Goal: Transaction & Acquisition: Obtain resource

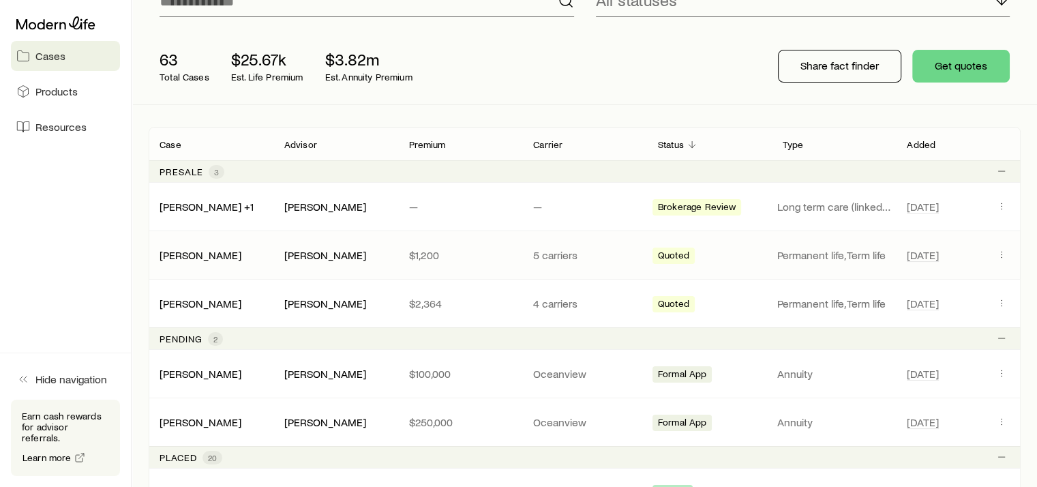
scroll to position [205, 0]
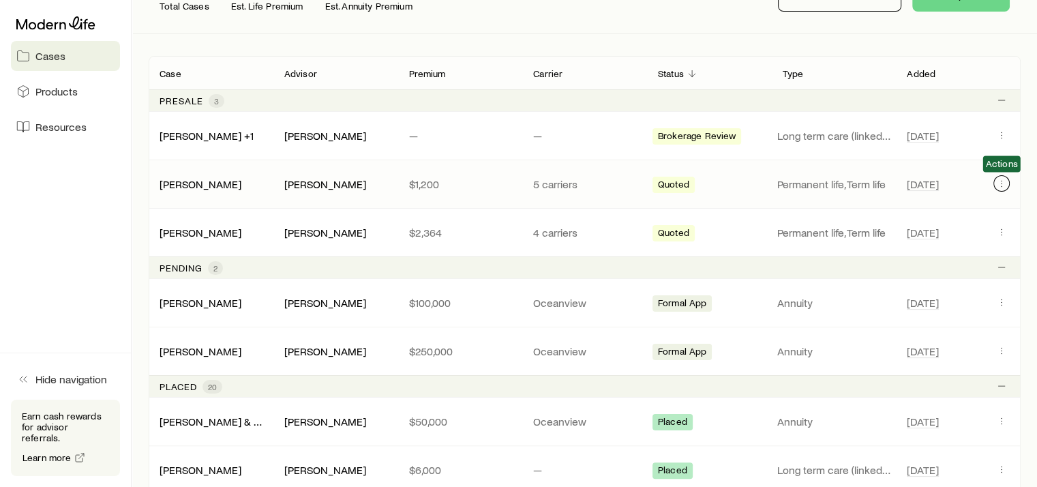
click at [1001, 183] on icon "Client cases" at bounding box center [1001, 183] width 1 height 1
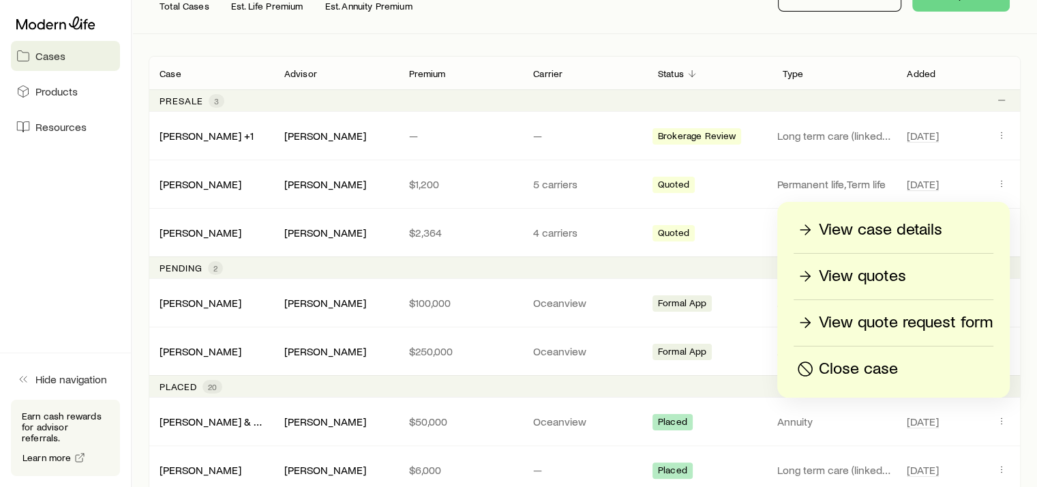
click at [888, 226] on p "View case details" at bounding box center [880, 230] width 123 height 22
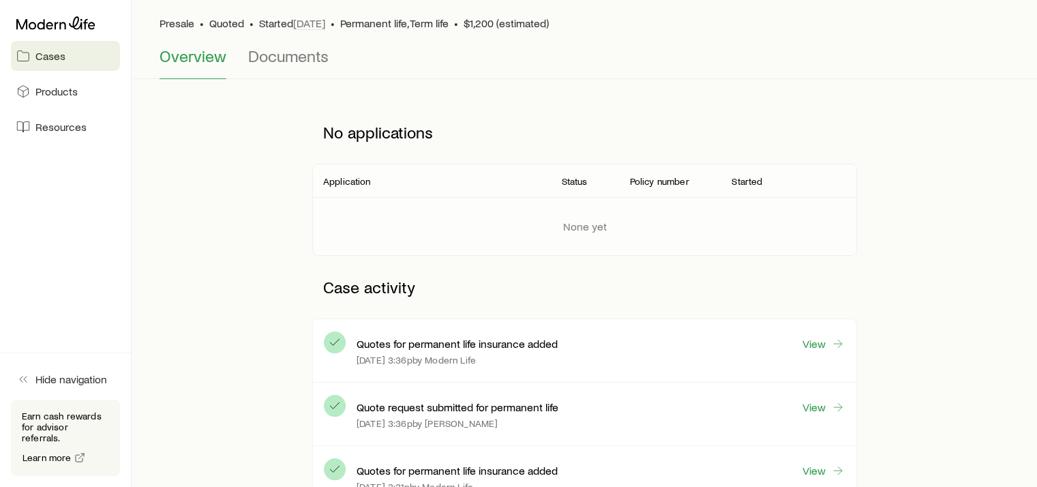
scroll to position [205, 0]
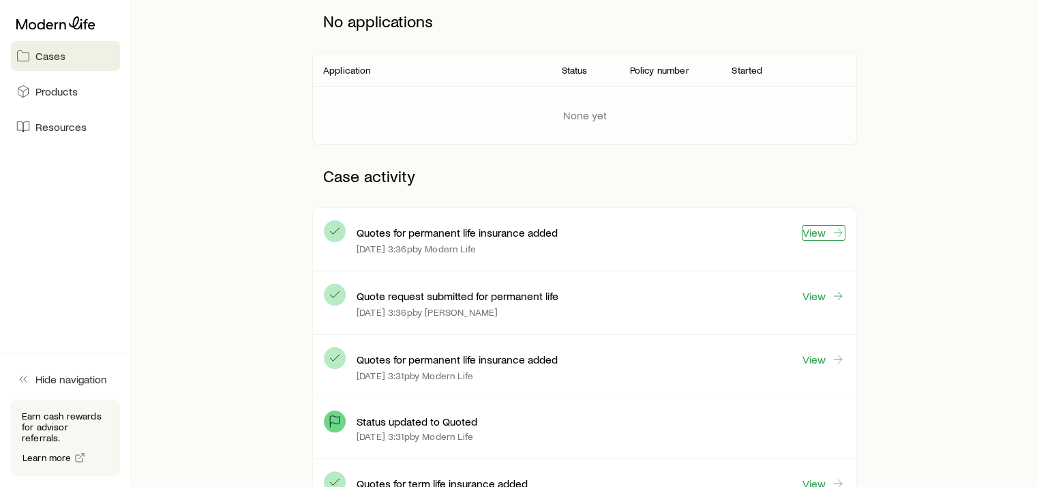
click at [811, 230] on link "View" at bounding box center [824, 233] width 44 height 16
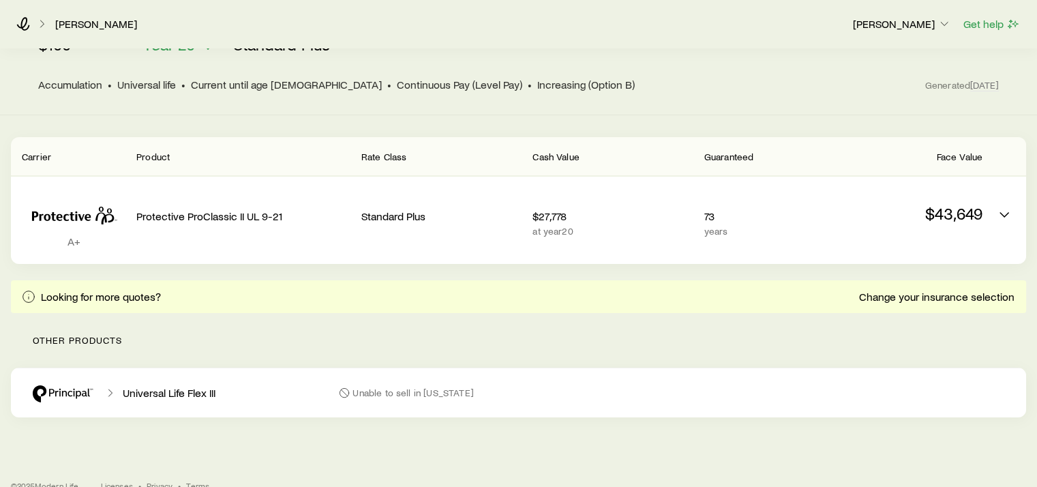
scroll to position [136, 0]
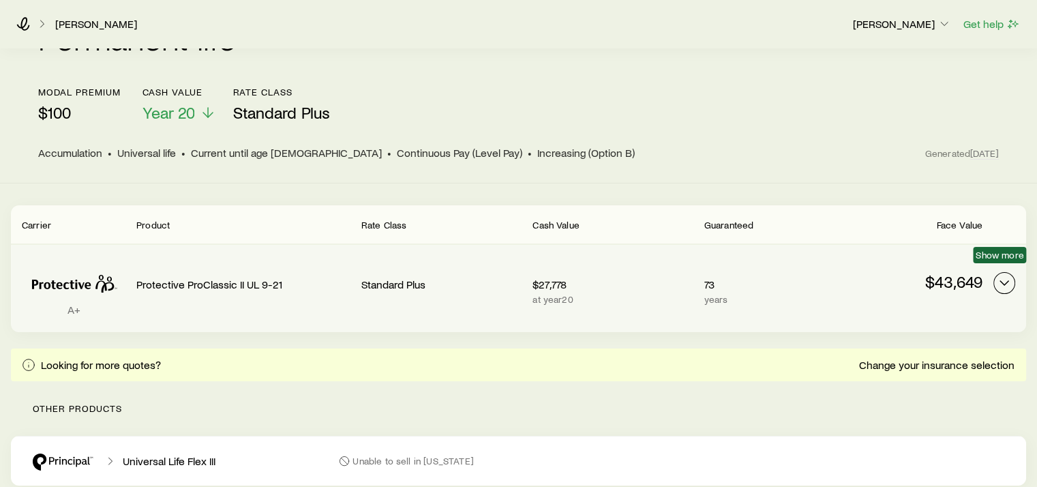
click at [1005, 275] on icon "Permanent quotes" at bounding box center [1004, 283] width 16 height 16
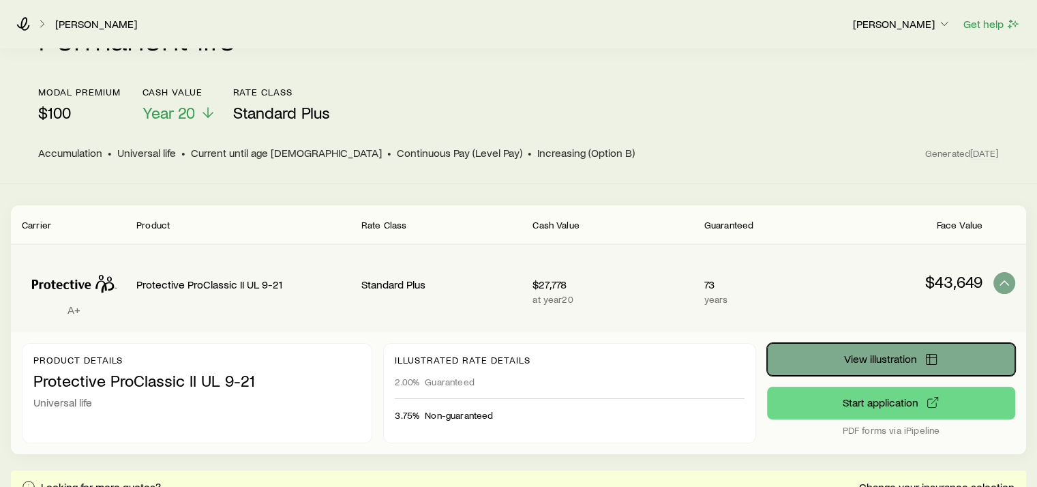
click at [881, 353] on span "View illustration" at bounding box center [879, 358] width 73 height 11
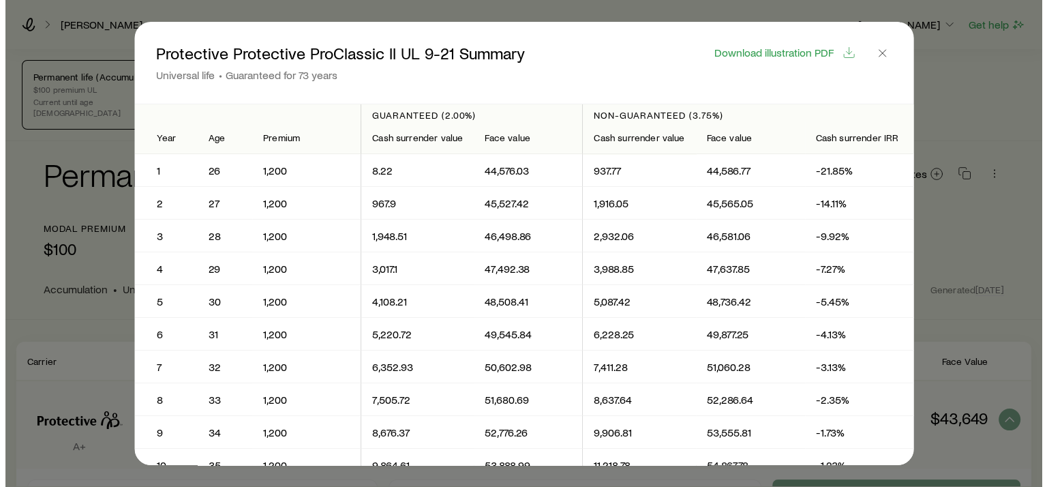
scroll to position [0, 0]
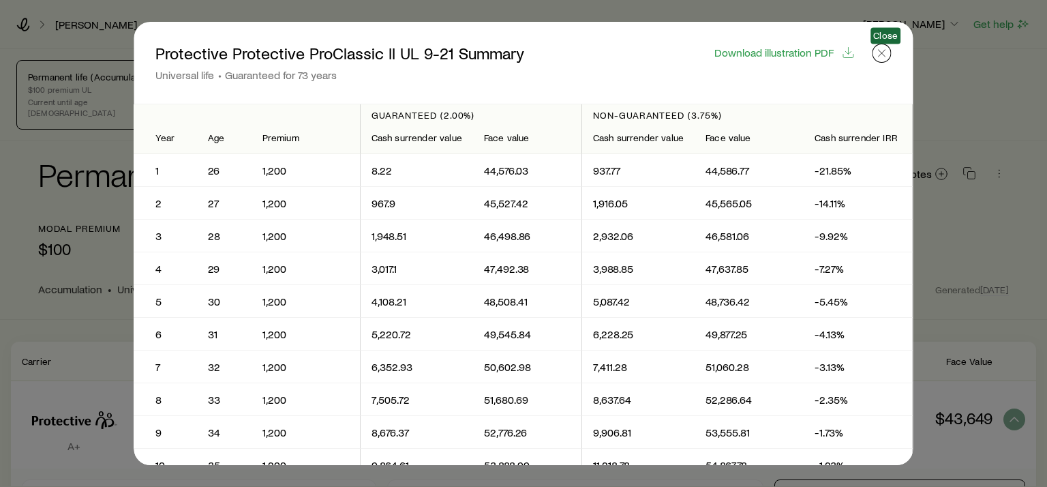
click at [882, 57] on icon "button" at bounding box center [882, 53] width 14 height 14
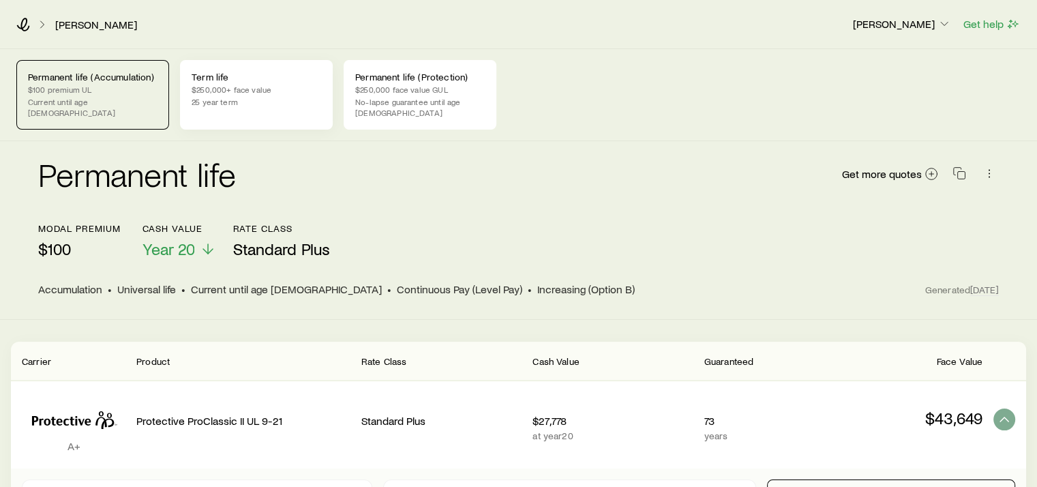
click at [272, 93] on p "$250,000+ face value" at bounding box center [257, 89] width 130 height 11
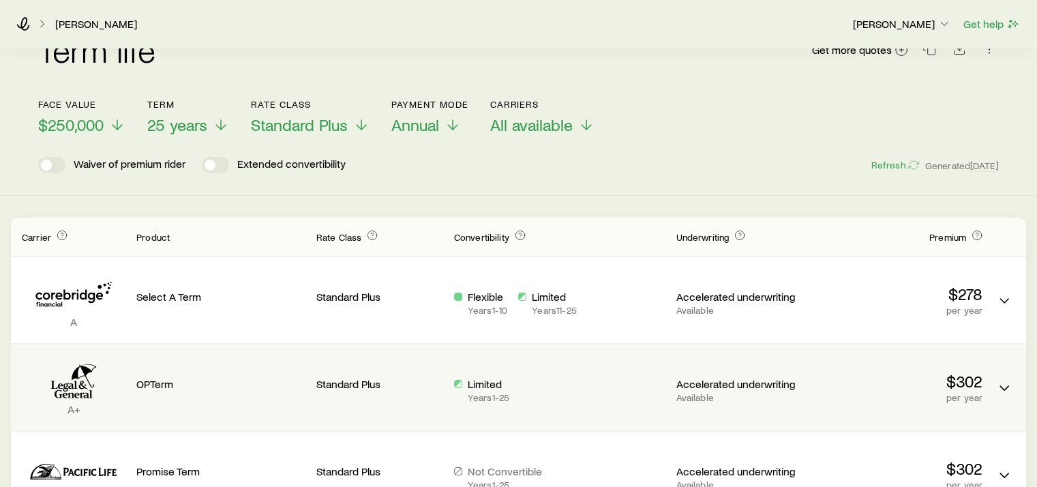
scroll to position [100, 0]
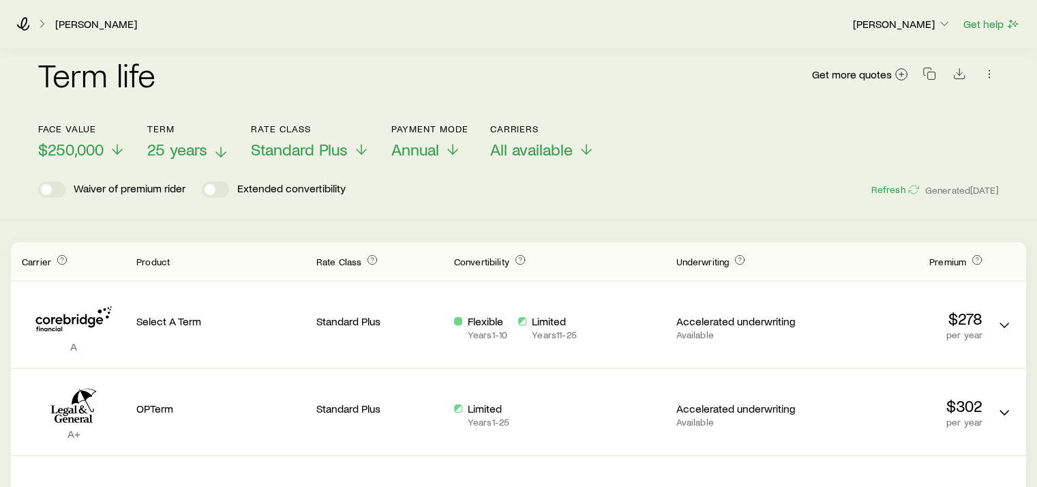
click at [222, 144] on icon at bounding box center [221, 152] width 16 height 16
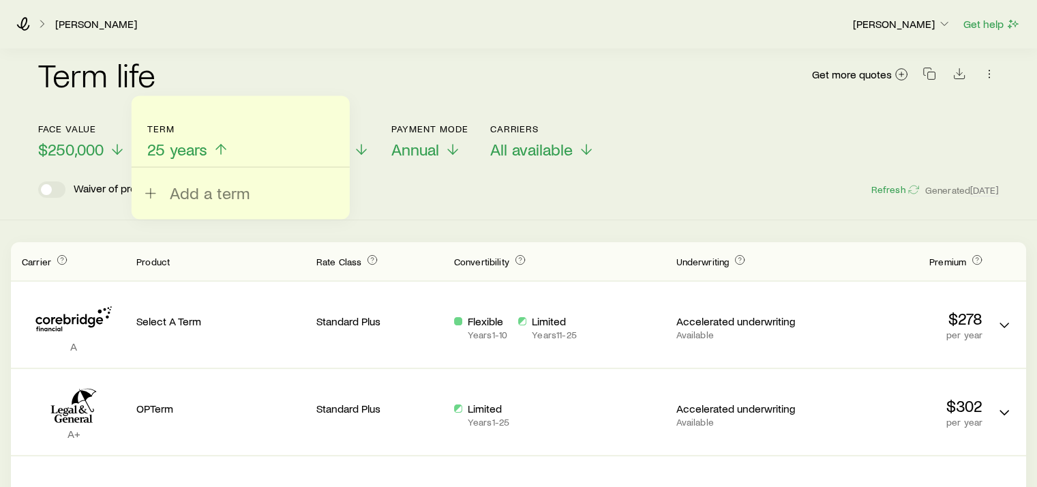
click at [456, 181] on div "Waiver of premium rider Extended convertibility Refresh Generated [DATE]" at bounding box center [518, 189] width 961 height 16
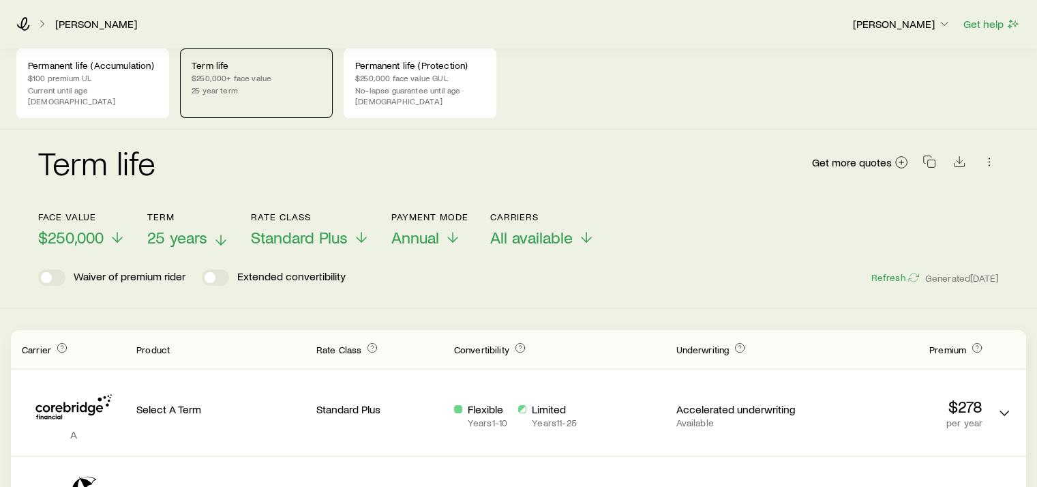
scroll to position [0, 0]
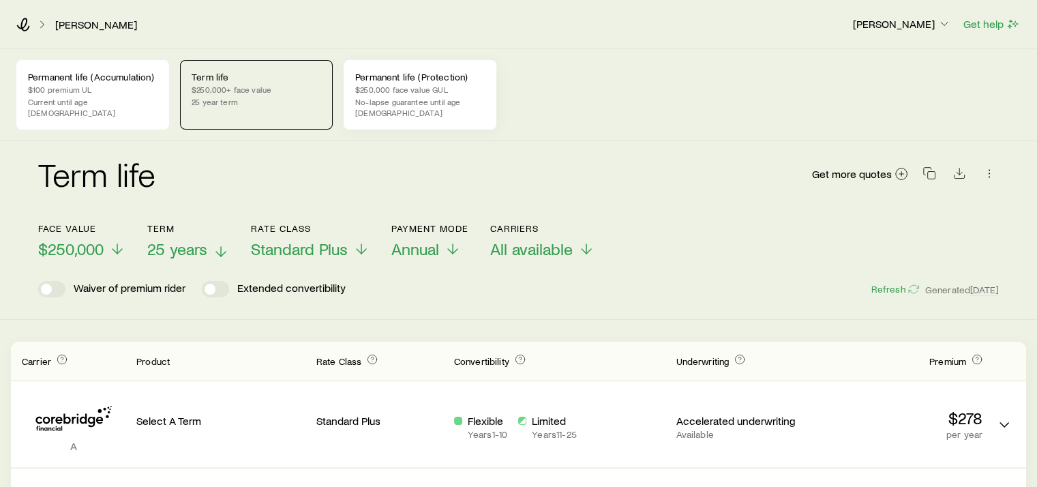
click at [448, 88] on p "$250,000 face value GUL" at bounding box center [420, 89] width 130 height 11
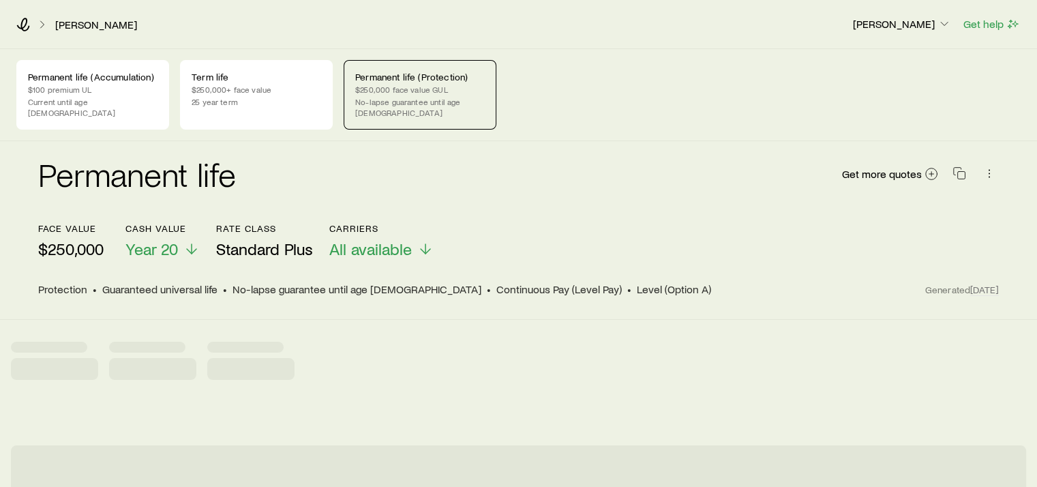
click at [448, 88] on p "$250,000 face value GUL" at bounding box center [420, 89] width 130 height 11
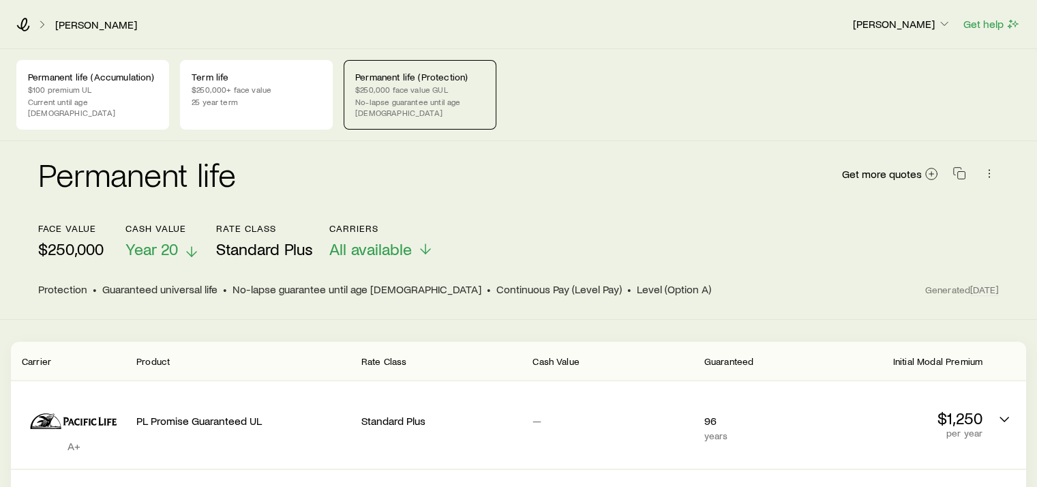
click at [196, 243] on icon at bounding box center [191, 251] width 16 height 16
click at [194, 243] on icon at bounding box center [192, 251] width 16 height 16
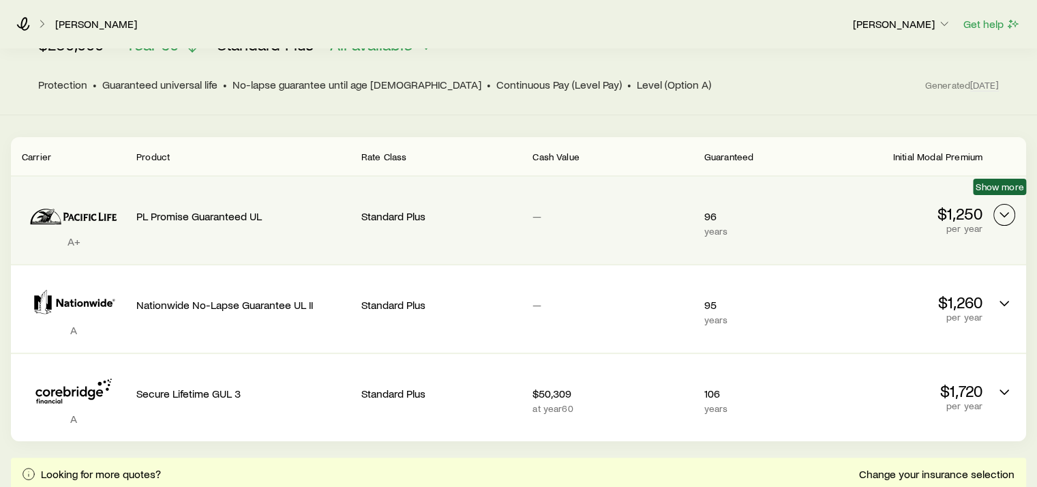
click at [999, 207] on icon "Permanent quotes" at bounding box center [1004, 215] width 16 height 16
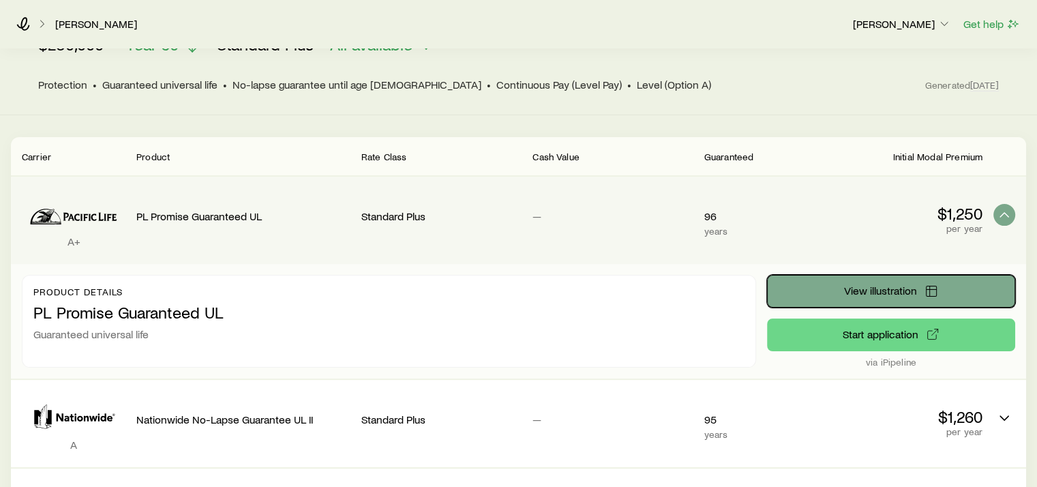
click at [891, 285] on span "View illustration" at bounding box center [879, 290] width 73 height 11
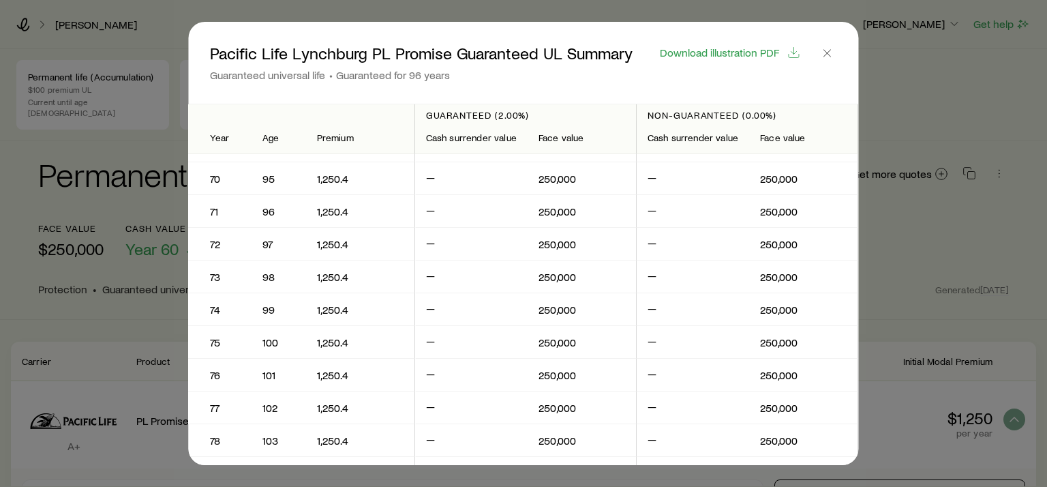
scroll to position [2247, 0]
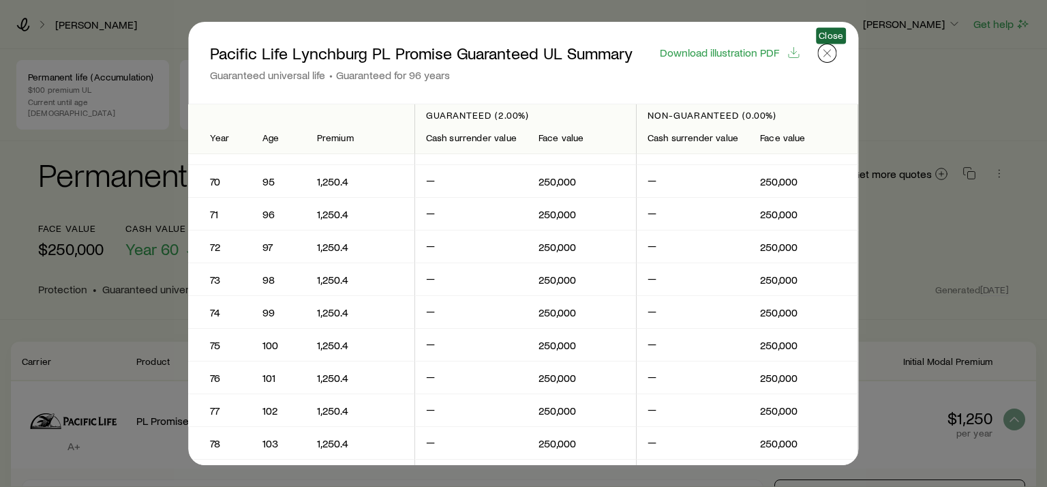
click at [837, 52] on button "button" at bounding box center [827, 53] width 19 height 19
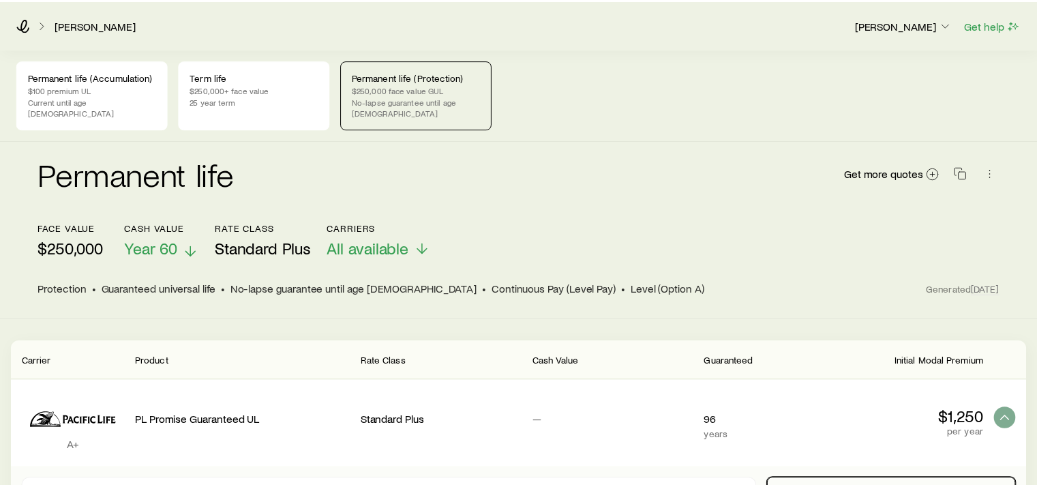
scroll to position [205, 0]
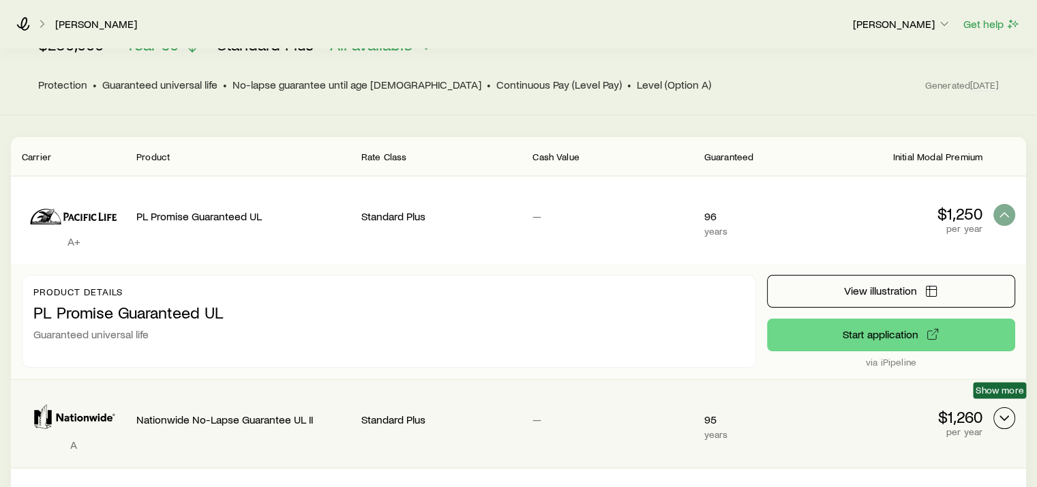
click at [1006, 410] on icon "Permanent quotes" at bounding box center [1004, 418] width 16 height 16
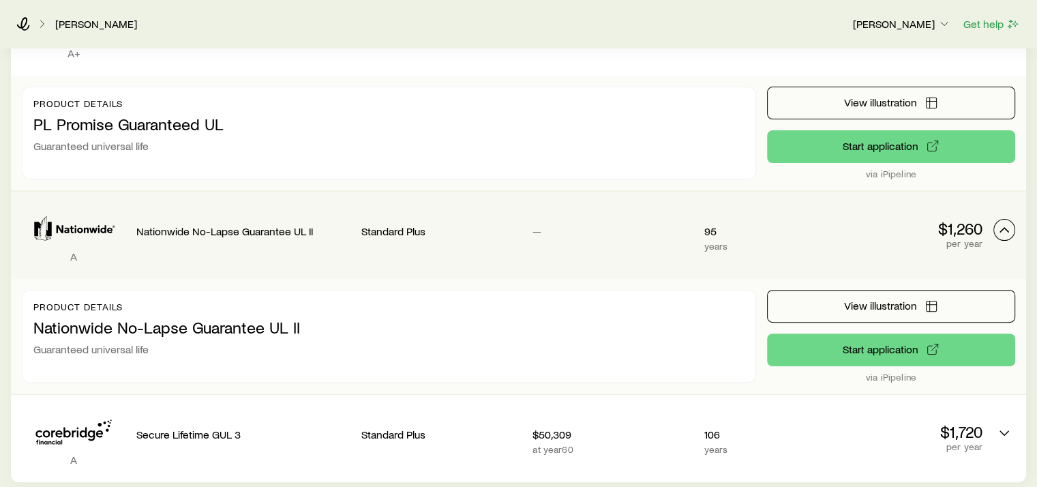
scroll to position [409, 0]
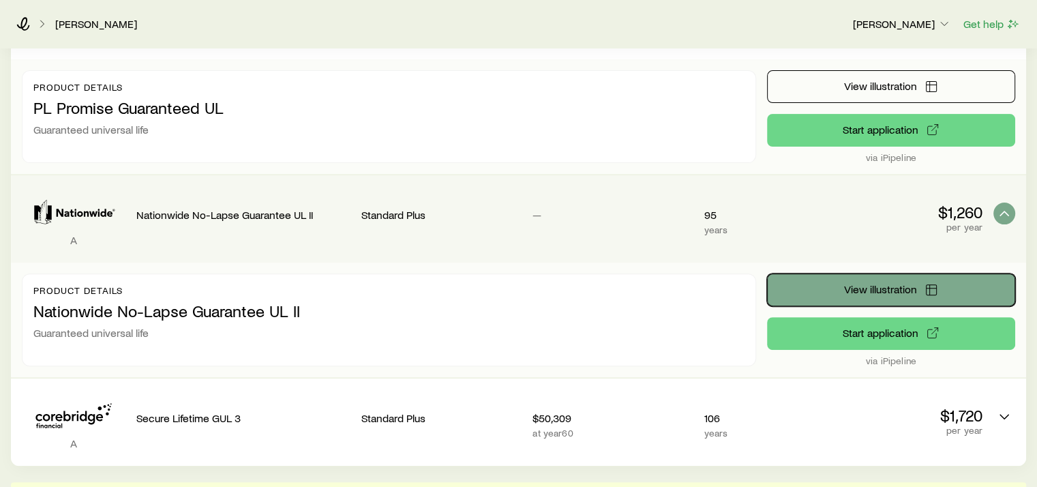
click at [868, 284] on span "View illustration" at bounding box center [879, 289] width 73 height 11
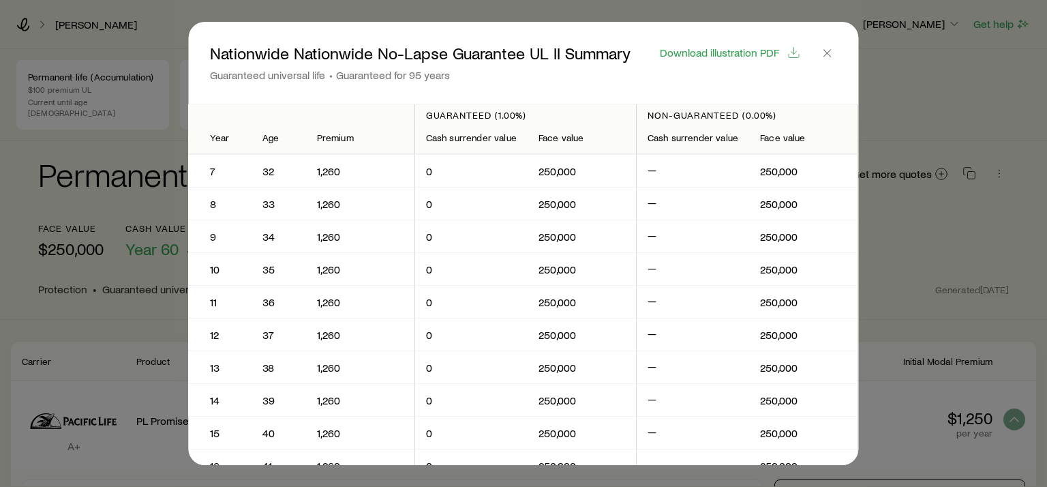
scroll to position [0, 0]
click at [718, 52] on span "Download illustration PDF" at bounding box center [719, 52] width 119 height 11
click at [831, 50] on line "button" at bounding box center [827, 53] width 7 height 7
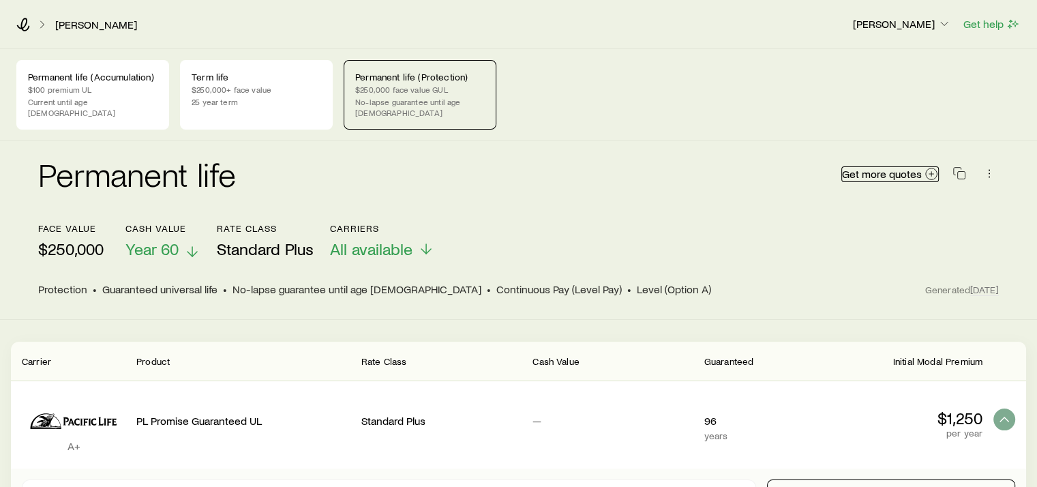
click at [923, 166] on link "Get more quotes" at bounding box center [889, 174] width 97 height 16
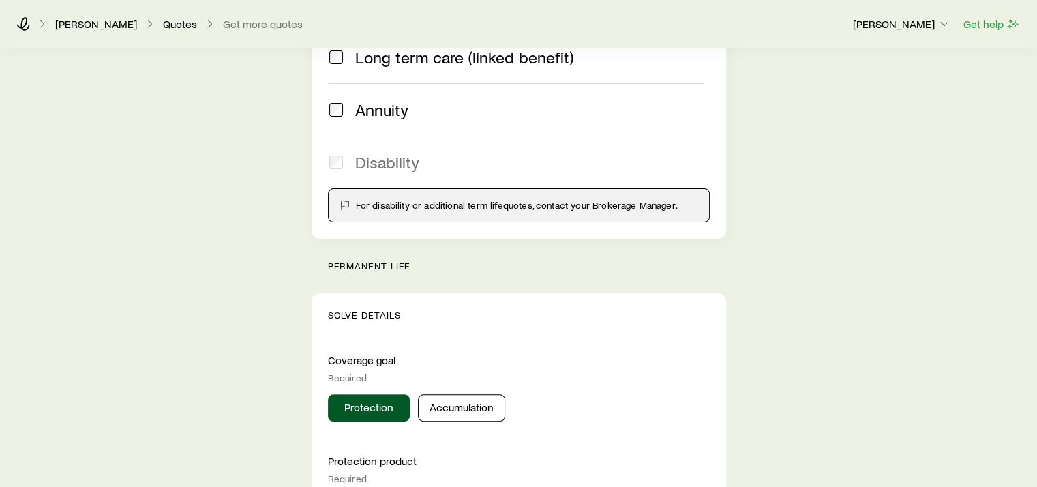
scroll to position [477, 0]
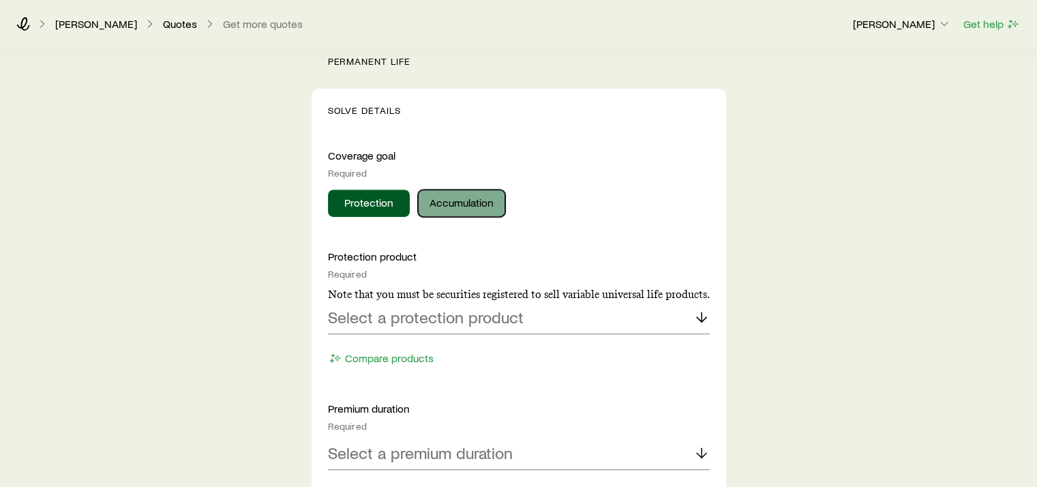
click at [470, 199] on button "Accumulation" at bounding box center [461, 203] width 87 height 27
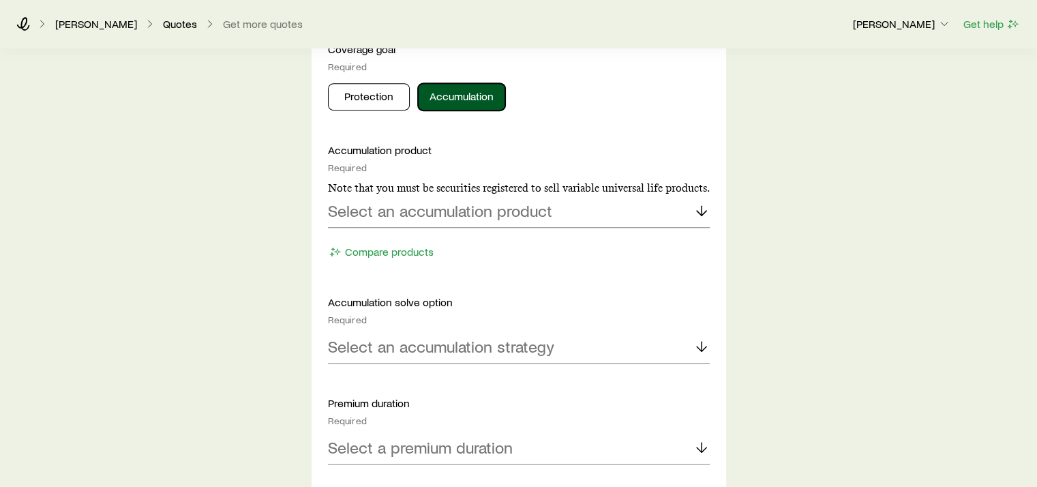
scroll to position [614, 0]
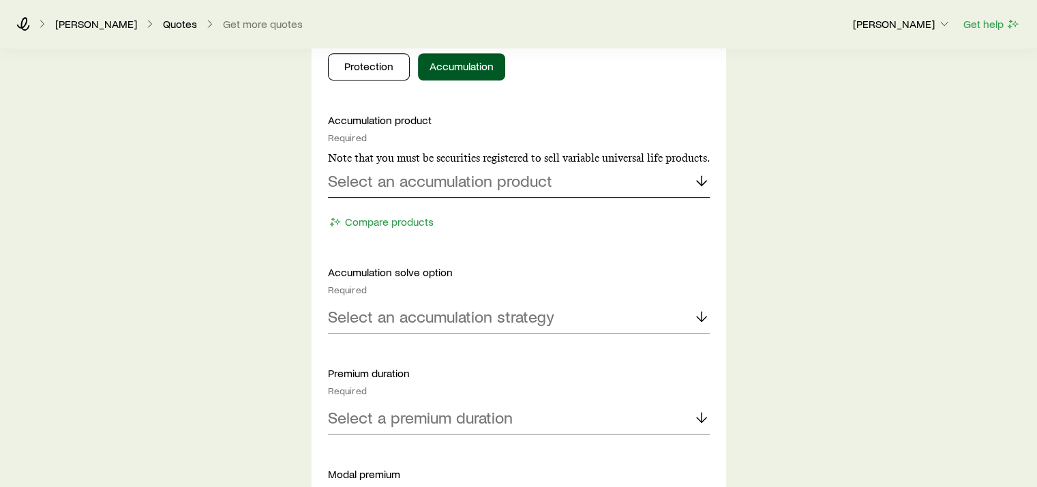
click at [701, 178] on line at bounding box center [701, 181] width 0 height 10
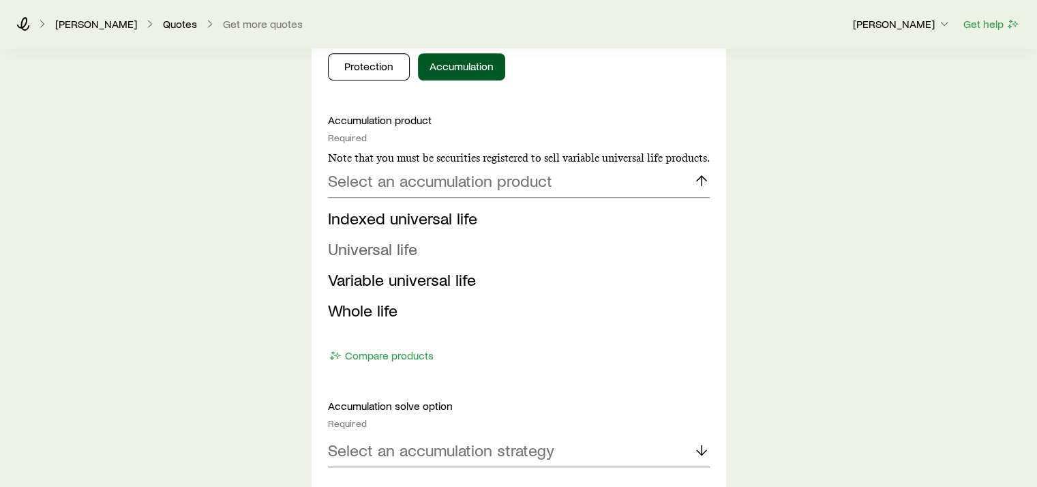
click at [386, 249] on span "Universal life" at bounding box center [372, 249] width 89 height 20
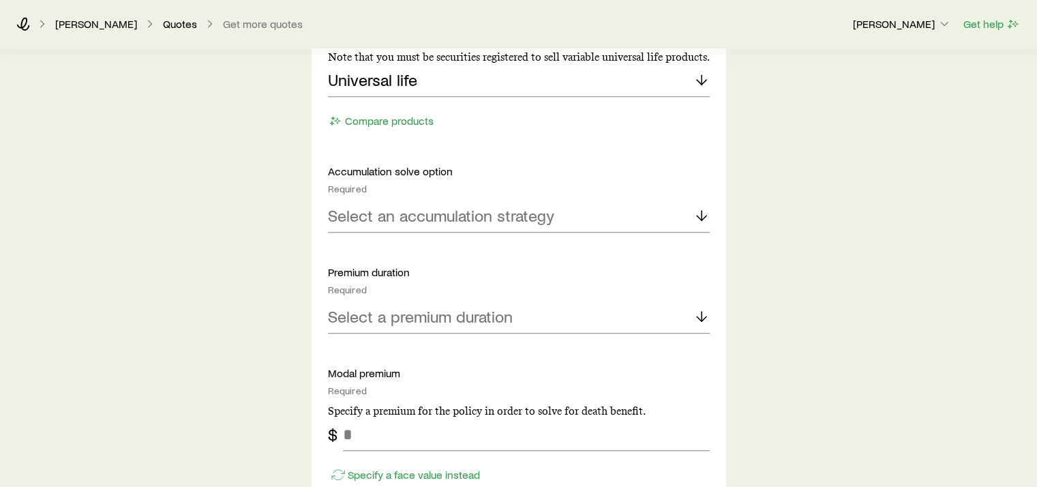
scroll to position [750, 0]
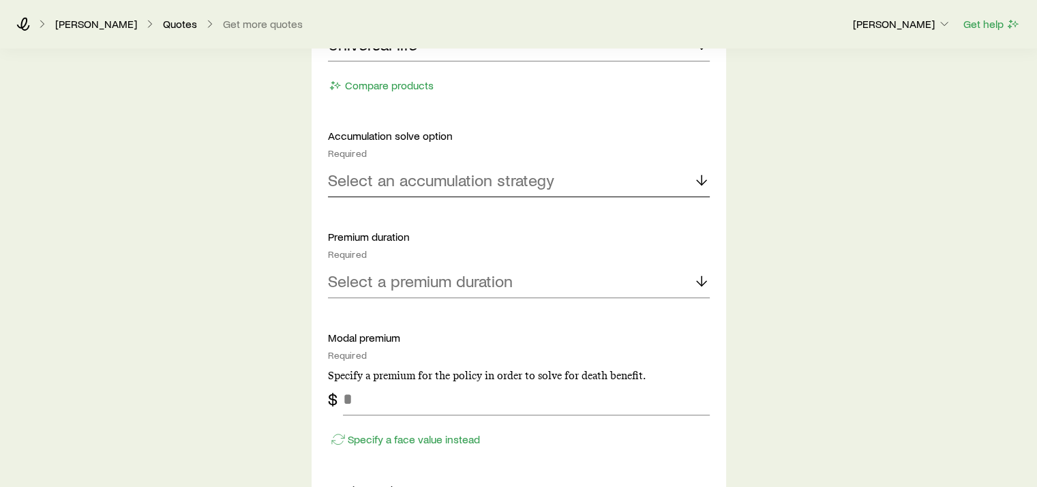
click at [696, 172] on icon at bounding box center [701, 180] width 16 height 16
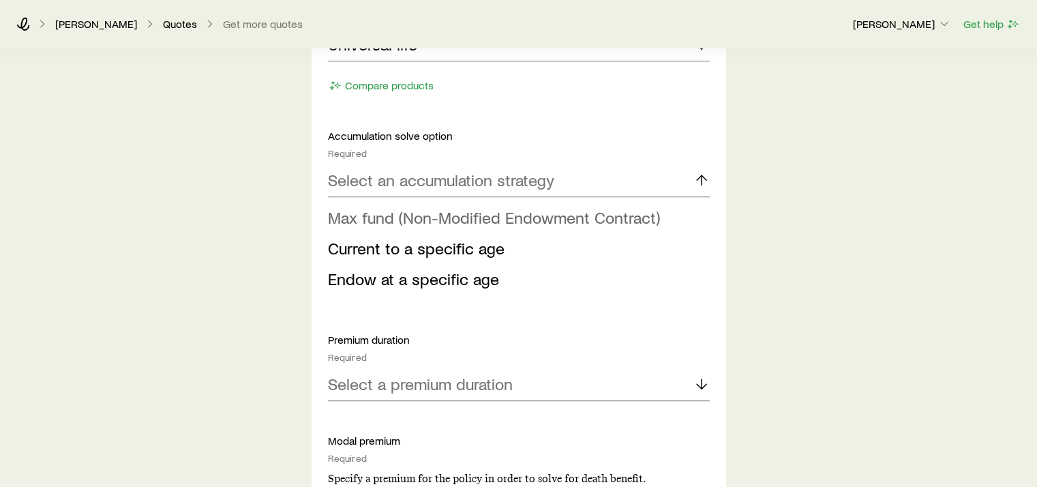
click at [620, 216] on span "Max fund (Non-Modified Endowment Contract)" at bounding box center [494, 217] width 332 height 20
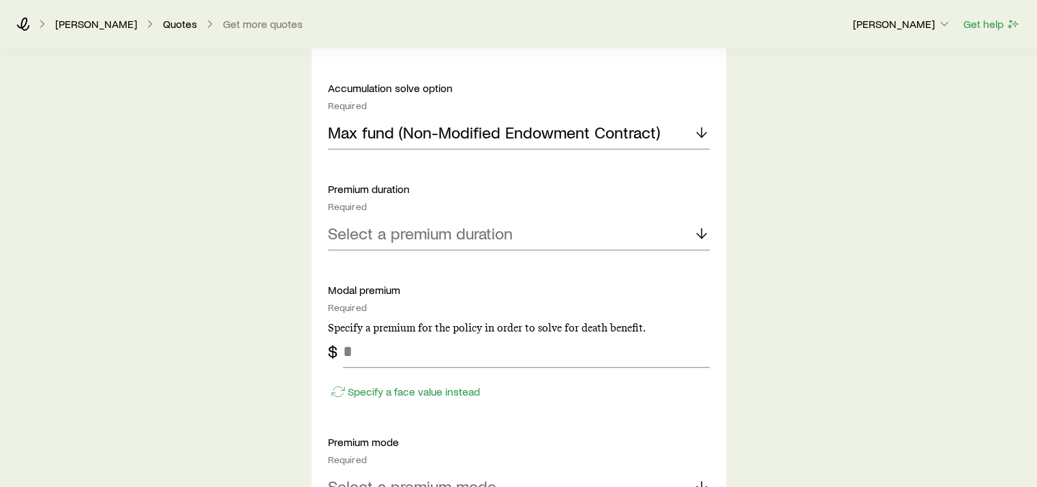
scroll to position [886, 0]
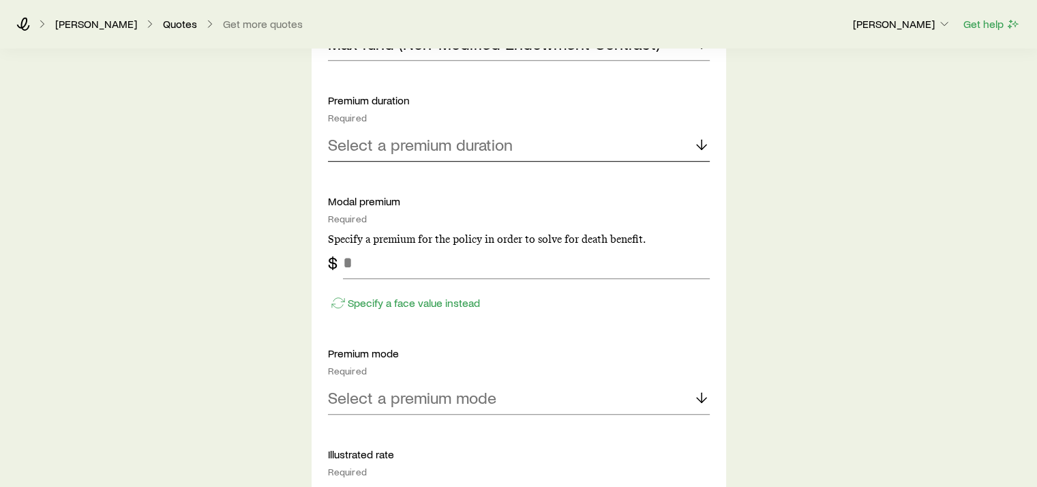
click at [699, 143] on icon at bounding box center [701, 144] width 16 height 16
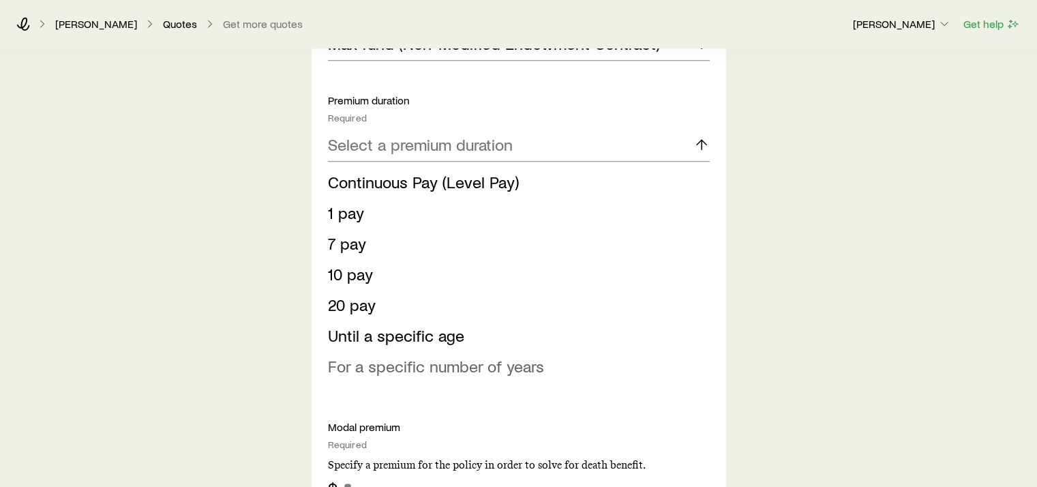
click at [497, 363] on span "For a specific number of years" at bounding box center [436, 366] width 216 height 20
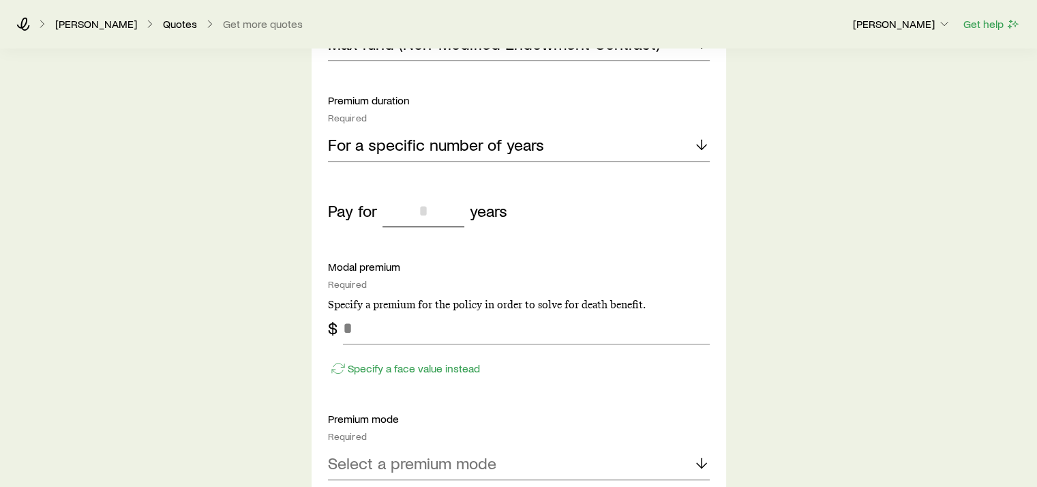
drag, startPoint x: 408, startPoint y: 206, endPoint x: 474, endPoint y: 209, distance: 66.2
click at [474, 209] on div "Pay for years" at bounding box center [519, 210] width 382 height 33
type input "***"
click at [608, 222] on div "Pay for *** years" at bounding box center [519, 210] width 382 height 33
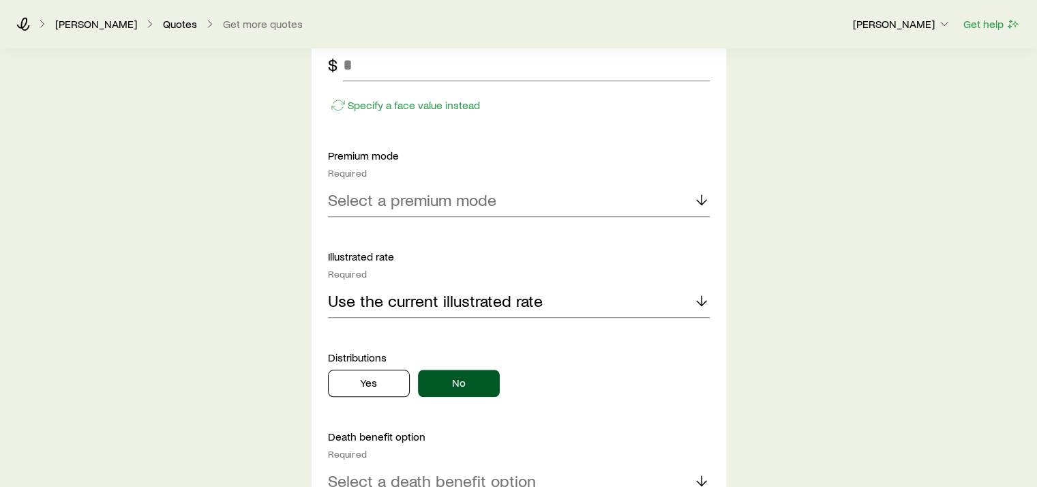
scroll to position [1159, 0]
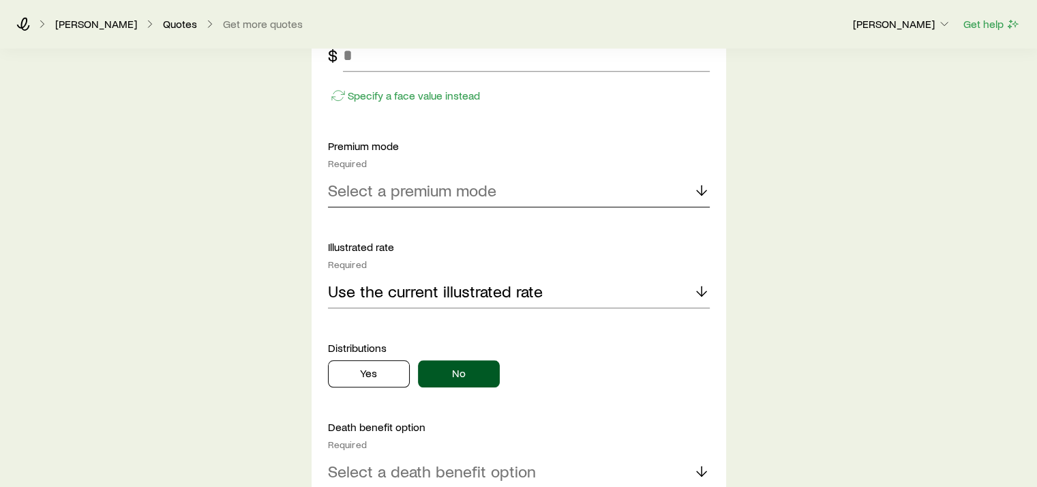
click at [700, 186] on icon at bounding box center [701, 190] width 16 height 16
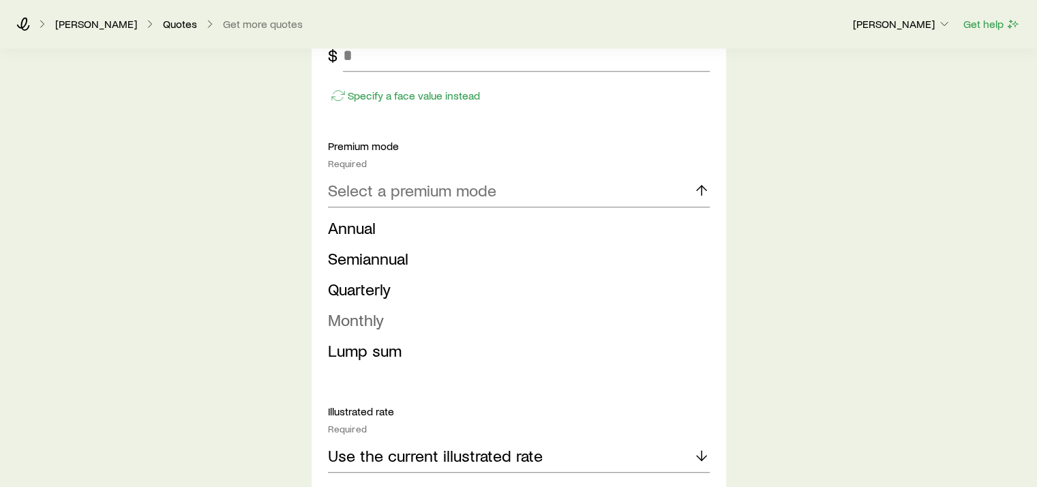
click at [357, 315] on span "Monthly" at bounding box center [356, 319] width 56 height 20
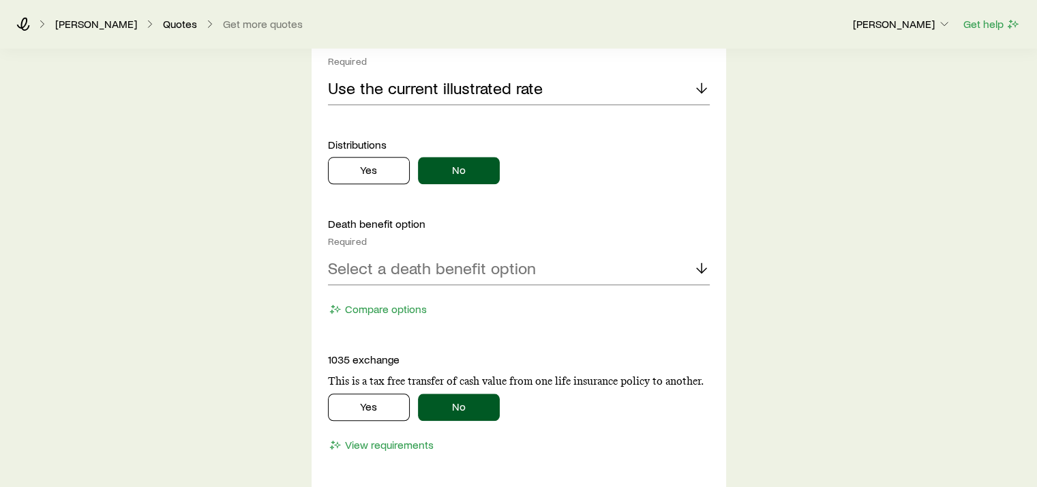
scroll to position [1363, 0]
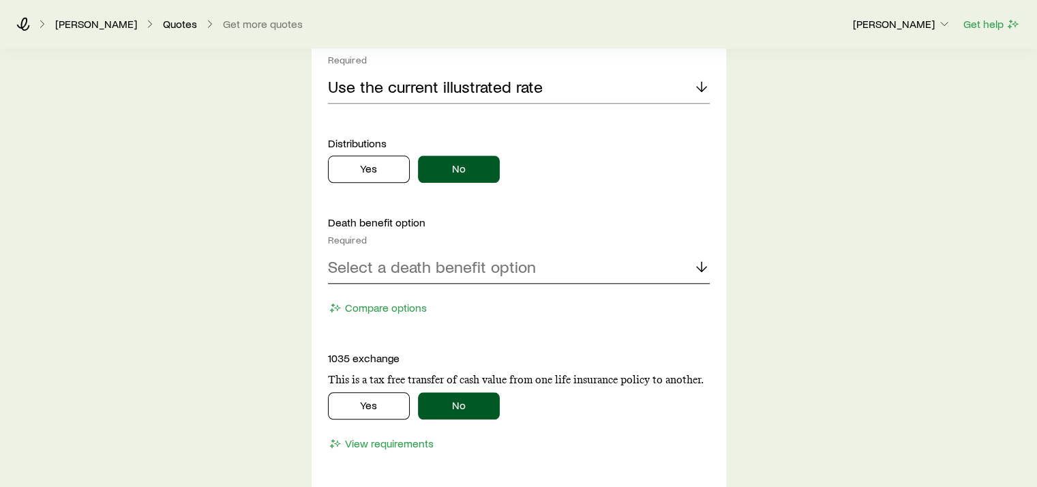
click at [699, 265] on icon at bounding box center [701, 266] width 16 height 16
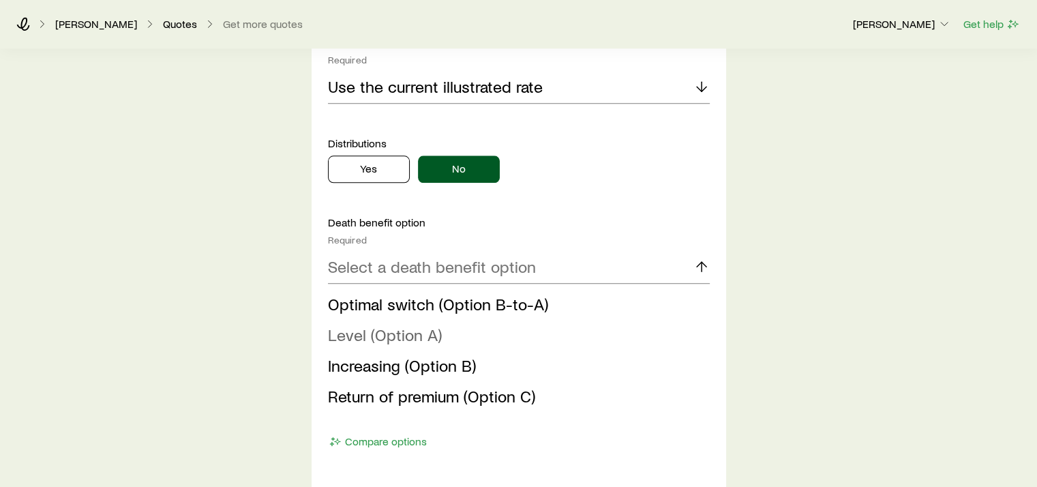
click at [423, 331] on span "Level (Option A)" at bounding box center [385, 334] width 114 height 20
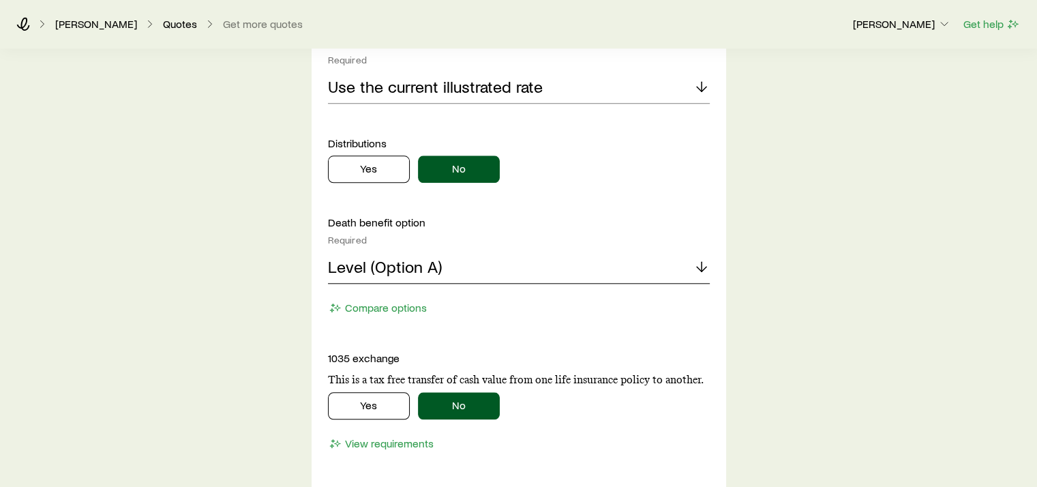
click at [701, 263] on icon at bounding box center [701, 266] width 16 height 16
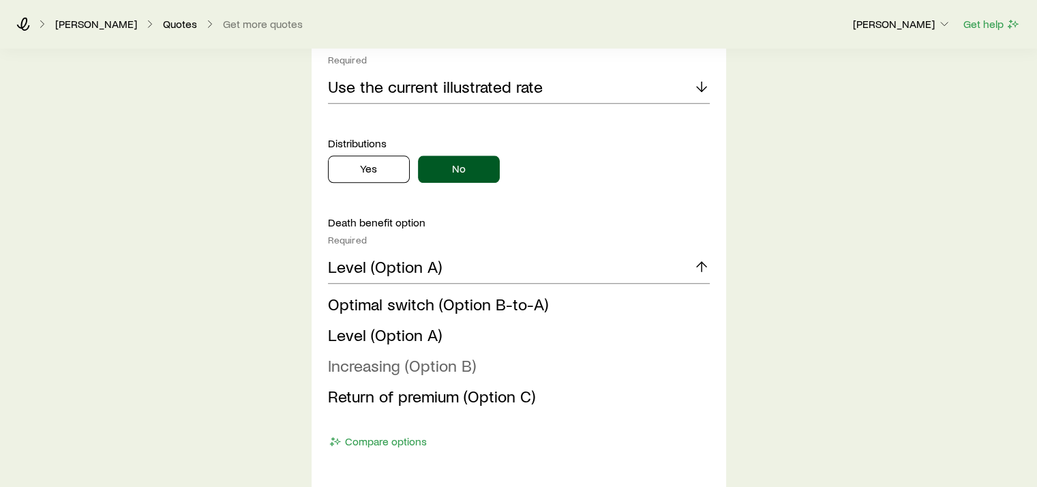
click at [444, 363] on span "Increasing (Option B)" at bounding box center [402, 365] width 148 height 20
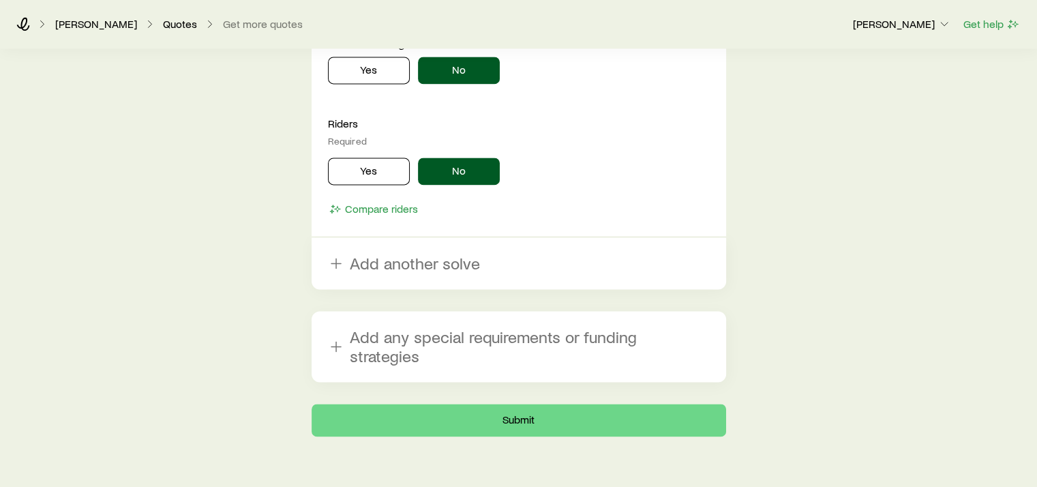
scroll to position [1935, 0]
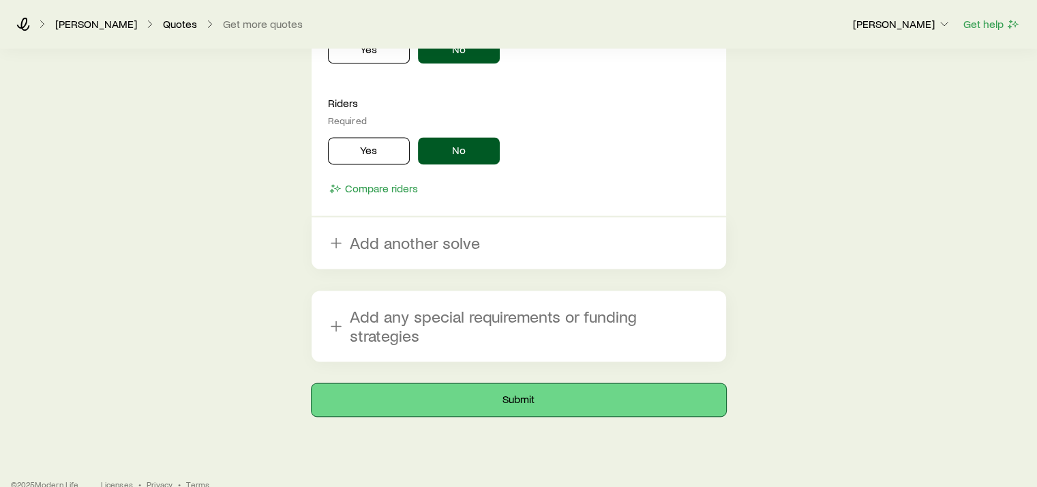
click at [526, 383] on button "Submit" at bounding box center [519, 399] width 414 height 33
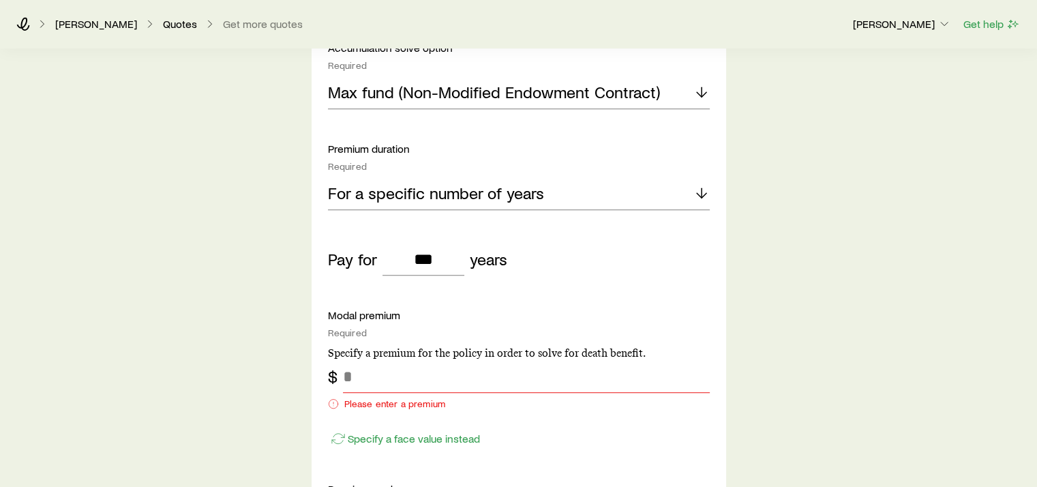
scroll to position [954, 0]
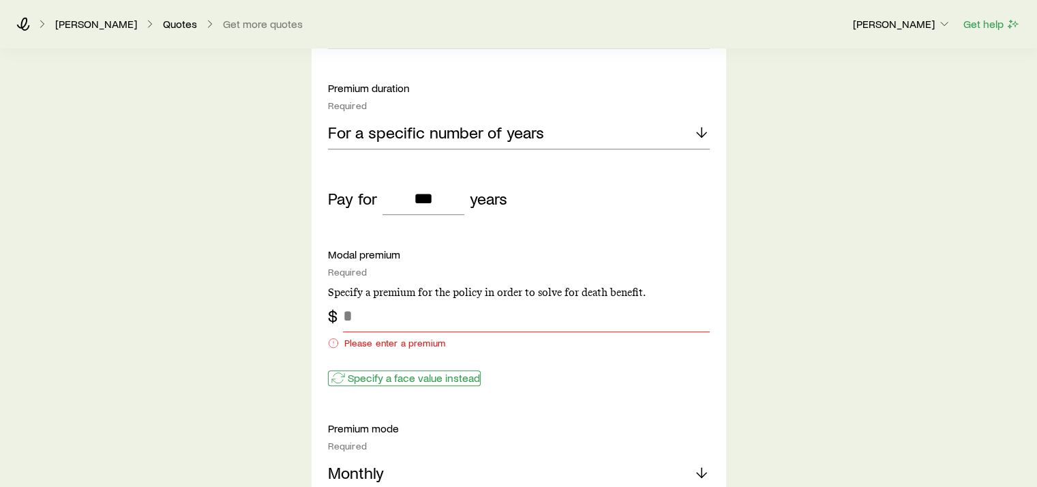
click at [399, 376] on p "Specify a face value instead" at bounding box center [414, 378] width 132 height 14
click at [382, 313] on input "tel" at bounding box center [526, 315] width 367 height 33
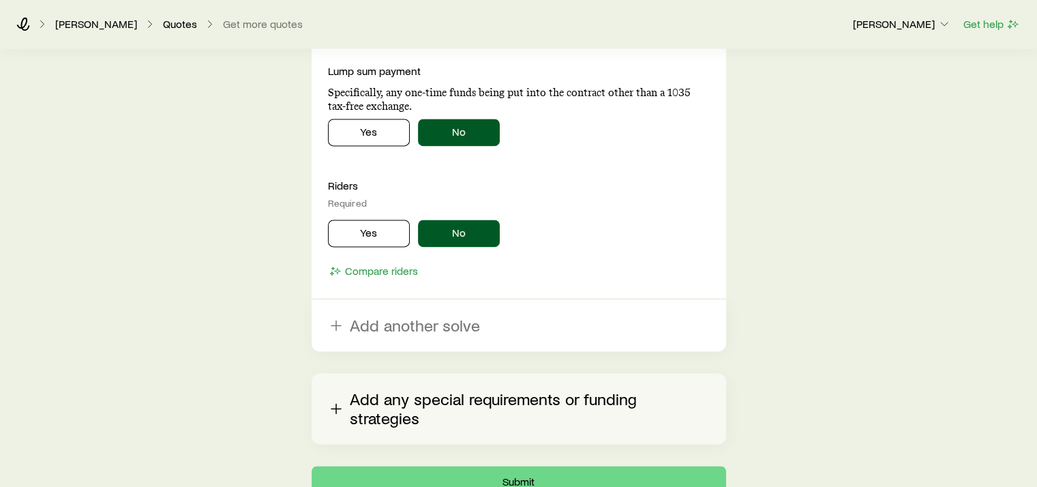
scroll to position [1991, 0]
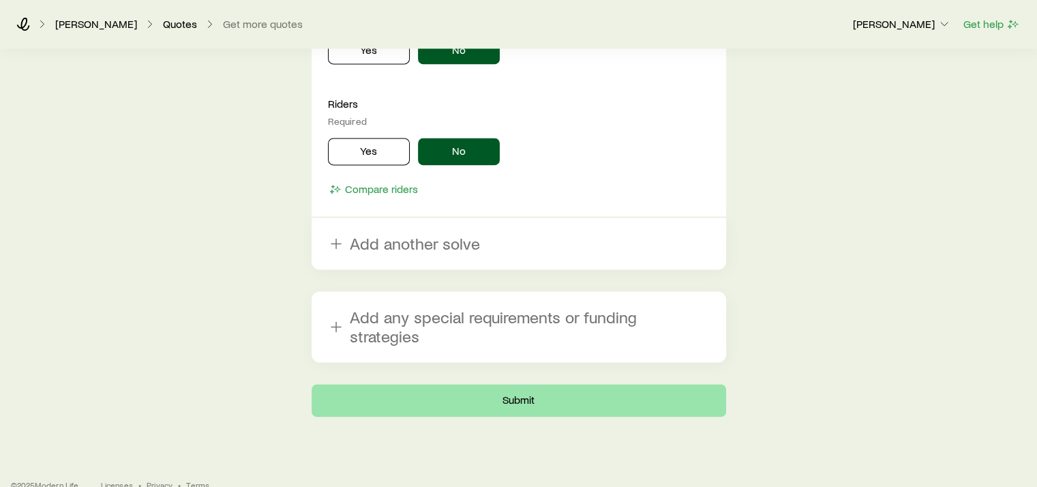
type input "*******"
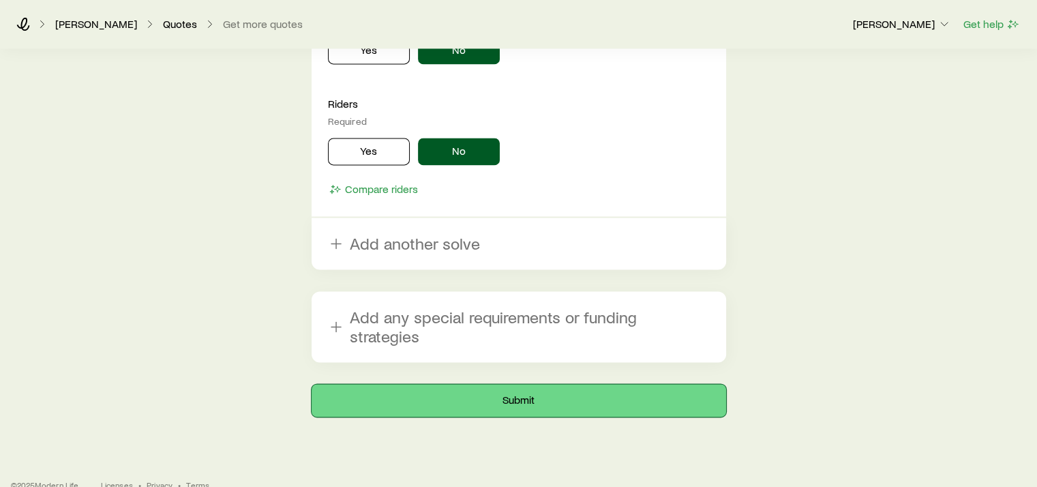
click at [527, 384] on button "Submit" at bounding box center [519, 400] width 414 height 33
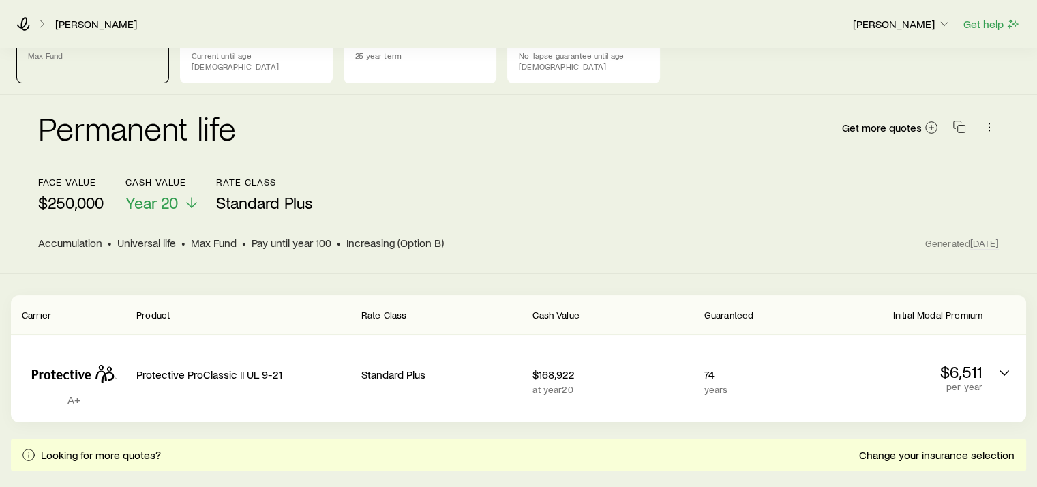
scroll to position [80, 0]
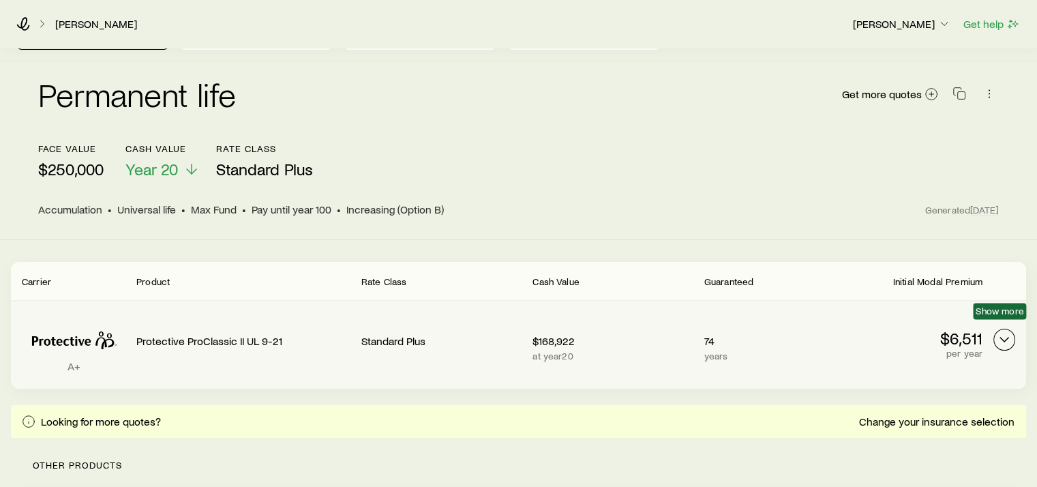
click at [1008, 337] on polyline "Permanent quotes" at bounding box center [1004, 339] width 8 height 4
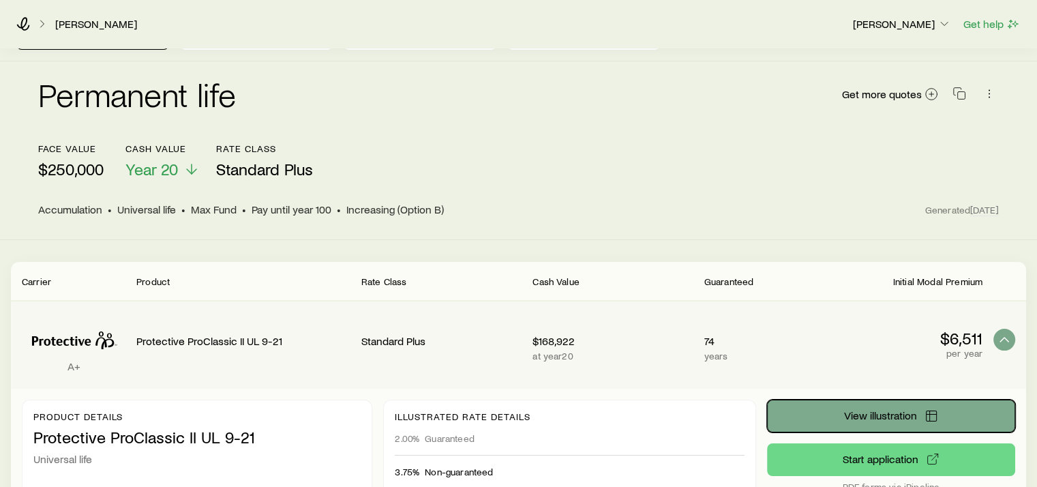
click at [883, 410] on span "View illustration" at bounding box center [879, 415] width 73 height 11
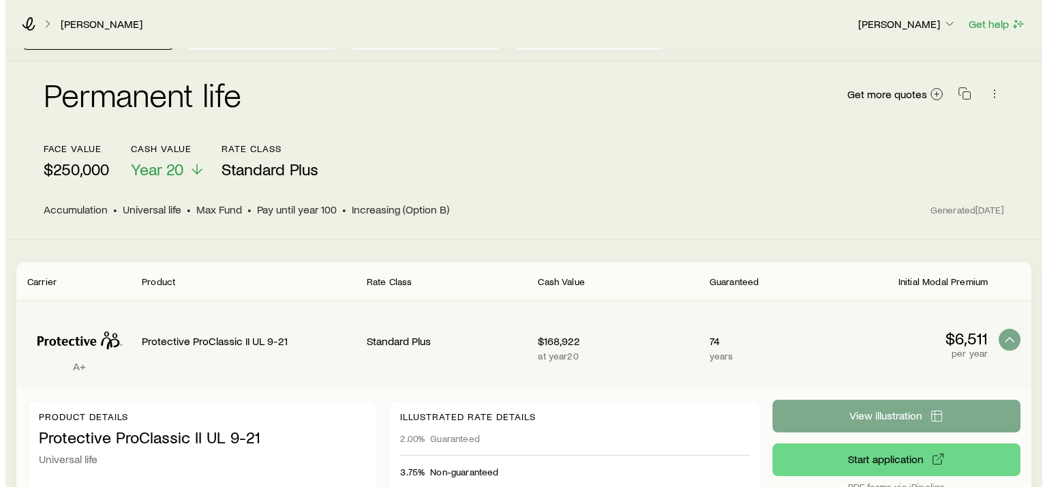
scroll to position [0, 0]
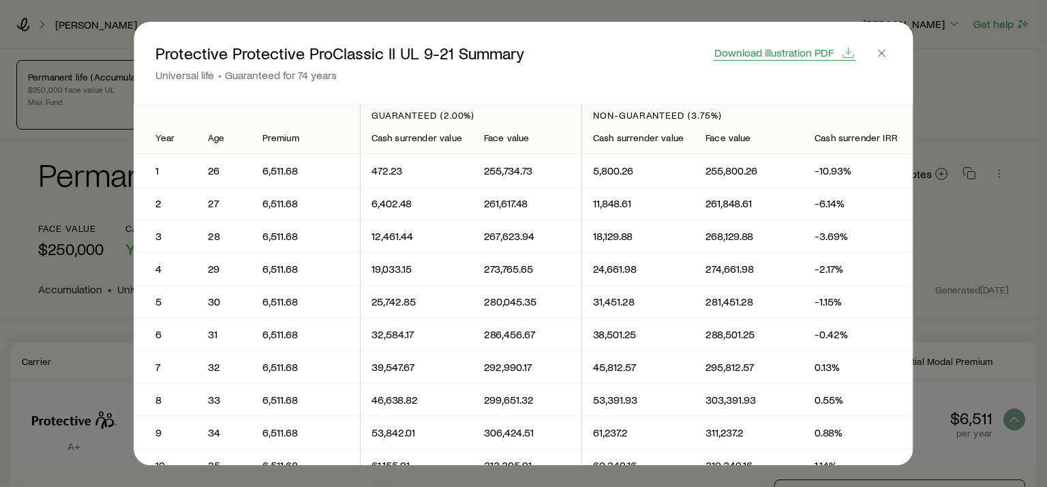
click at [813, 52] on span "Download illustration PDF" at bounding box center [773, 52] width 119 height 11
click at [881, 52] on icon "button" at bounding box center [882, 53] width 14 height 14
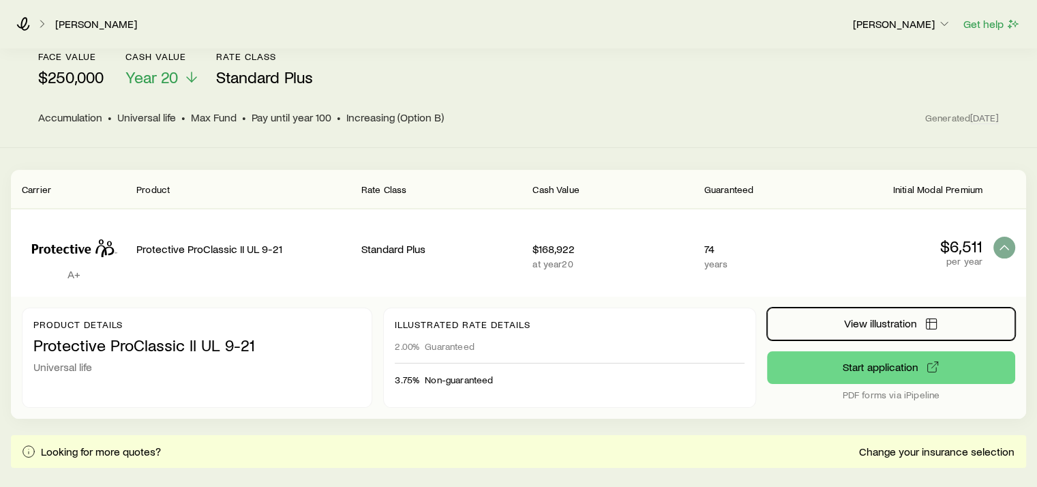
scroll to position [80, 0]
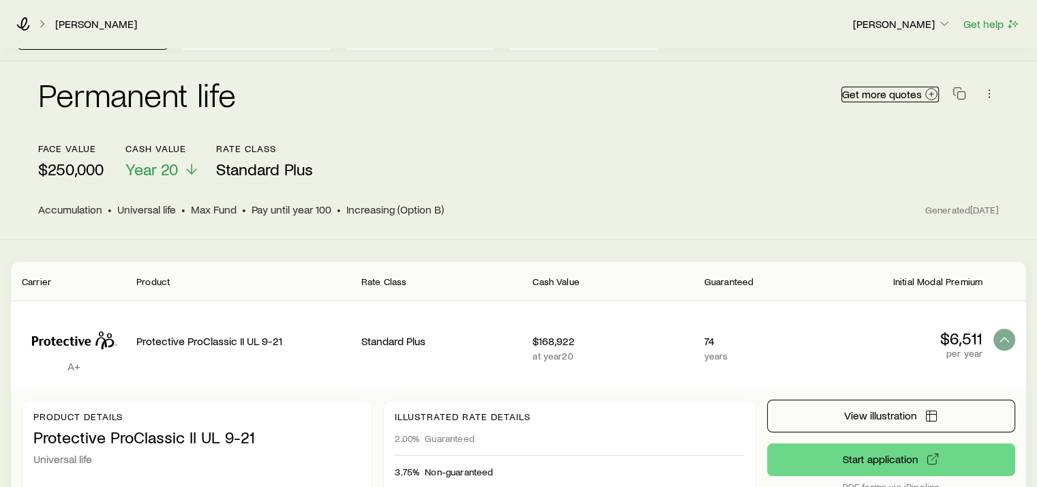
click at [932, 87] on icon at bounding box center [931, 94] width 14 height 14
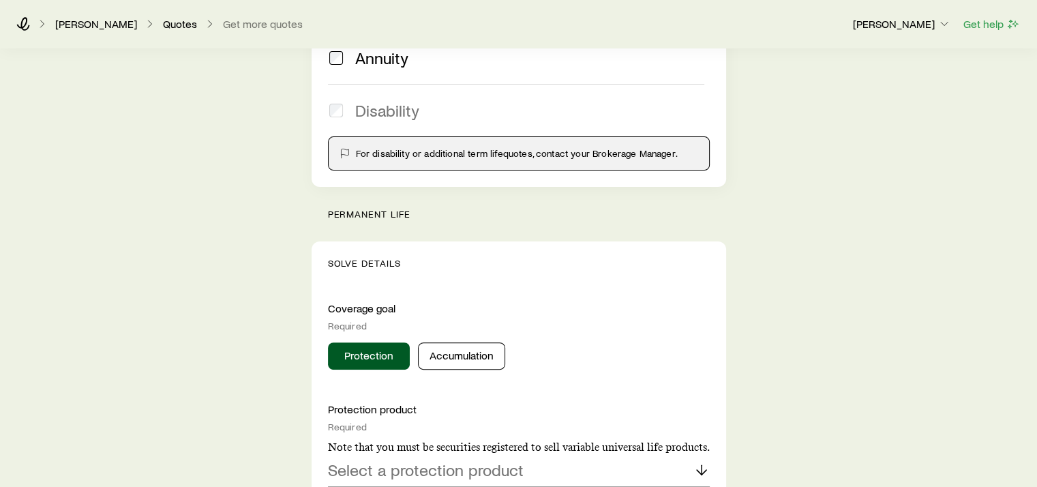
scroll to position [341, 0]
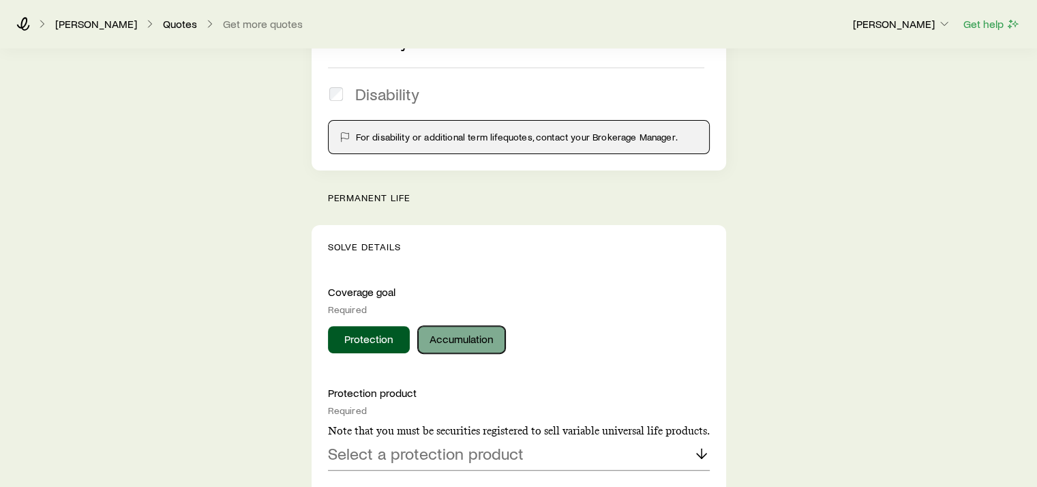
click at [477, 340] on button "Accumulation" at bounding box center [461, 339] width 87 height 27
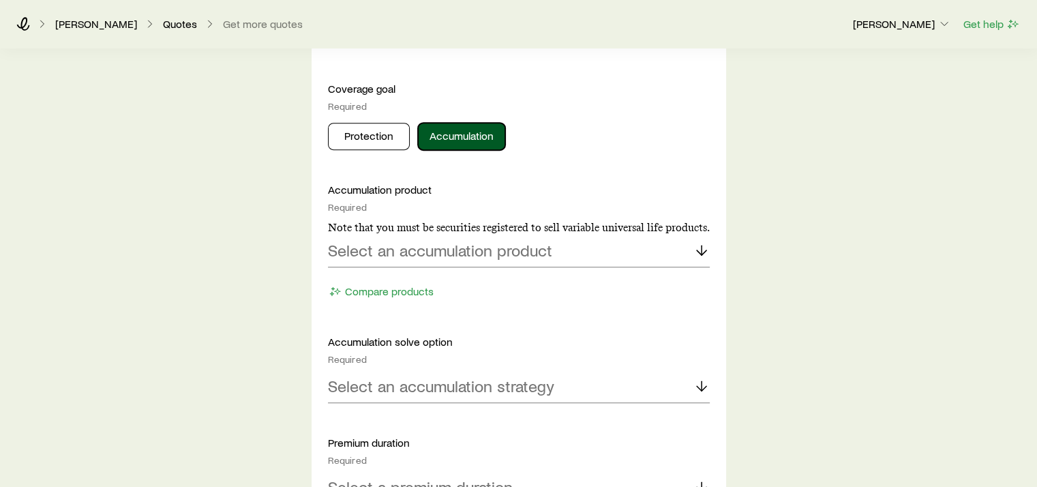
scroll to position [545, 0]
click at [701, 247] on line at bounding box center [701, 249] width 0 height 10
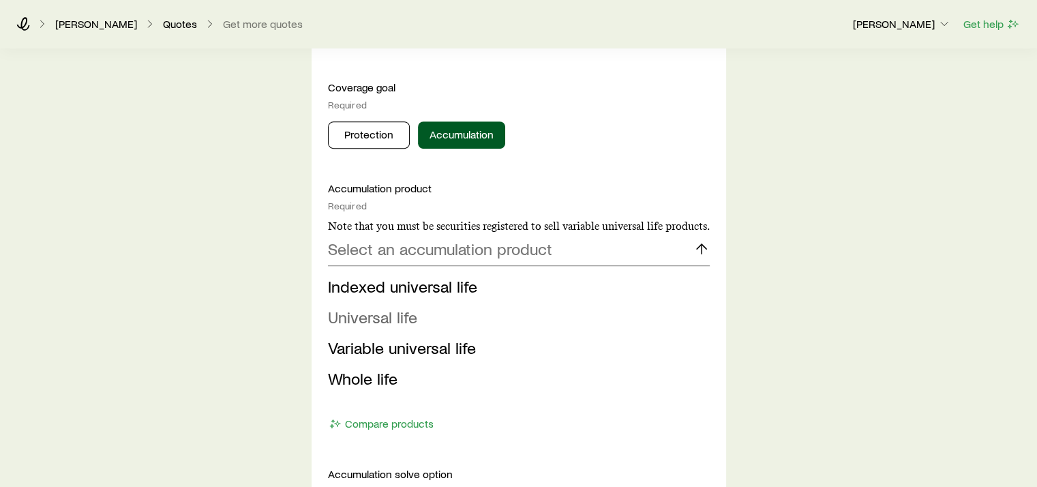
click at [398, 315] on span "Universal life" at bounding box center [372, 317] width 89 height 20
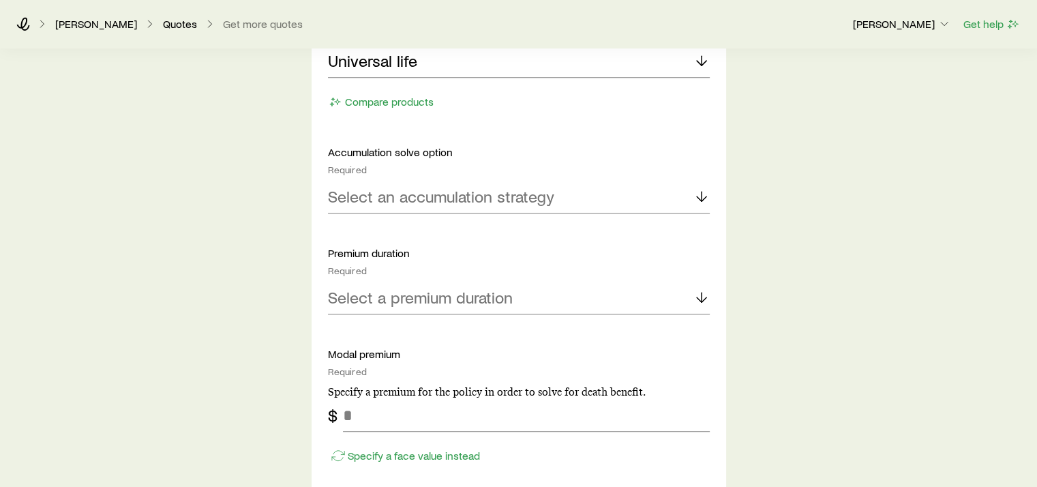
scroll to position [750, 0]
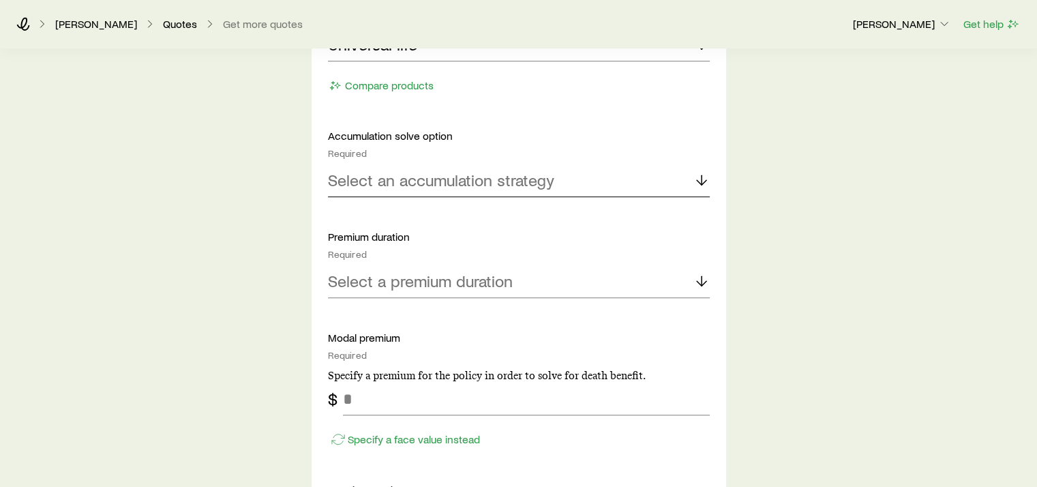
click at [698, 177] on icon at bounding box center [701, 180] width 16 height 16
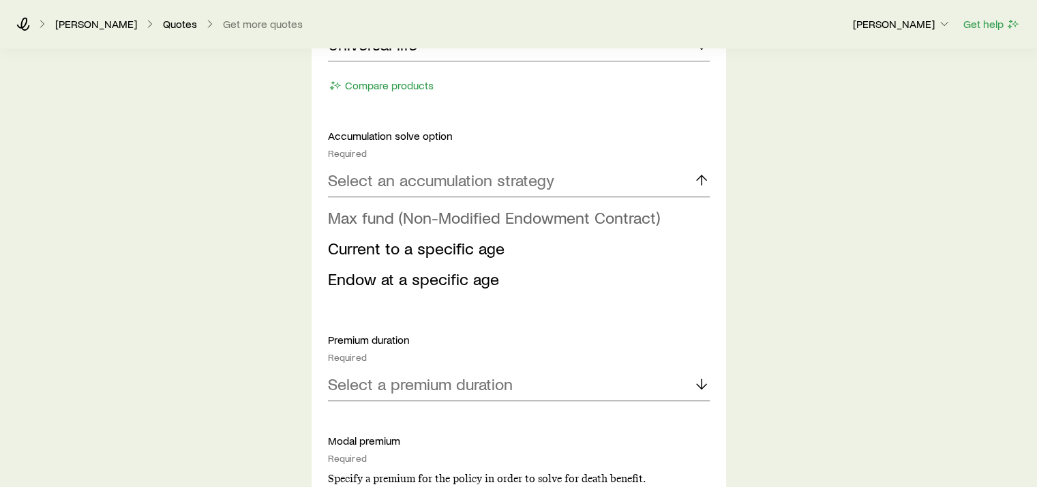
click at [614, 214] on span "Max fund (Non-Modified Endowment Contract)" at bounding box center [494, 217] width 332 height 20
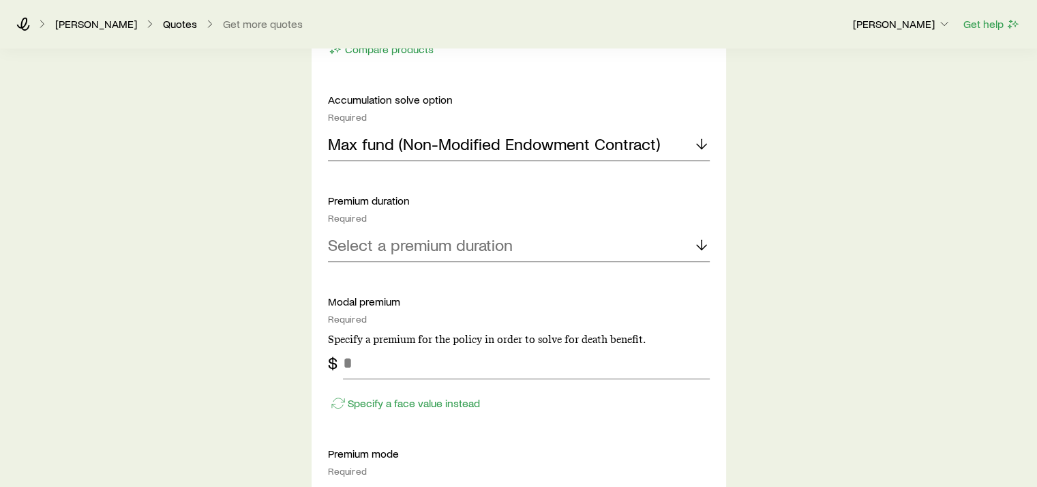
scroll to position [886, 0]
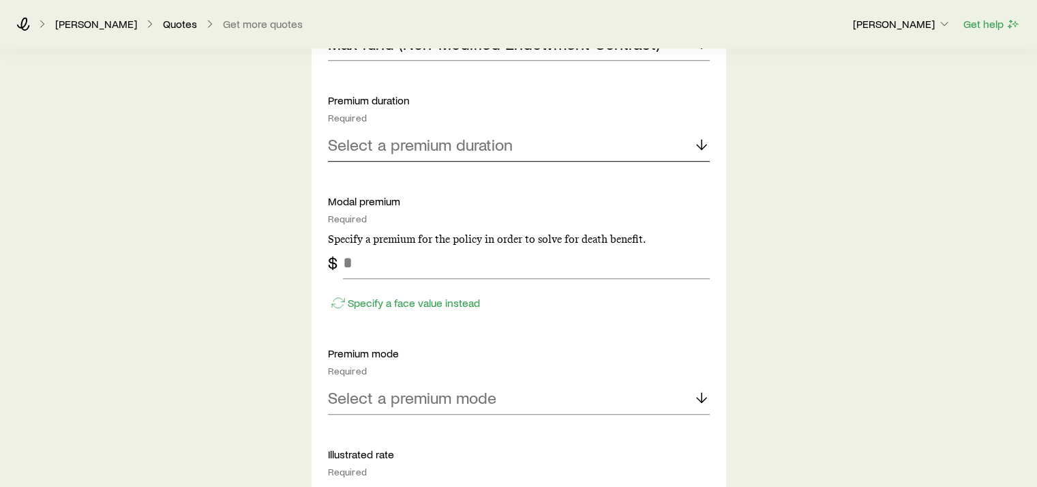
click at [698, 139] on icon at bounding box center [701, 144] width 16 height 16
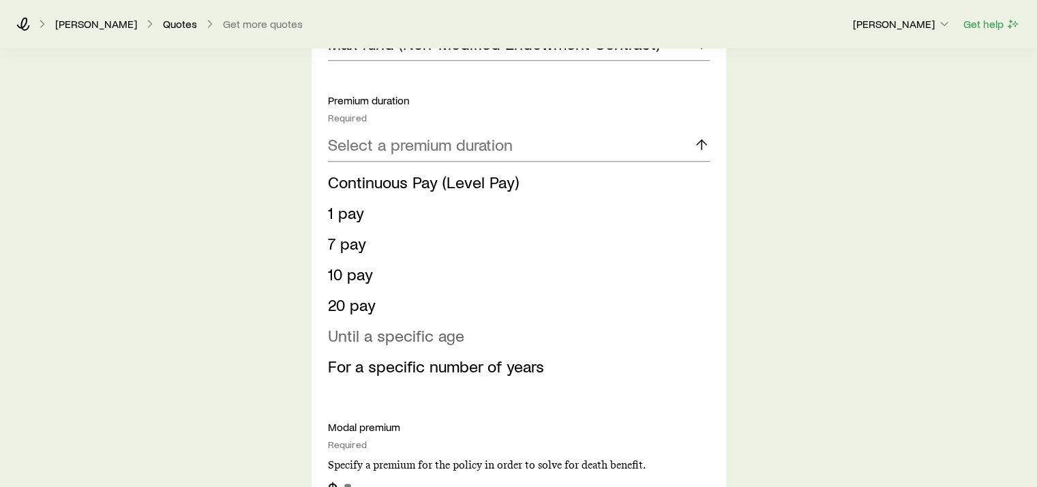
click at [444, 336] on span "Until a specific age" at bounding box center [396, 335] width 136 height 20
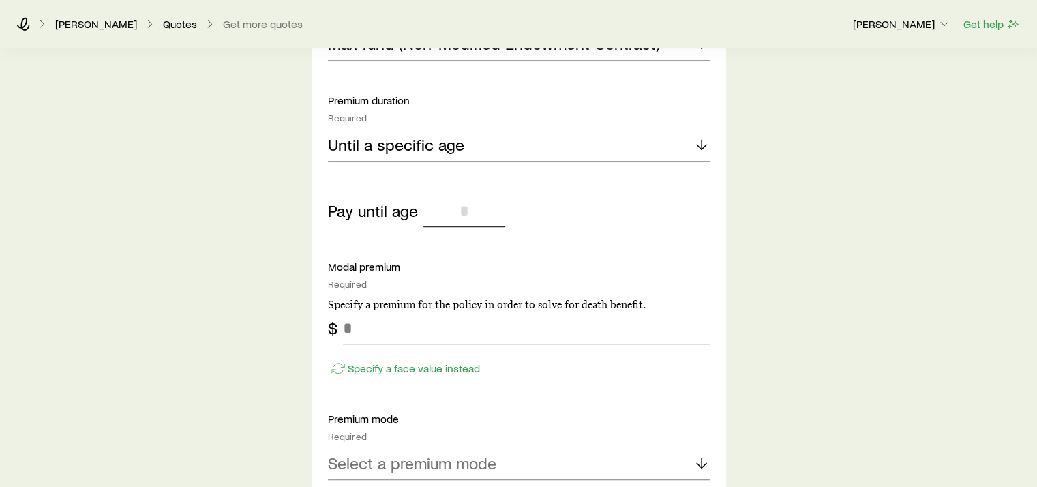
drag, startPoint x: 442, startPoint y: 207, endPoint x: 524, endPoint y: 213, distance: 81.3
click at [524, 213] on div "Pay until age" at bounding box center [519, 210] width 382 height 33
type input "*"
type input "***"
click at [428, 327] on input "tel" at bounding box center [526, 328] width 367 height 33
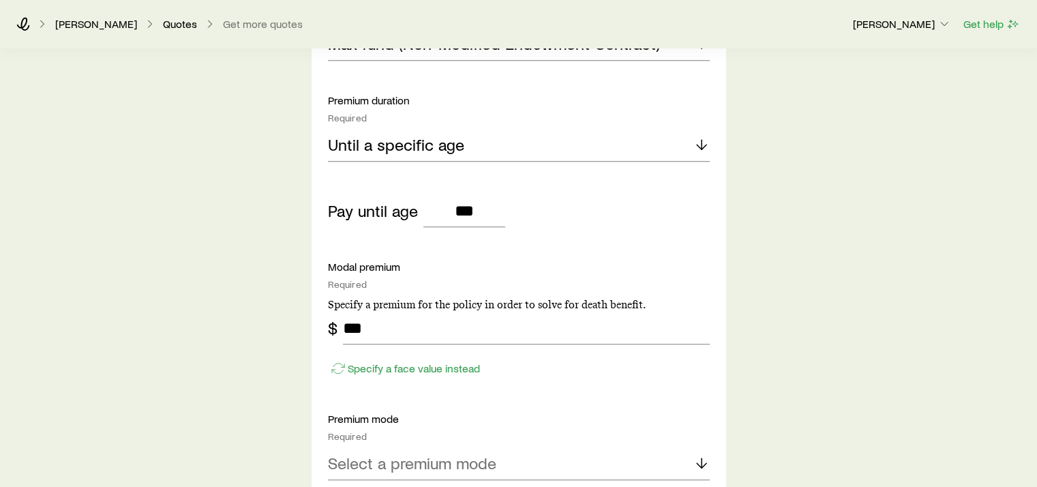
click at [774, 290] on div "Insurance Selection What type of product are you looking for? At least one is r…" at bounding box center [518, 280] width 1037 height 2235
drag, startPoint x: 404, startPoint y: 330, endPoint x: 337, endPoint y: 328, distance: 66.2
click at [337, 328] on div "$ ***" at bounding box center [519, 328] width 382 height 33
type input "******"
click at [804, 303] on div "Insurance Selection What type of product are you looking for? At least one is r…" at bounding box center [518, 280] width 1037 height 2235
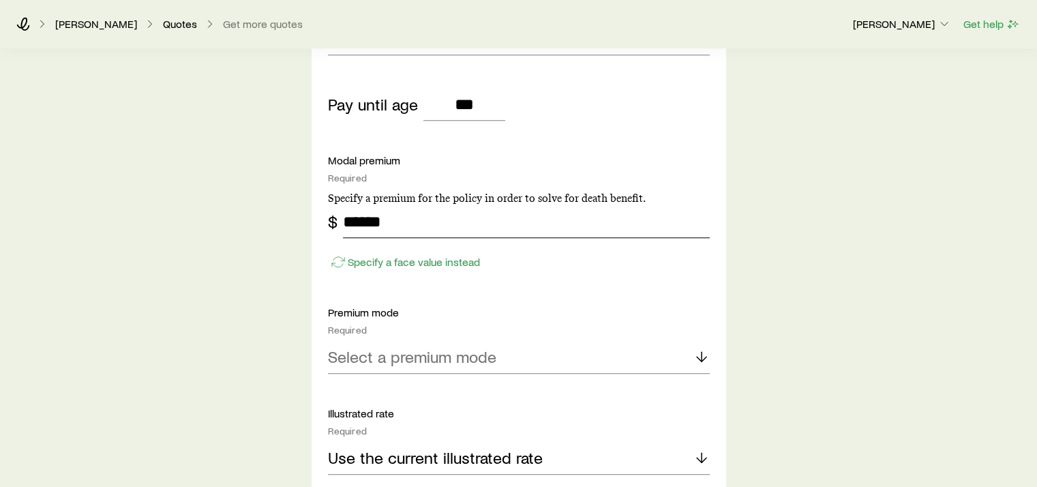
scroll to position [1023, 0]
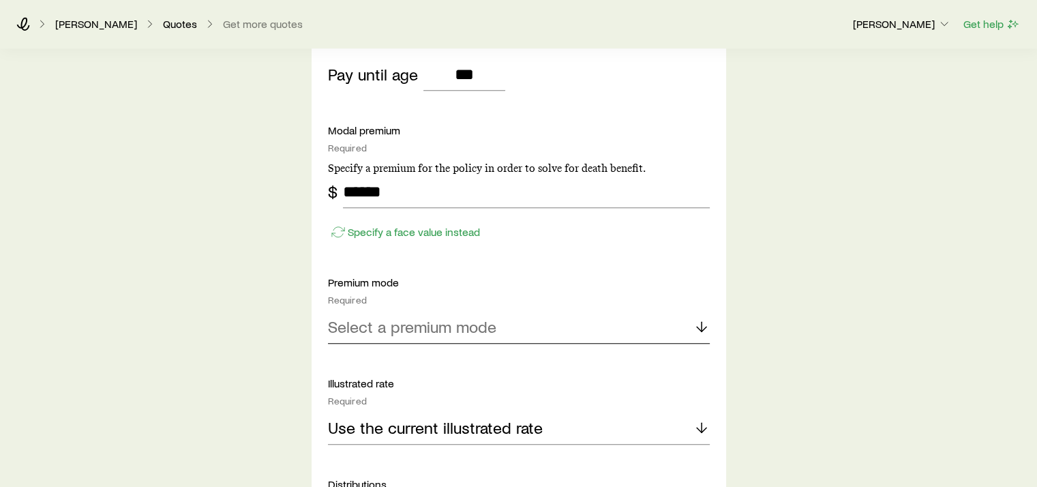
click at [703, 327] on polyline at bounding box center [702, 329] width 10 height 5
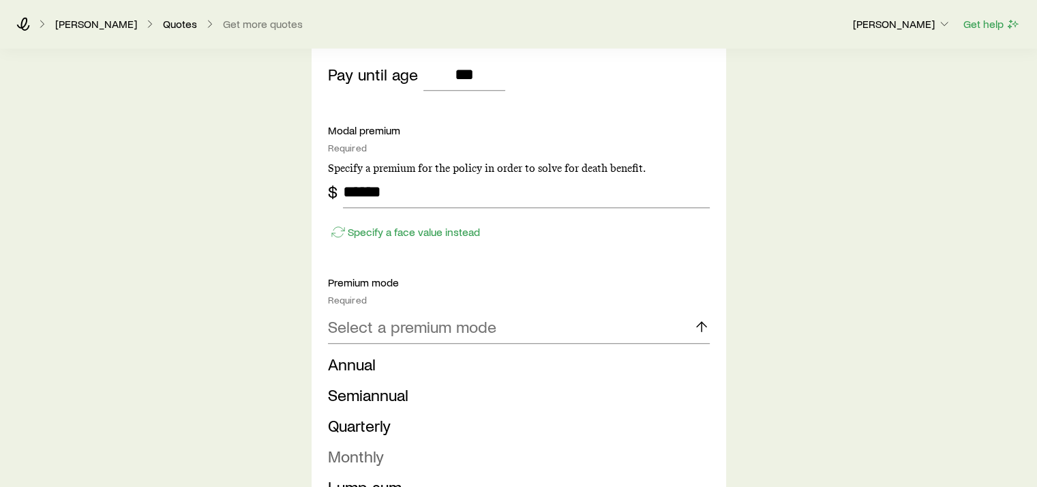
click at [368, 455] on span "Monthly" at bounding box center [356, 456] width 56 height 20
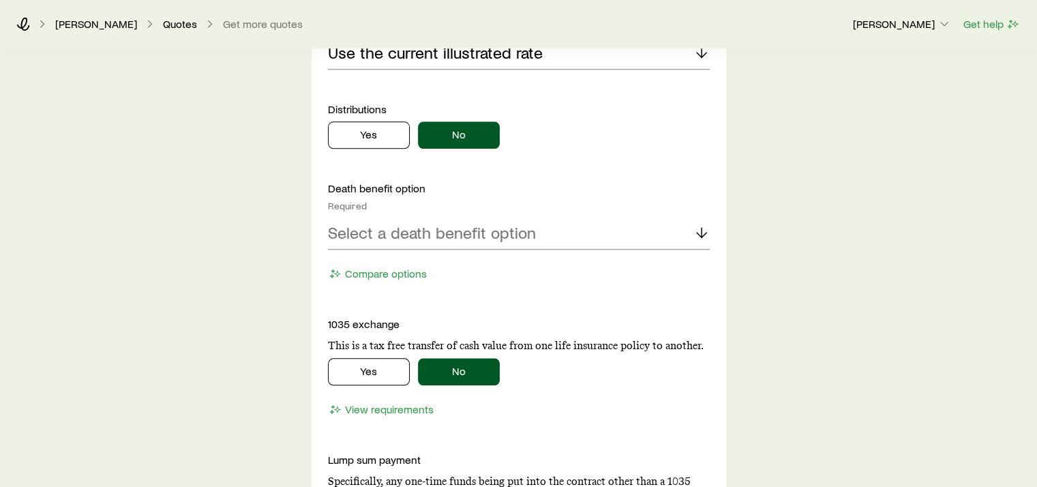
scroll to position [1432, 0]
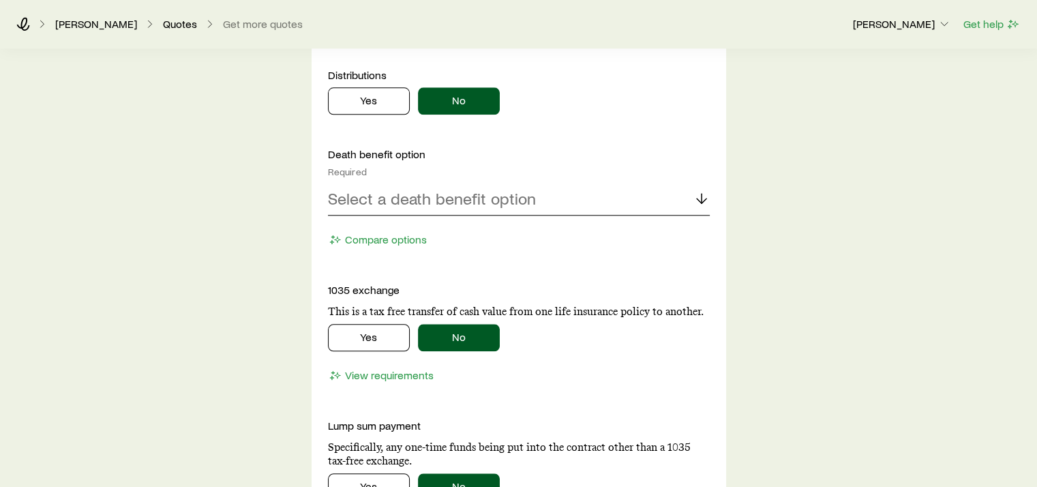
click at [699, 195] on icon at bounding box center [701, 198] width 16 height 16
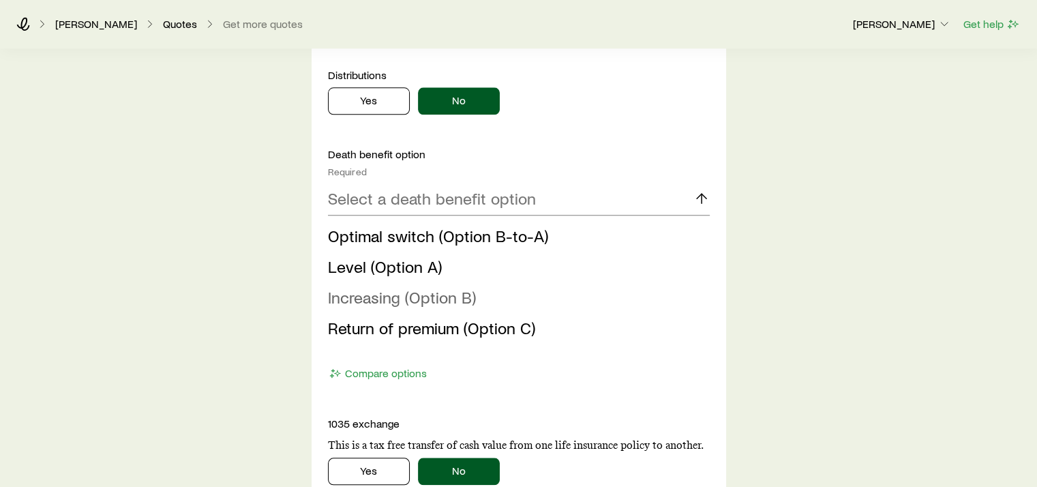
click at [453, 295] on span "Increasing (Option B)" at bounding box center [402, 297] width 148 height 20
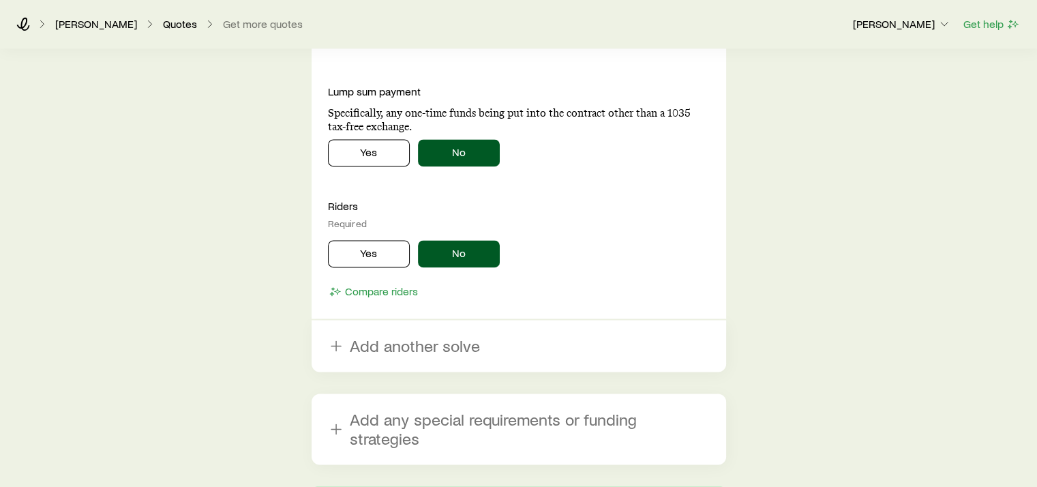
scroll to position [1935, 0]
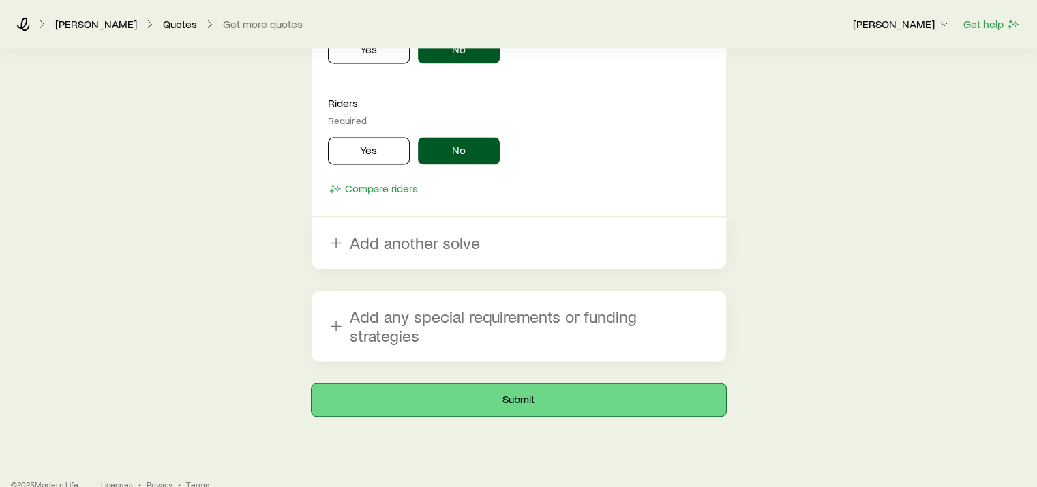
click at [517, 383] on button "Submit" at bounding box center [519, 399] width 414 height 33
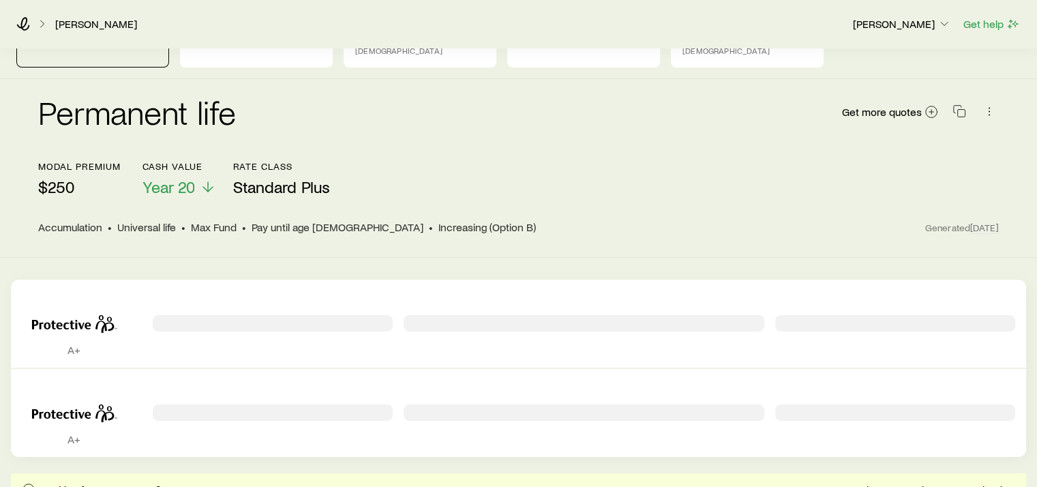
scroll to position [62, 0]
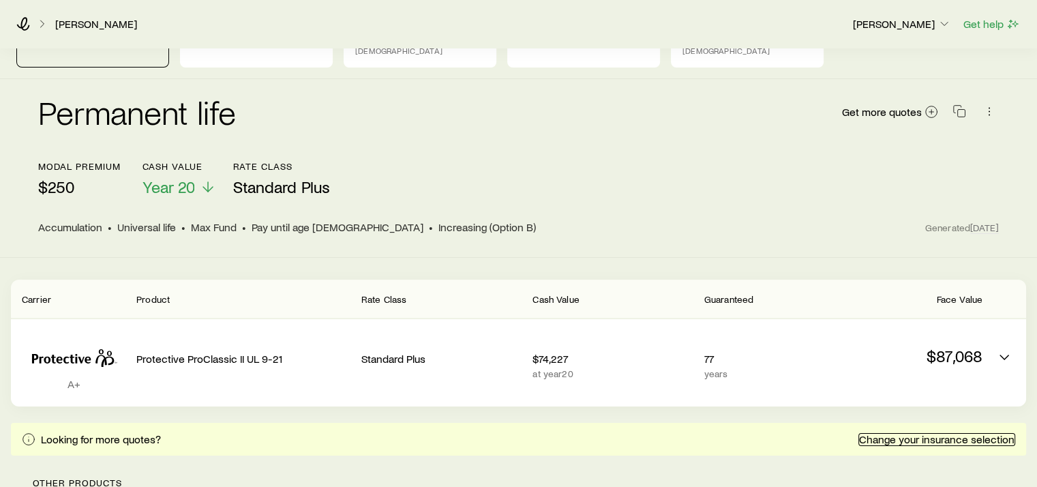
click at [923, 433] on link "Change your insurance selection" at bounding box center [936, 439] width 157 height 13
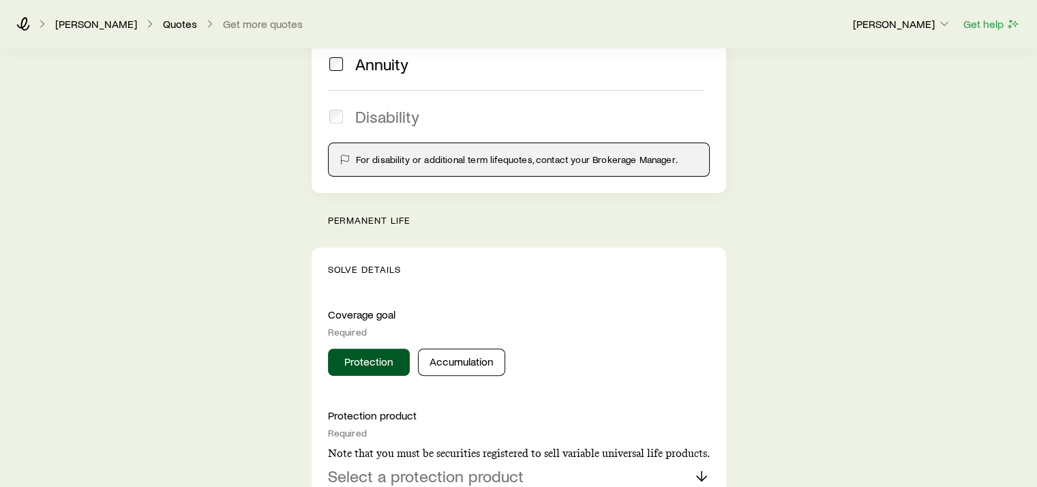
scroll to position [341, 0]
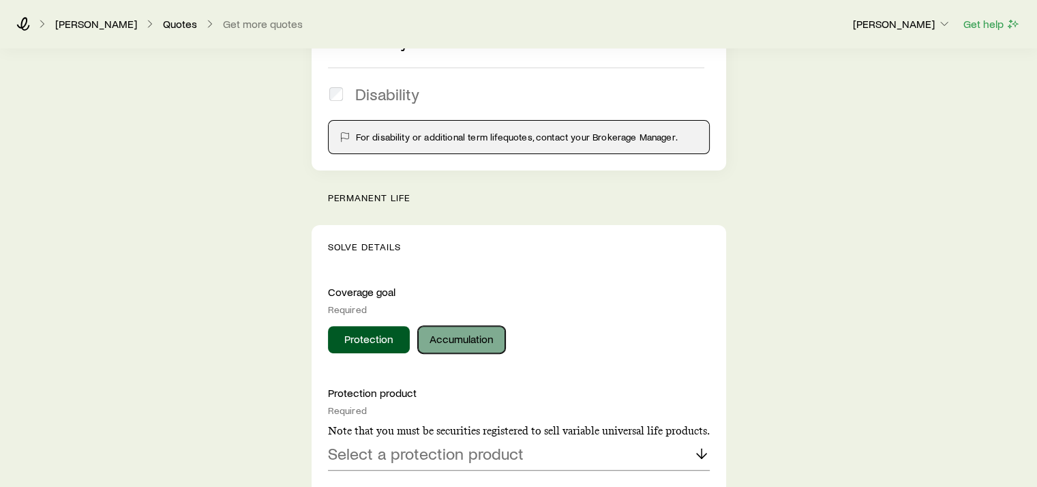
click at [466, 337] on button "Accumulation" at bounding box center [461, 339] width 87 height 27
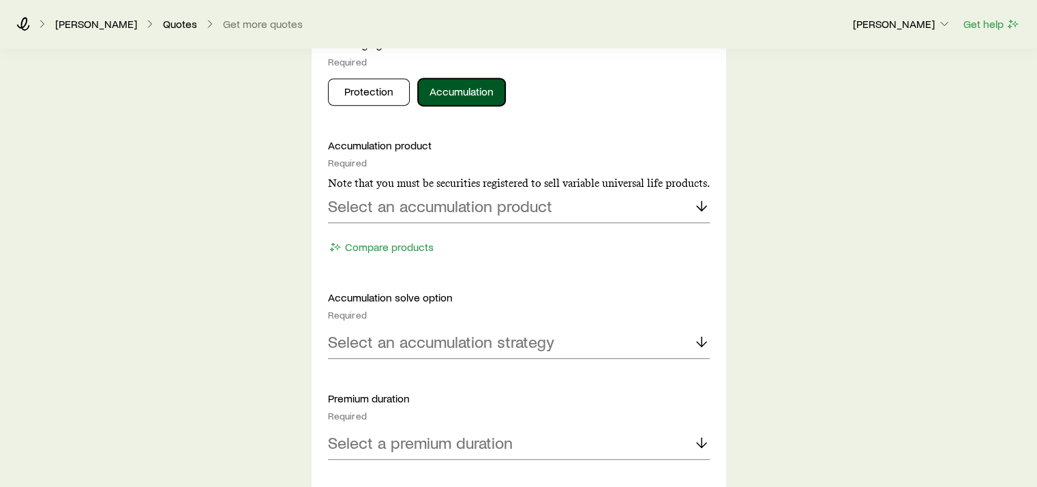
scroll to position [614, 0]
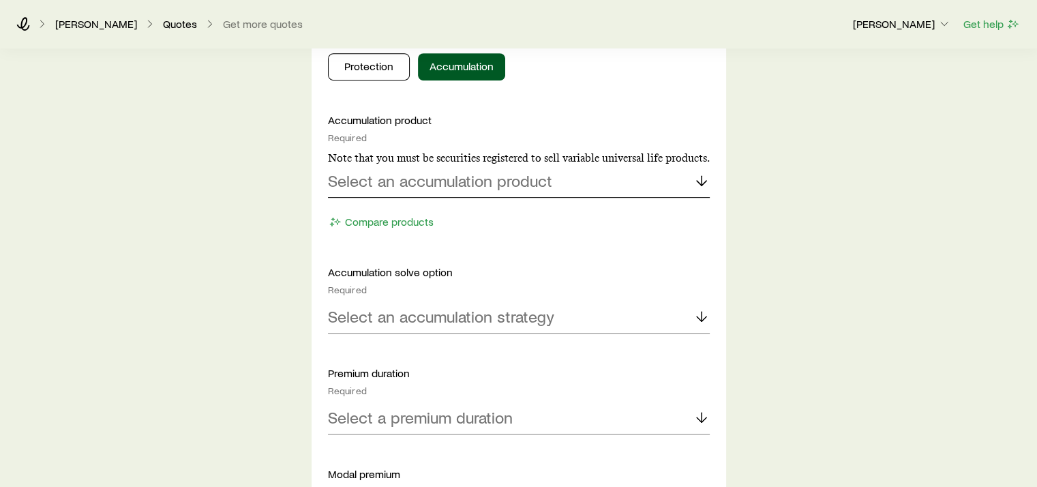
click at [700, 178] on icon at bounding box center [701, 180] width 16 height 16
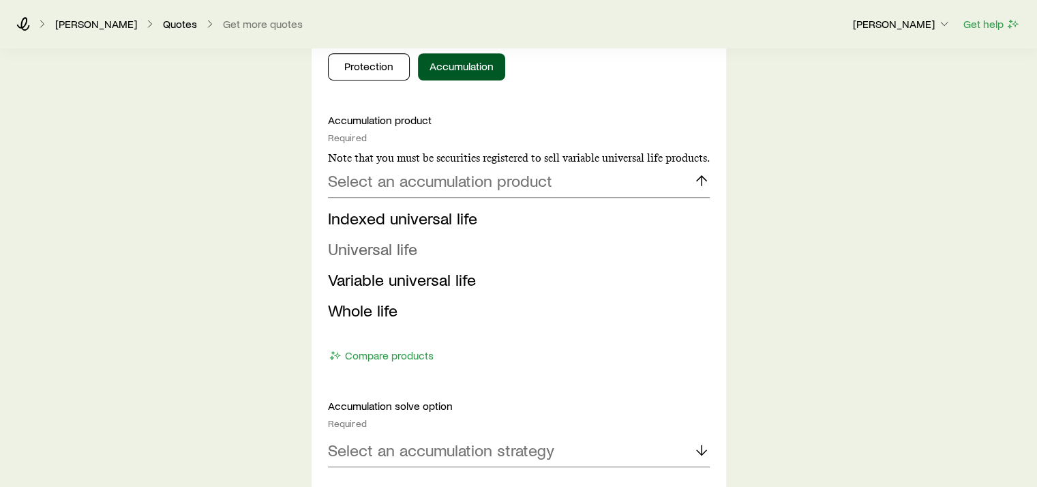
click at [396, 246] on span "Universal life" at bounding box center [372, 249] width 89 height 20
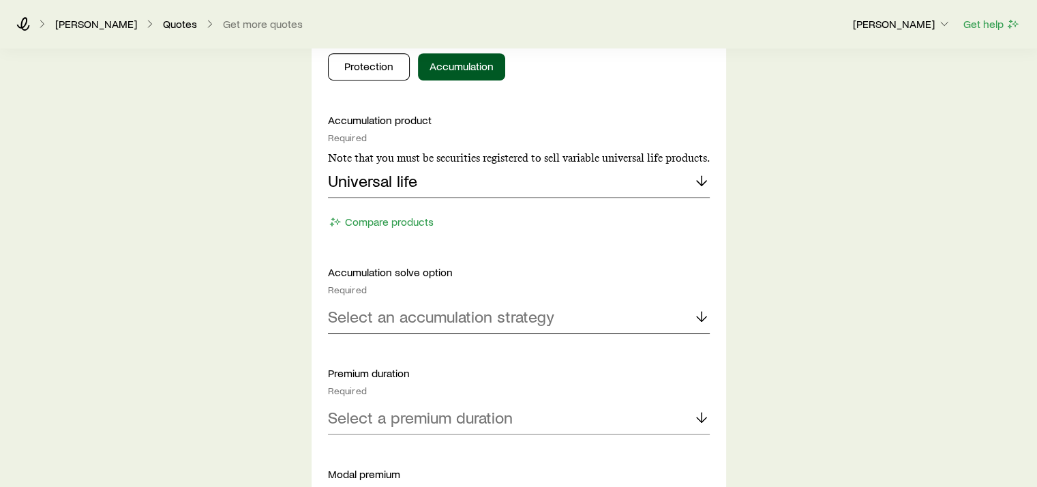
click at [701, 312] on icon at bounding box center [701, 316] width 16 height 16
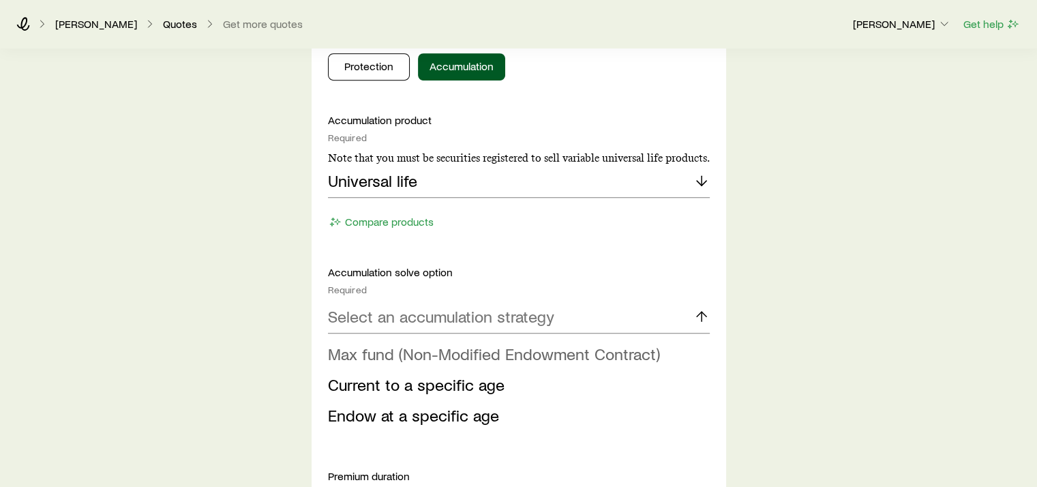
click at [635, 353] on span "Max fund (Non-Modified Endowment Contract)" at bounding box center [494, 354] width 332 height 20
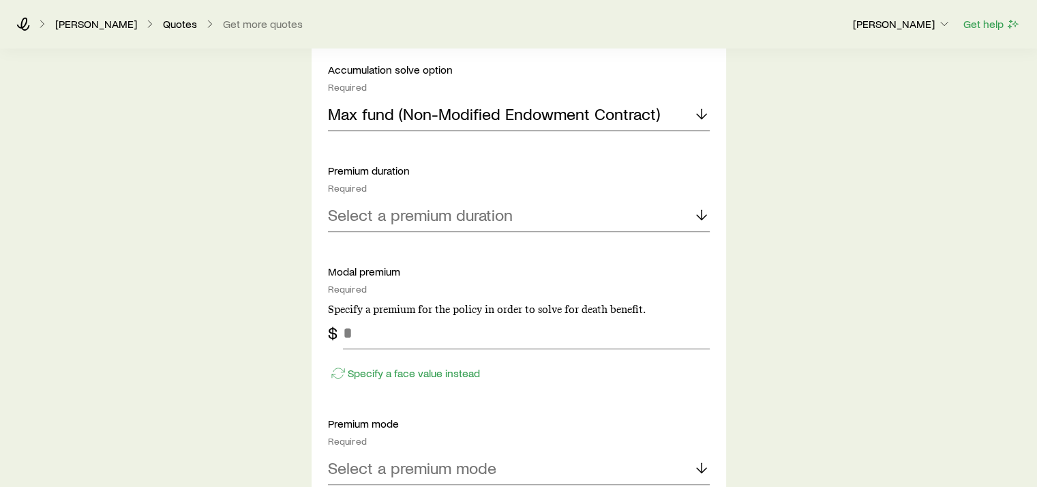
scroll to position [818, 0]
click at [702, 208] on icon at bounding box center [701, 213] width 16 height 16
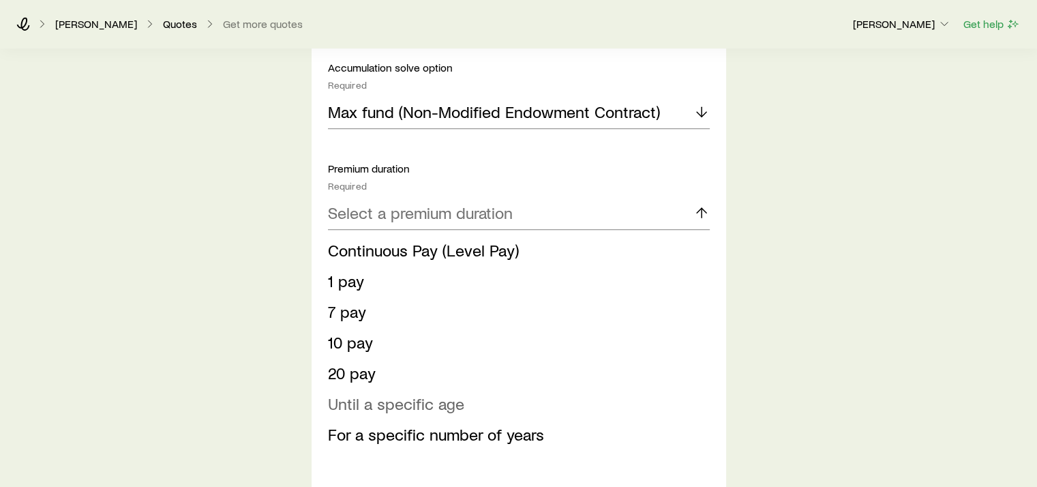
click at [442, 399] on span "Until a specific age" at bounding box center [396, 403] width 136 height 20
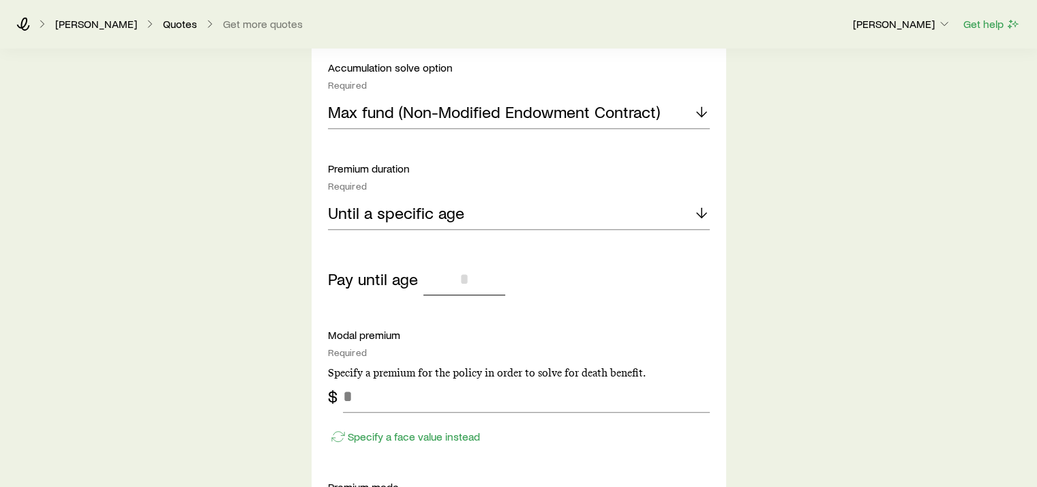
drag, startPoint x: 439, startPoint y: 270, endPoint x: 532, endPoint y: 271, distance: 92.7
click at [532, 271] on div "Pay until age" at bounding box center [519, 278] width 382 height 33
type input "***"
click at [435, 404] on input "tel" at bounding box center [526, 396] width 367 height 33
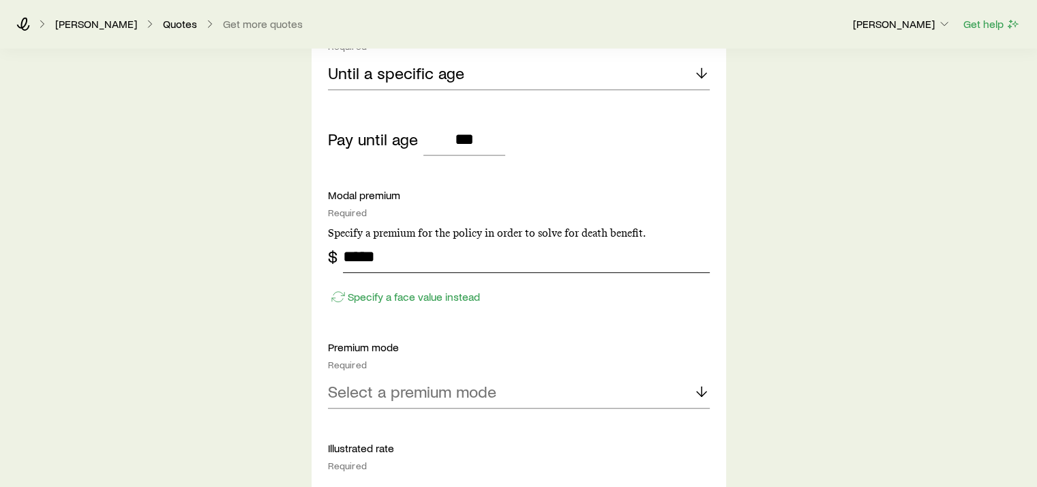
scroll to position [1023, 0]
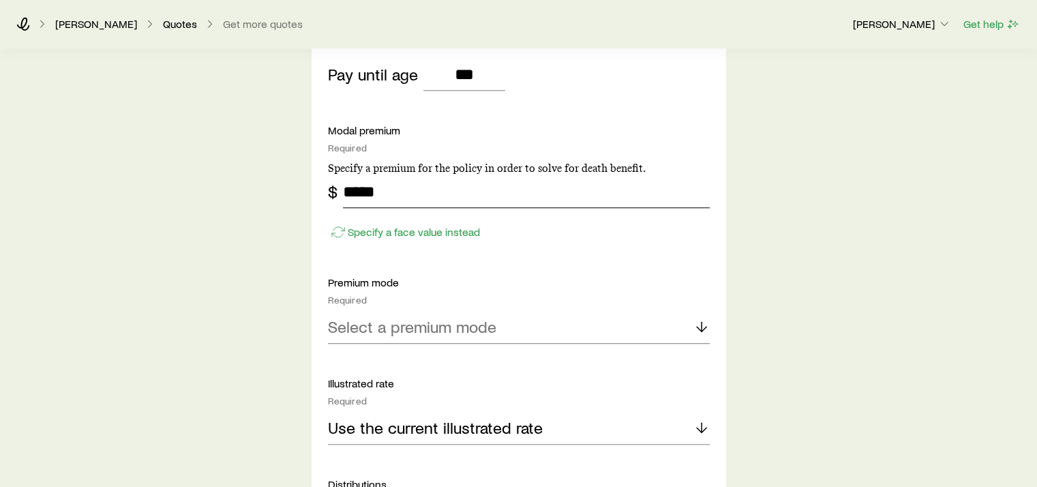
type input "*****"
click at [701, 326] on line at bounding box center [701, 327] width 0 height 10
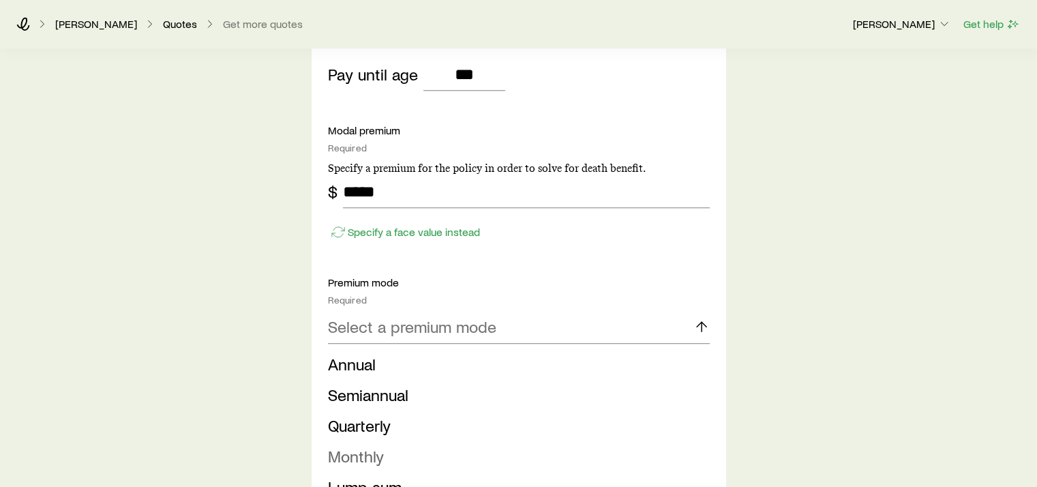
click at [372, 450] on span "Monthly" at bounding box center [356, 456] width 56 height 20
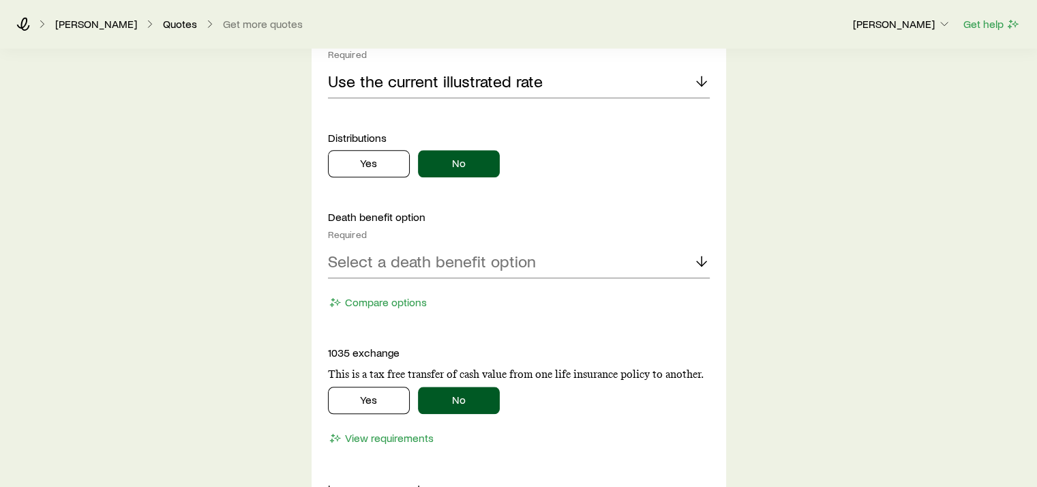
scroll to position [1432, 0]
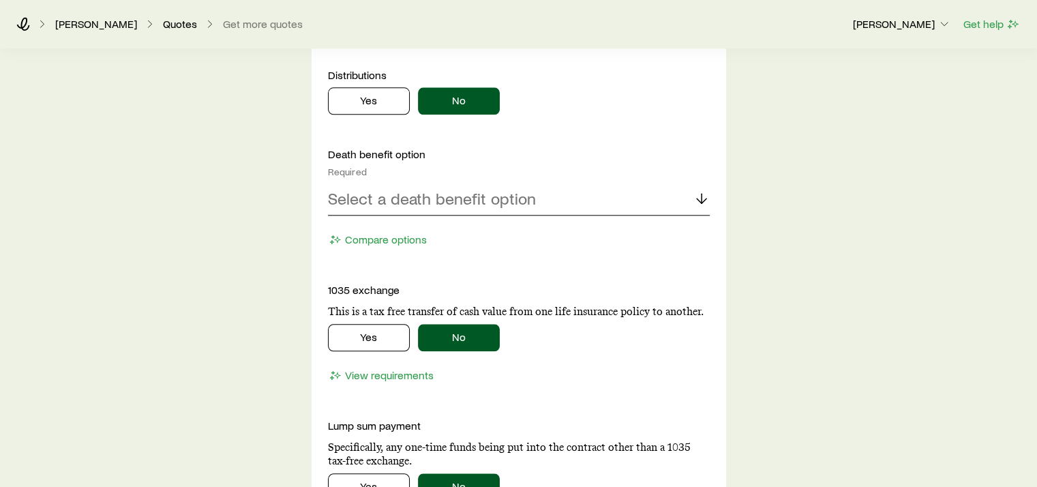
click at [701, 194] on line at bounding box center [701, 199] width 0 height 10
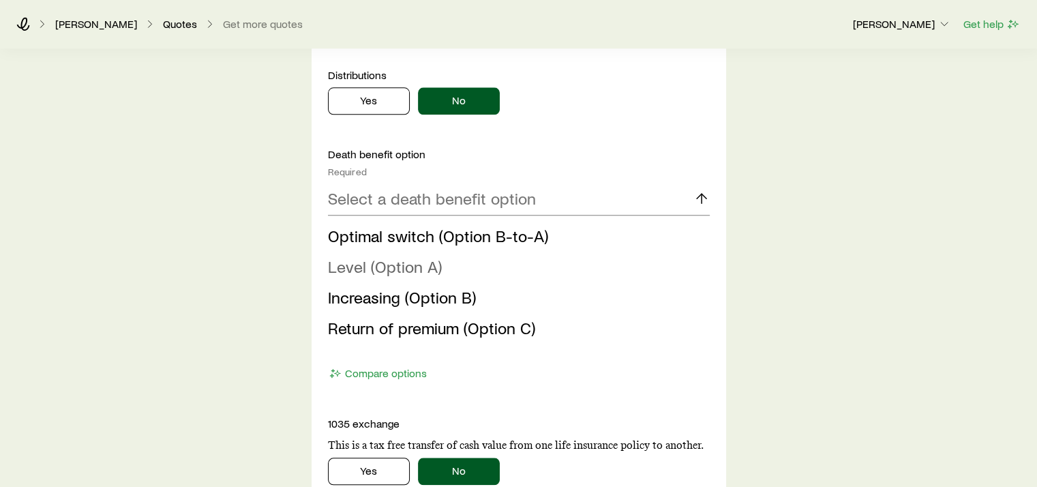
click at [419, 264] on span "Level (Option A)" at bounding box center [385, 266] width 114 height 20
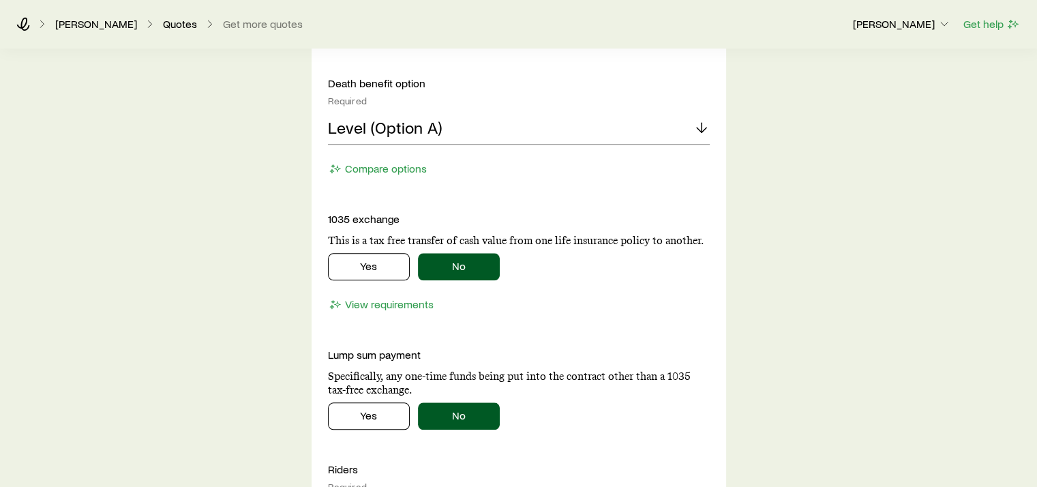
scroll to position [1568, 0]
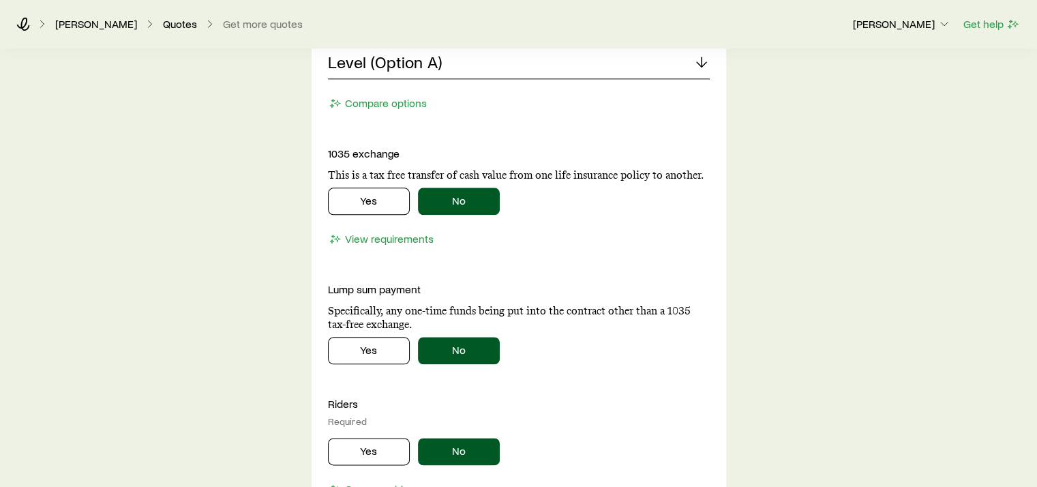
click at [699, 60] on icon at bounding box center [701, 62] width 16 height 16
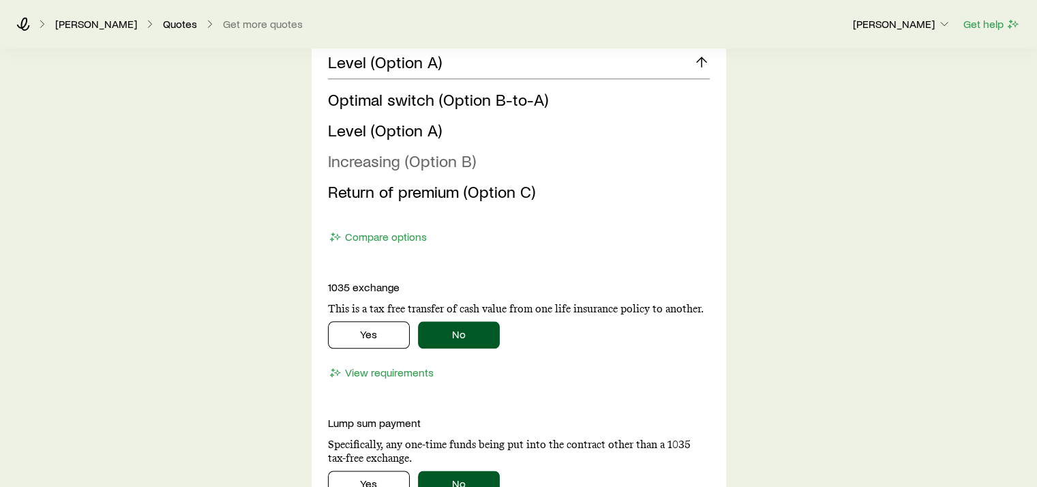
click at [450, 160] on span "Increasing (Option B)" at bounding box center [402, 161] width 148 height 20
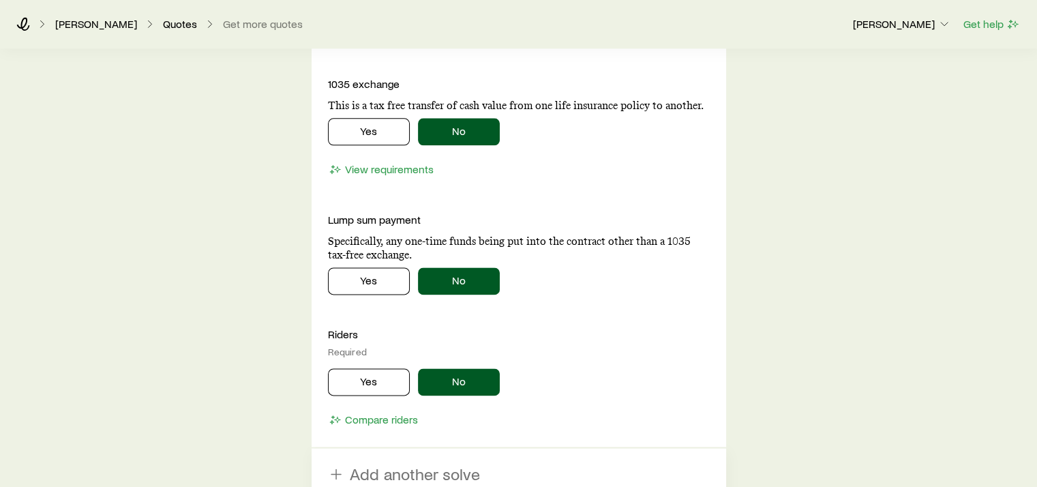
scroll to position [1935, 0]
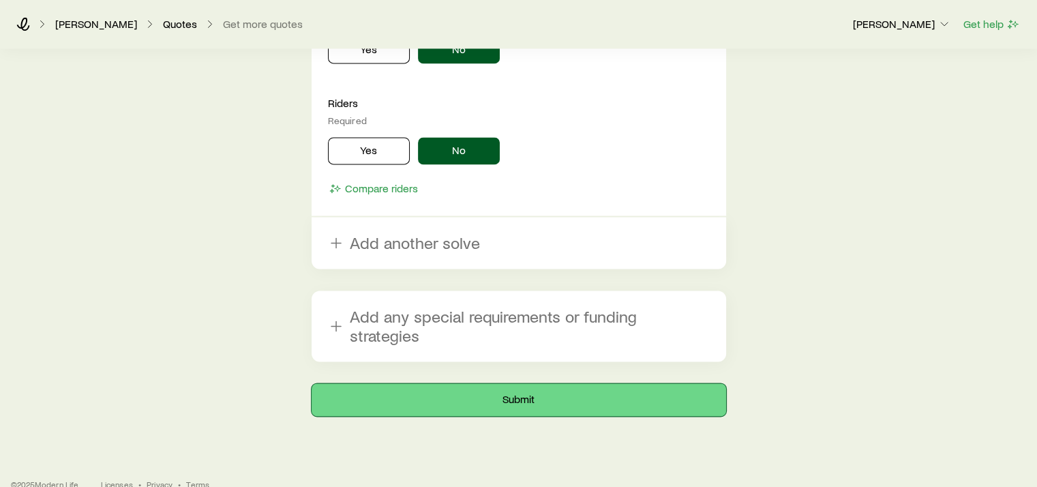
click at [532, 383] on button "Submit" at bounding box center [519, 399] width 414 height 33
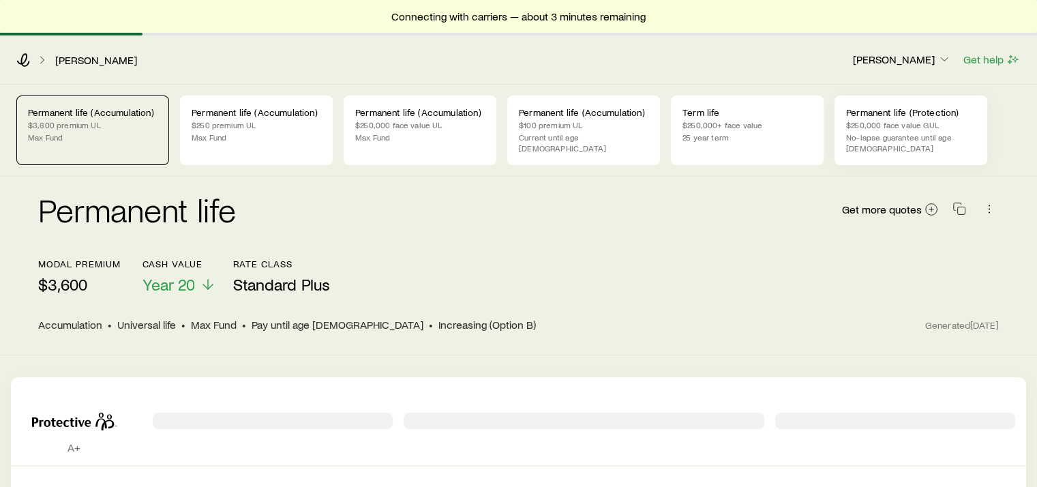
click at [869, 132] on p "No-lapse guarantee until age [DEMOGRAPHIC_DATA]" at bounding box center [911, 143] width 130 height 22
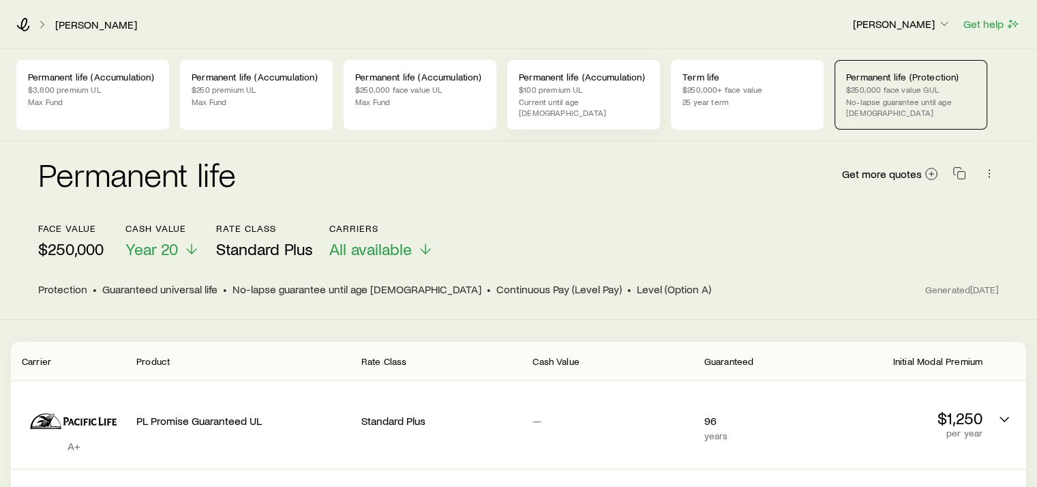
click at [607, 93] on p "$100 premium UL" at bounding box center [584, 89] width 130 height 11
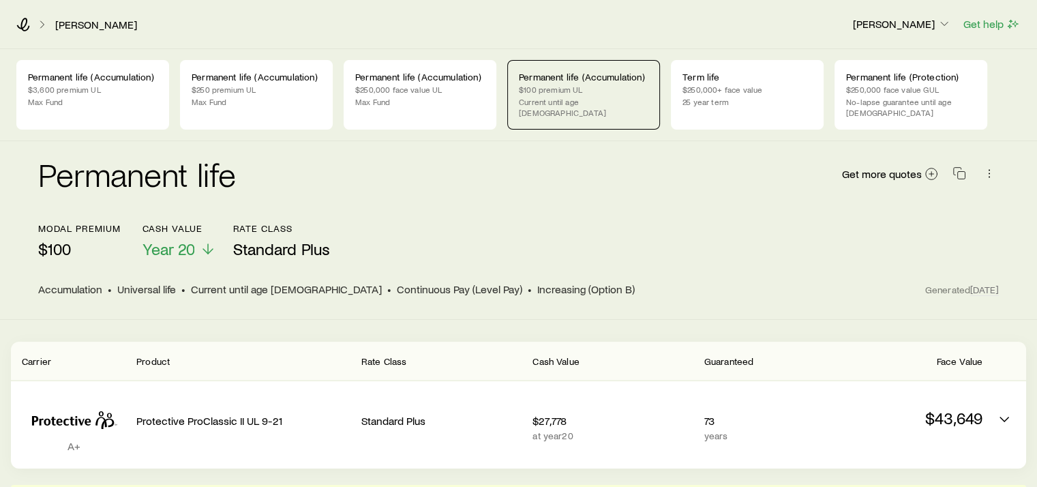
drag, startPoint x: 607, startPoint y: 93, endPoint x: 554, endPoint y: 161, distance: 86.9
click at [554, 161] on div "Permanent life Get more quotes" at bounding box center [518, 181] width 961 height 49
click at [274, 93] on p "$250 premium UL" at bounding box center [257, 89] width 130 height 11
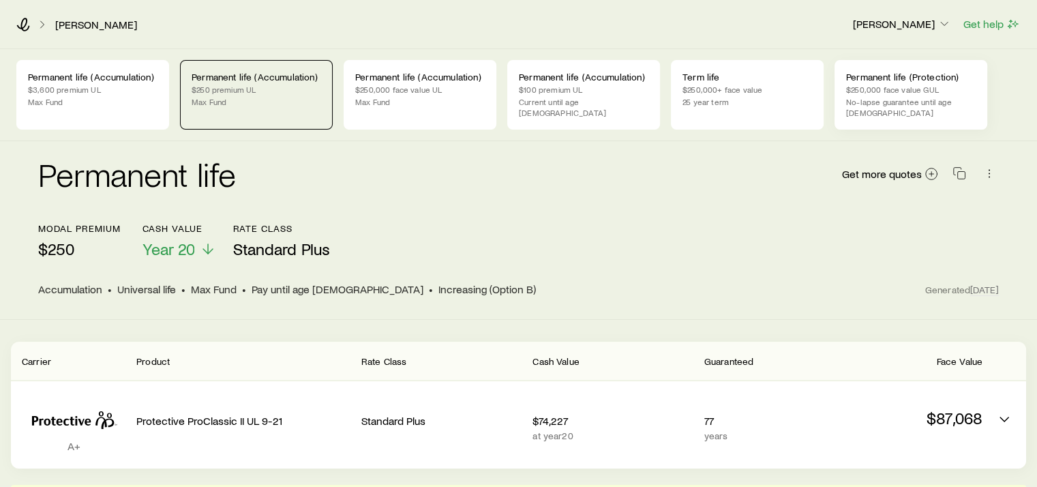
click at [911, 87] on p "$250,000 face value GUL" at bounding box center [911, 89] width 130 height 11
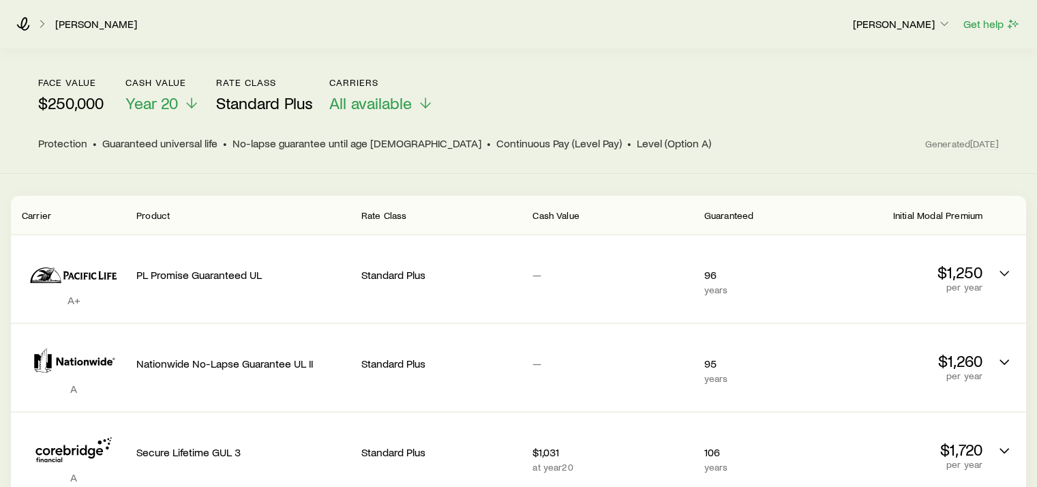
scroll to position [205, 0]
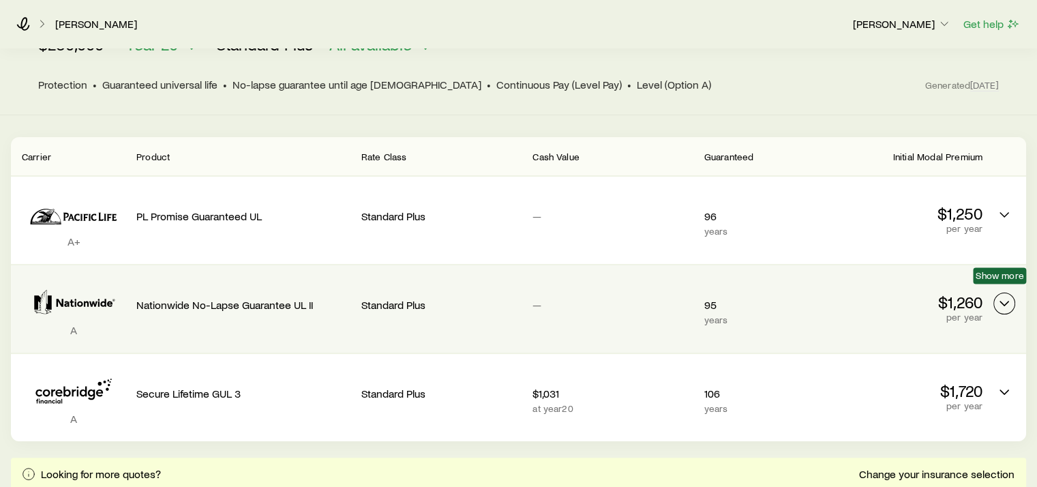
click at [1009, 295] on icon "Permanent quotes" at bounding box center [1004, 303] width 16 height 16
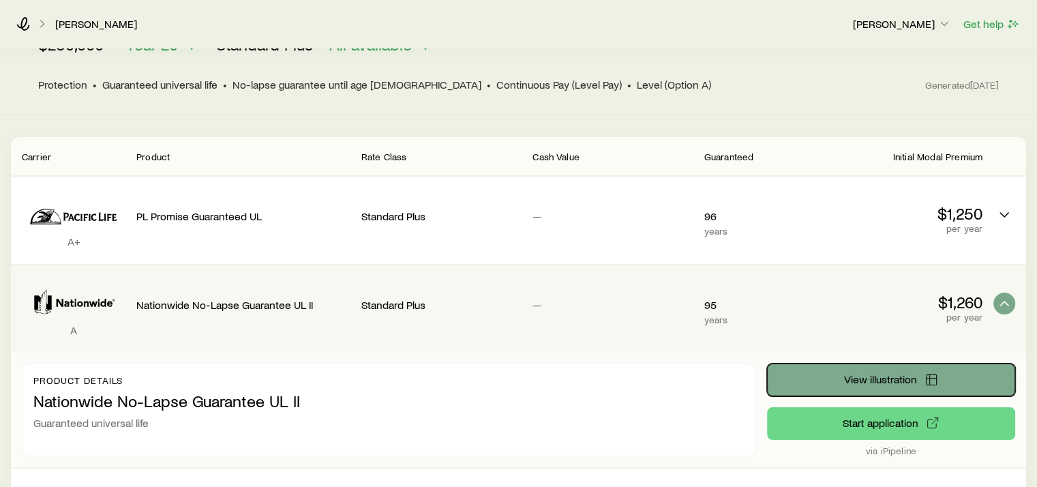
click at [891, 374] on span "View illustration" at bounding box center [879, 379] width 73 height 11
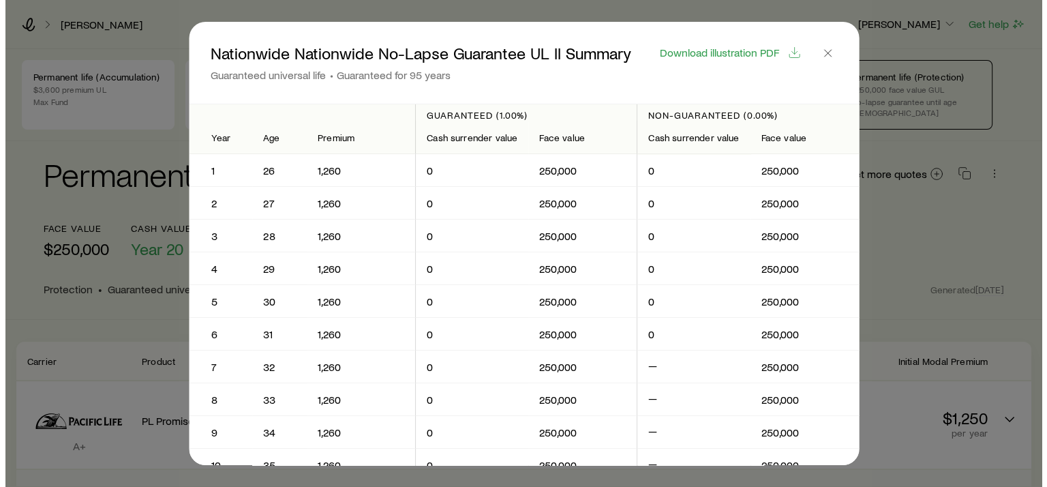
scroll to position [0, 0]
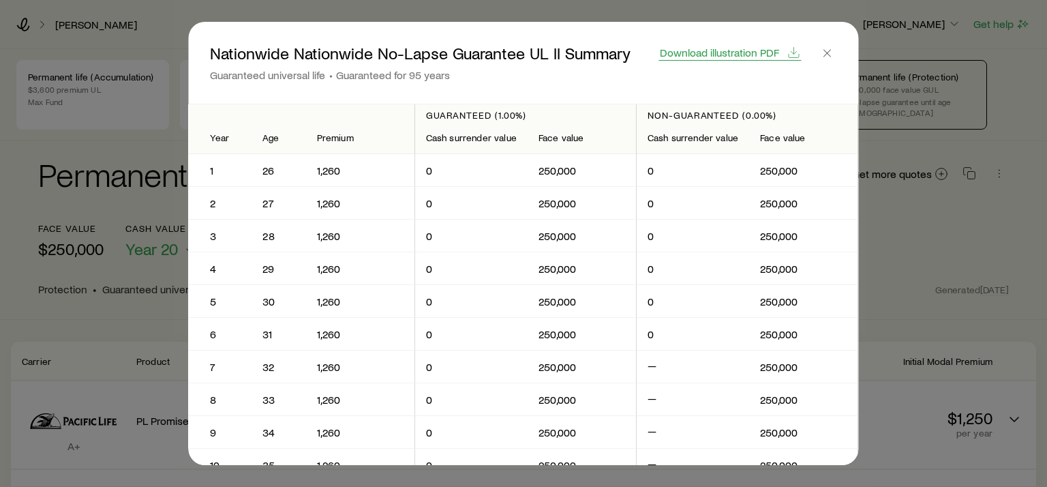
click at [729, 55] on span "Download illustration PDF" at bounding box center [719, 52] width 119 height 11
click at [830, 52] on icon "button" at bounding box center [828, 53] width 14 height 14
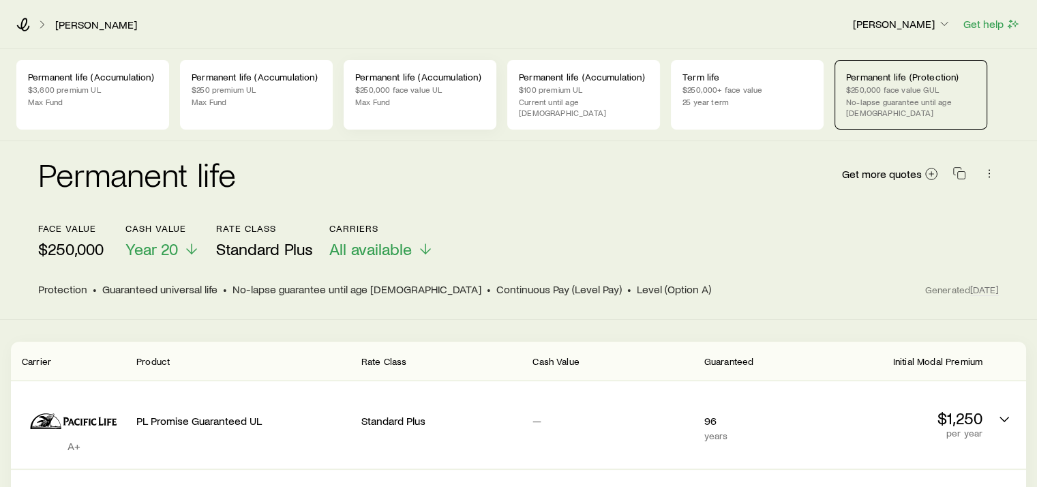
click at [423, 87] on p "$250,000 face value UL" at bounding box center [420, 89] width 130 height 11
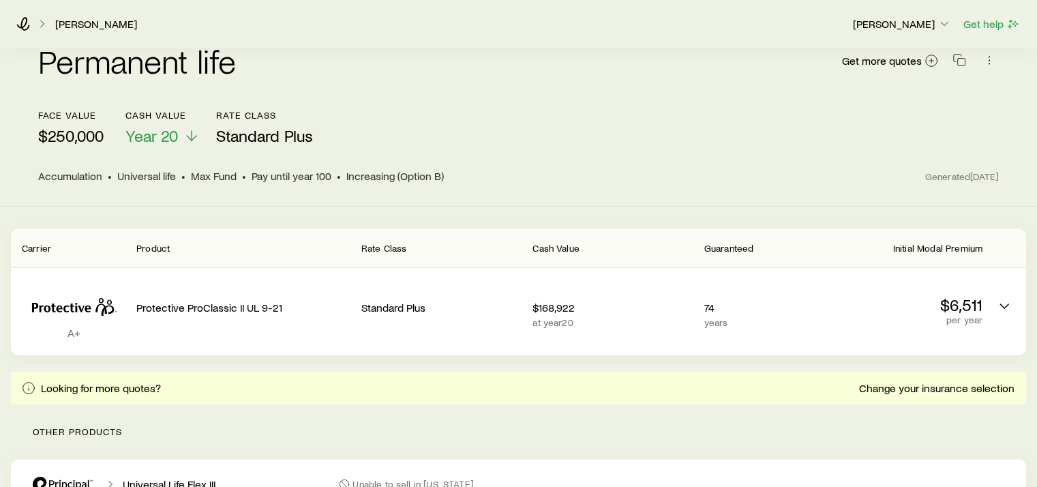
scroll to position [205, 0]
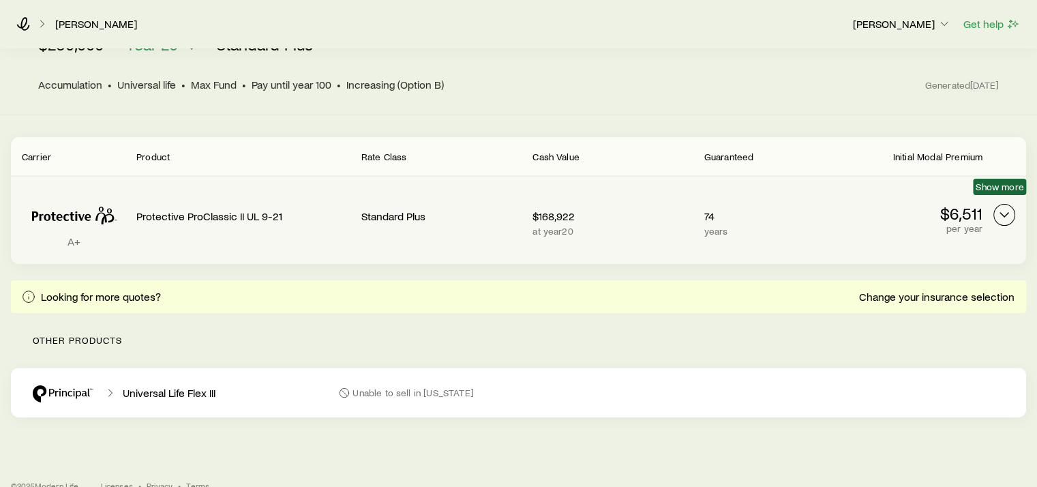
click at [1004, 207] on icon "Permanent quotes" at bounding box center [1004, 215] width 16 height 16
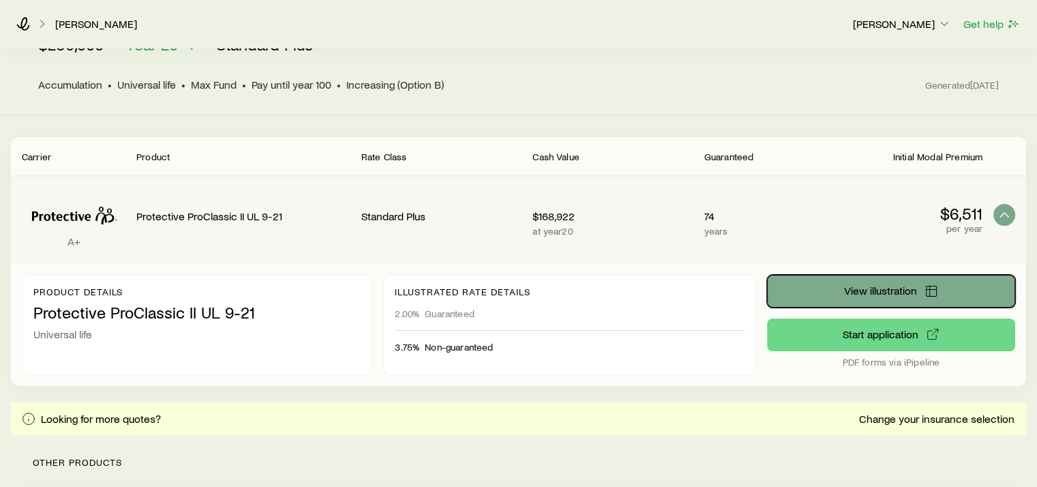
click at [885, 285] on span "View illustration" at bounding box center [879, 290] width 73 height 11
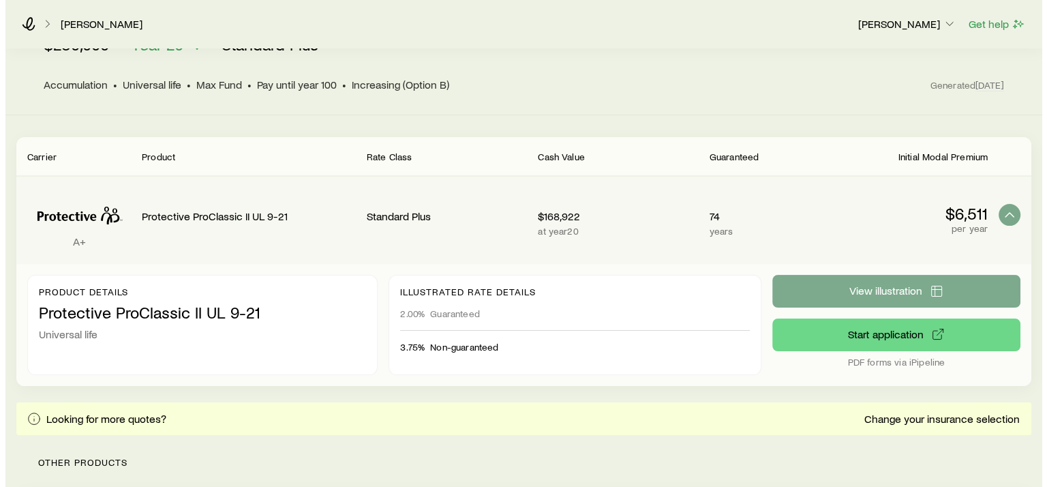
scroll to position [0, 0]
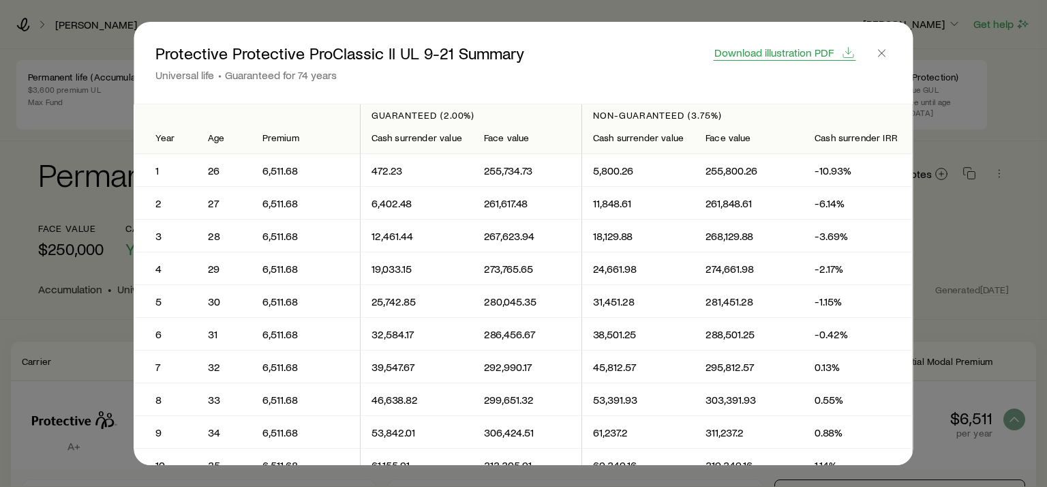
click at [775, 52] on span "Download illustration PDF" at bounding box center [773, 52] width 119 height 11
click at [887, 54] on icon "button" at bounding box center [882, 53] width 14 height 14
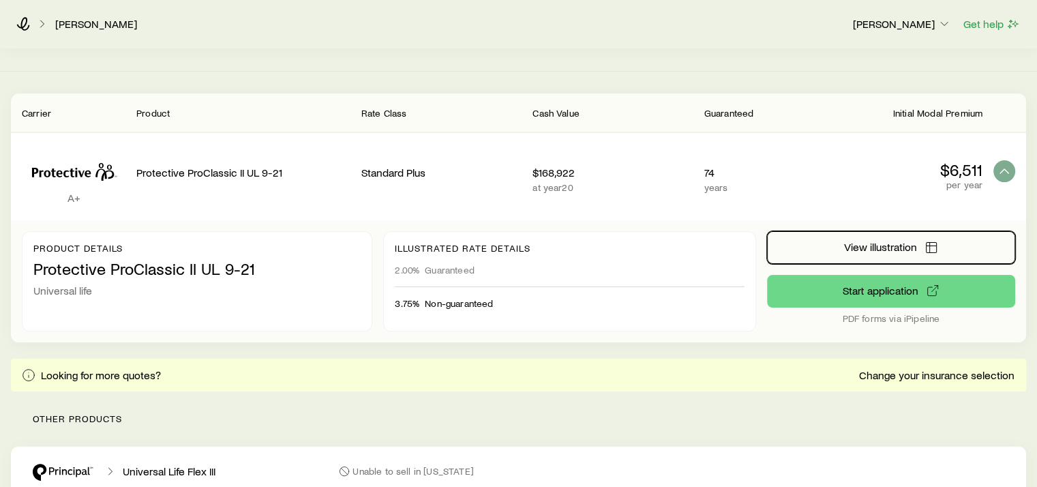
scroll to position [273, 0]
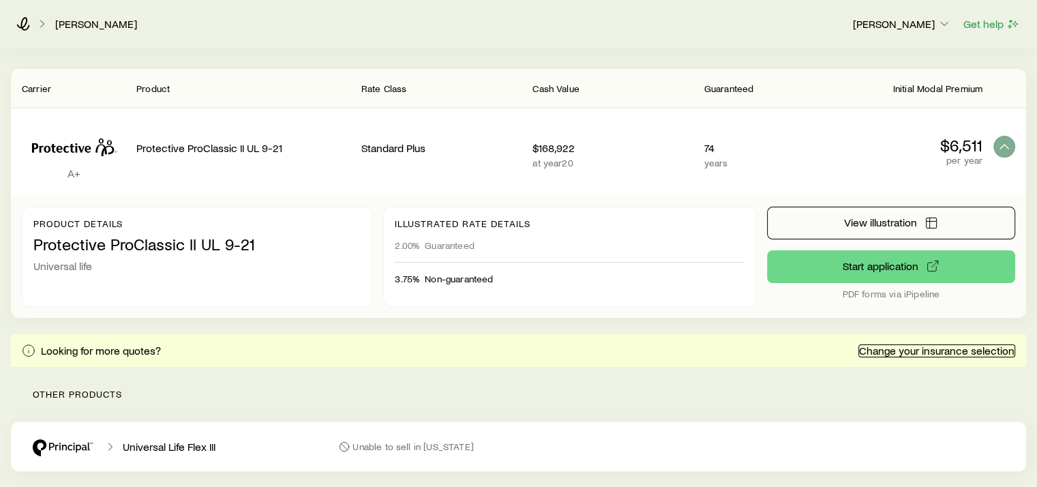
click at [927, 344] on link "Change your insurance selection" at bounding box center [936, 350] width 157 height 13
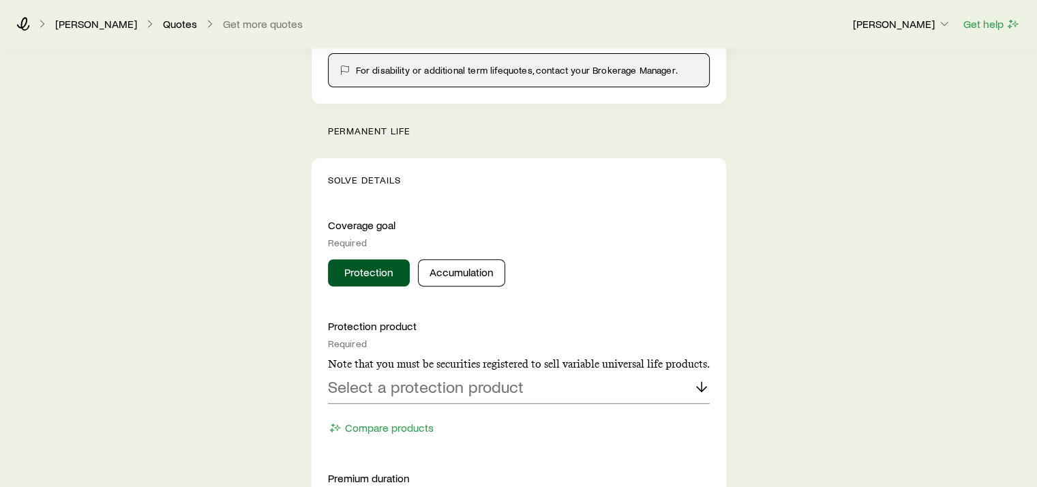
scroll to position [409, 0]
click at [482, 269] on button "Accumulation" at bounding box center [461, 271] width 87 height 27
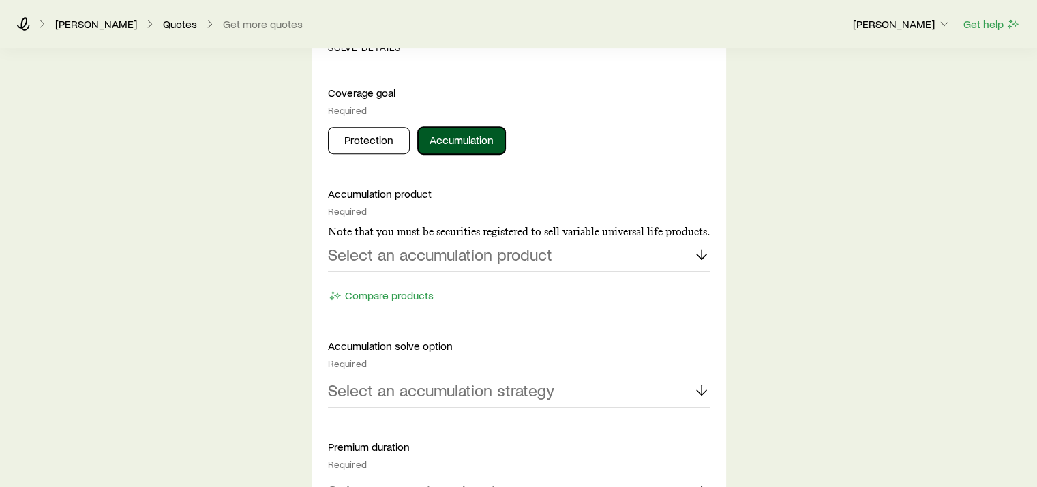
scroll to position [545, 0]
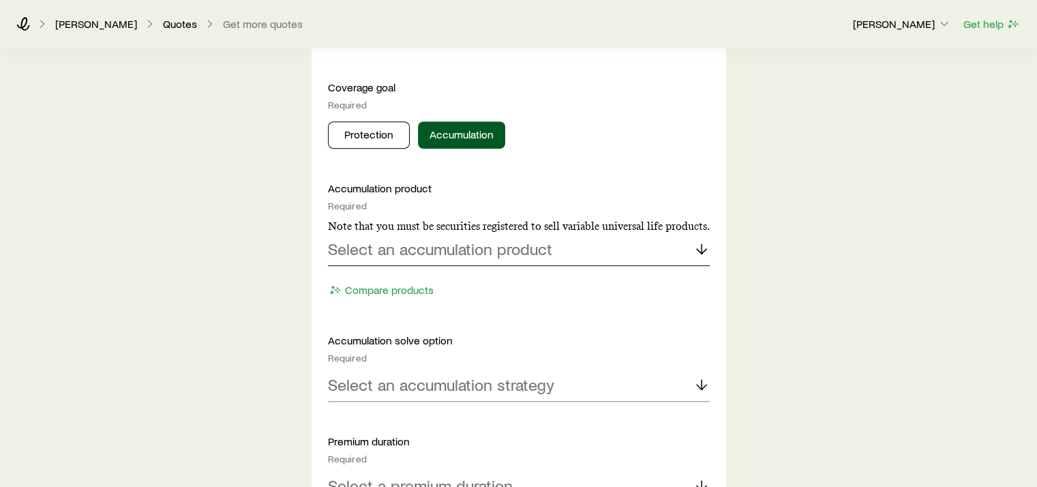
click at [701, 245] on line at bounding box center [701, 249] width 0 height 10
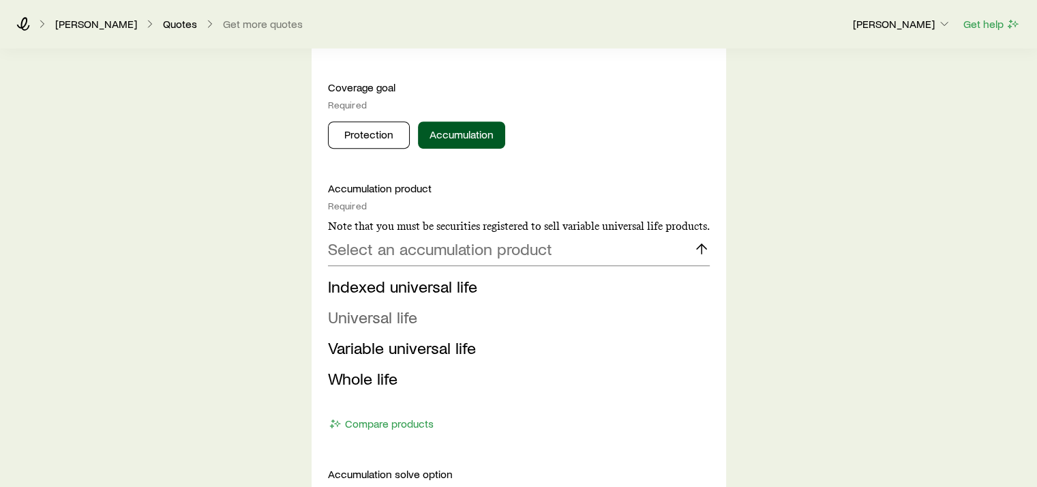
click at [403, 316] on span "Universal life" at bounding box center [372, 317] width 89 height 20
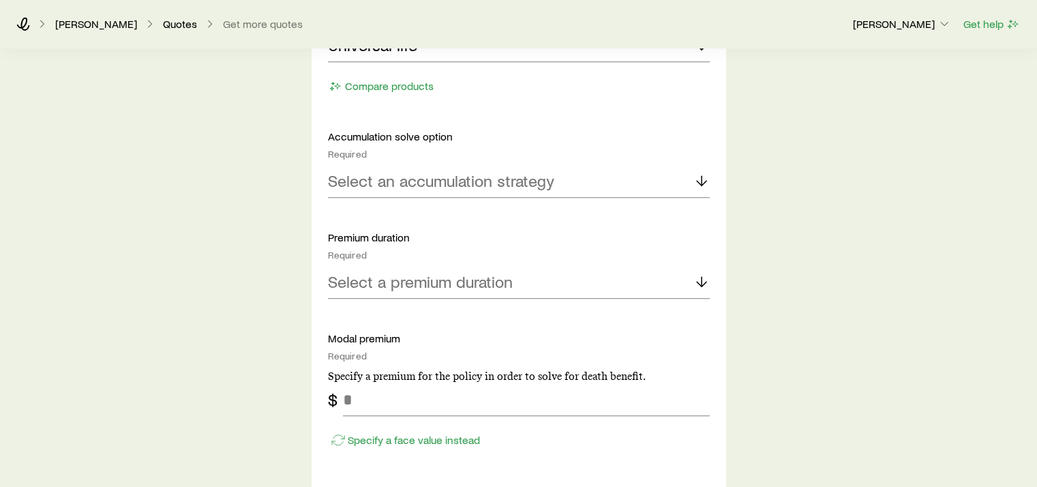
scroll to position [750, 0]
click at [699, 177] on icon at bounding box center [701, 180] width 16 height 16
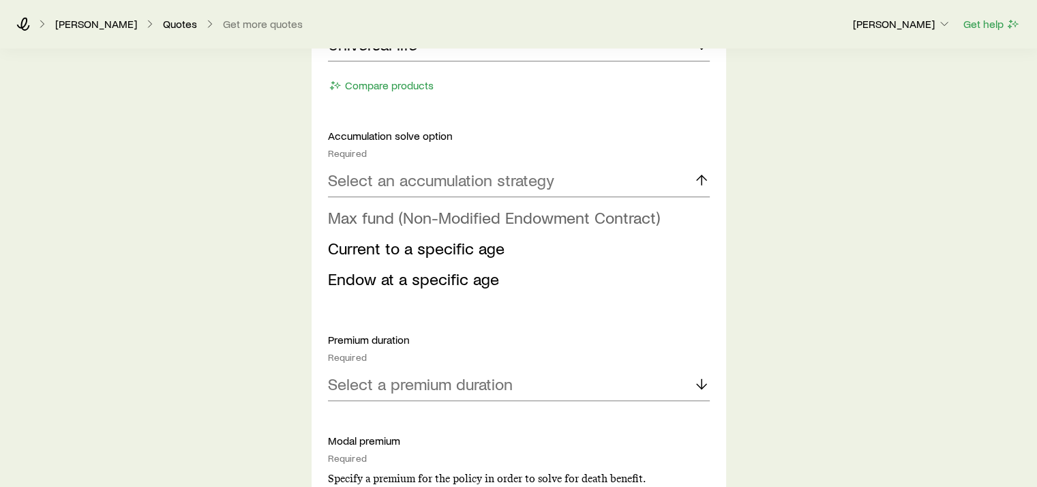
click at [510, 215] on span "Max fund (Non-Modified Endowment Contract)" at bounding box center [494, 217] width 332 height 20
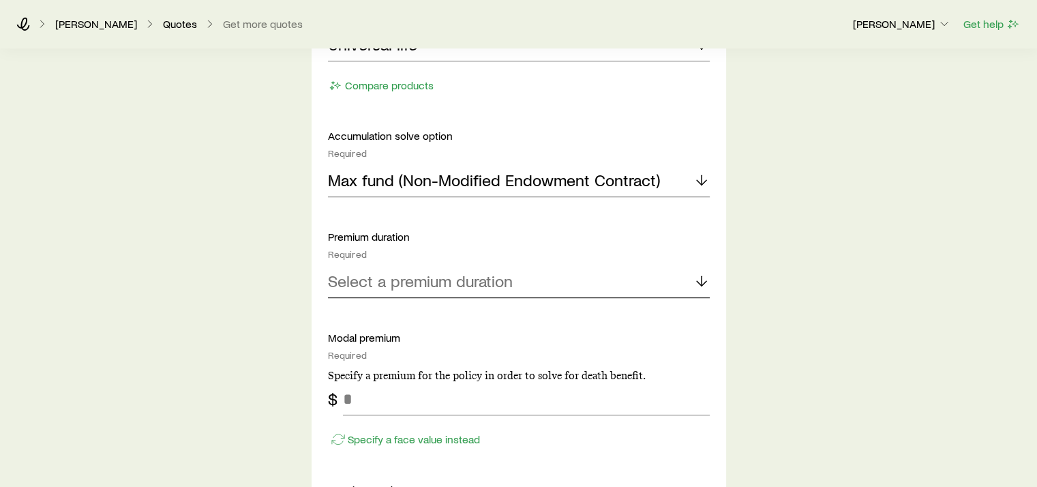
click at [701, 279] on line at bounding box center [701, 281] width 0 height 10
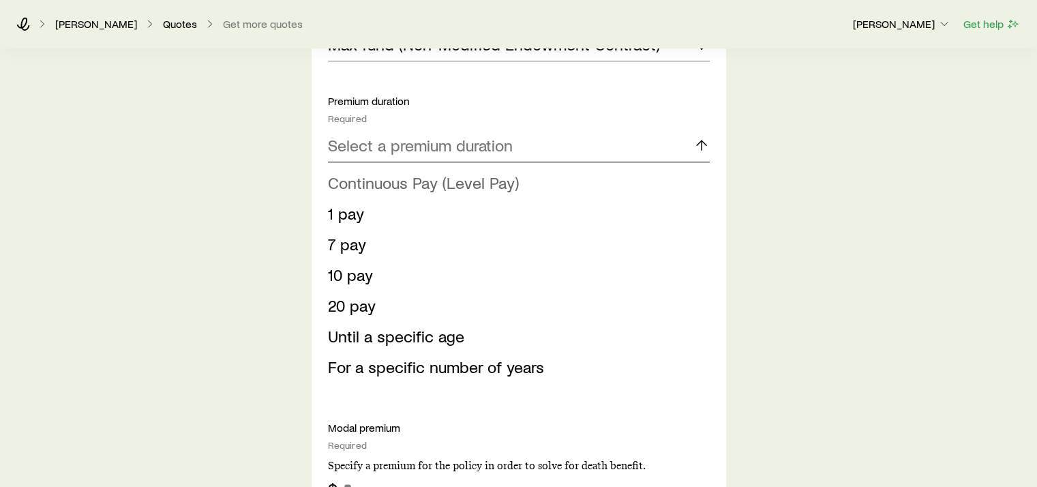
scroll to position [886, 0]
click at [449, 337] on span "Until a specific age" at bounding box center [396, 335] width 136 height 20
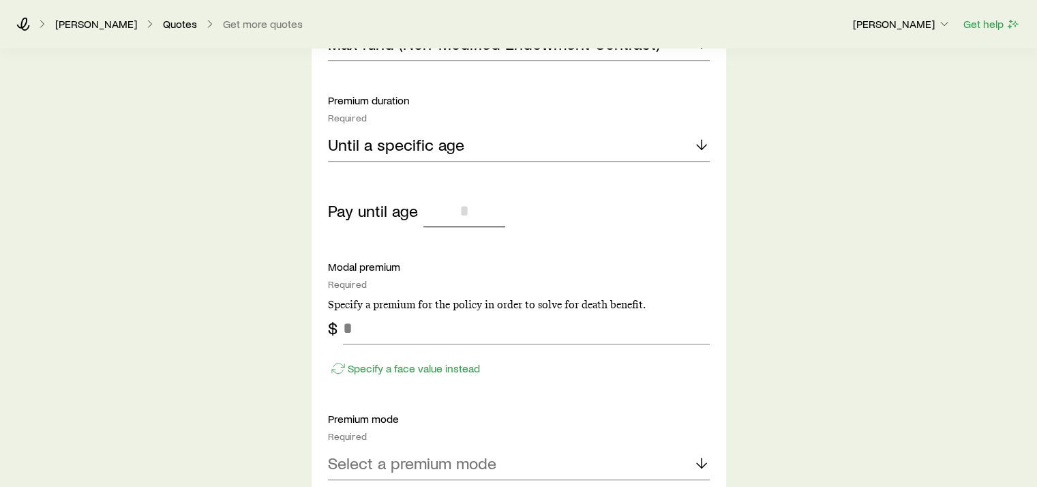
drag, startPoint x: 439, startPoint y: 202, endPoint x: 540, endPoint y: 214, distance: 101.6
click at [540, 214] on div "Pay until age" at bounding box center [519, 210] width 382 height 33
type input "***"
click at [779, 279] on div "Insurance Selection What type of product are you looking for? At least one is r…" at bounding box center [518, 280] width 1037 height 2235
click at [394, 331] on input "tel" at bounding box center [526, 328] width 367 height 33
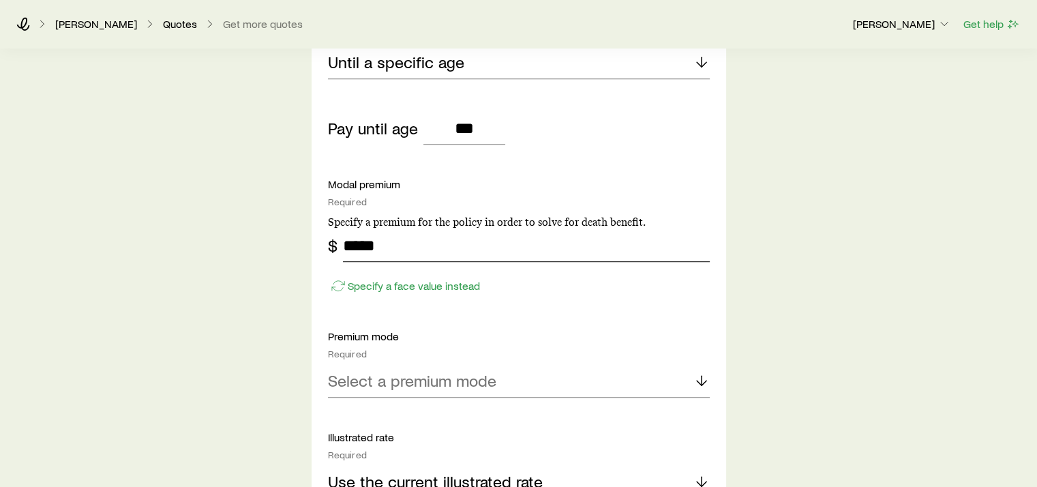
scroll to position [1023, 0]
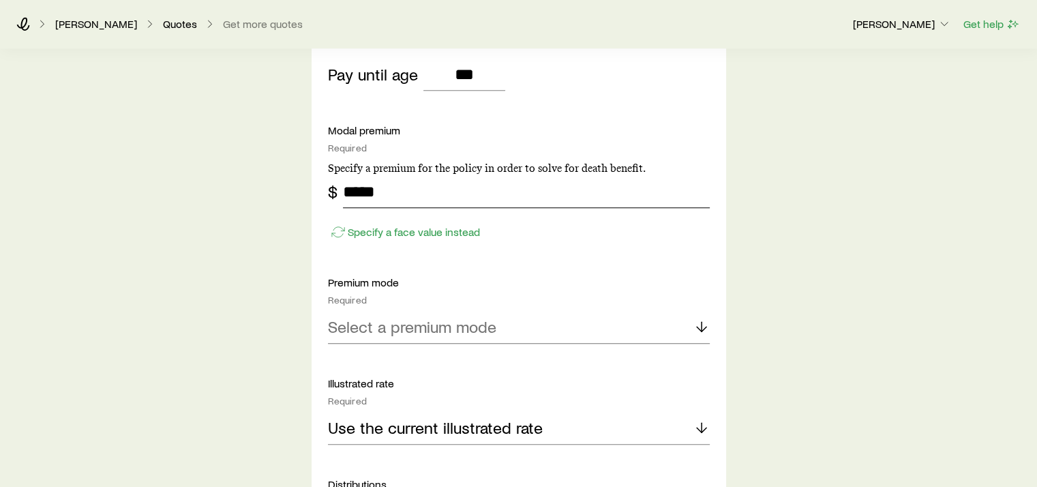
type input "*****"
click at [691, 324] on div "Select a premium mode" at bounding box center [519, 327] width 382 height 33
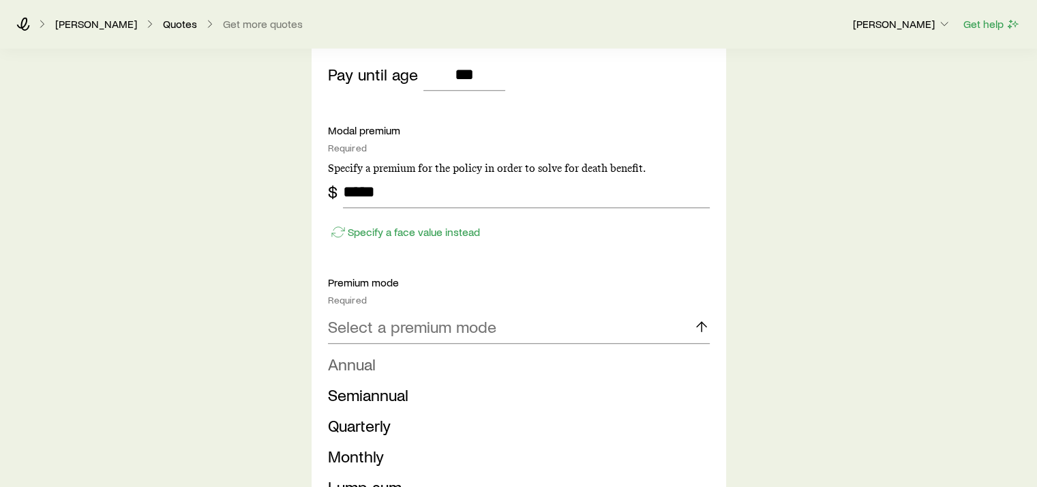
click at [359, 366] on span "Annual" at bounding box center [352, 364] width 48 height 20
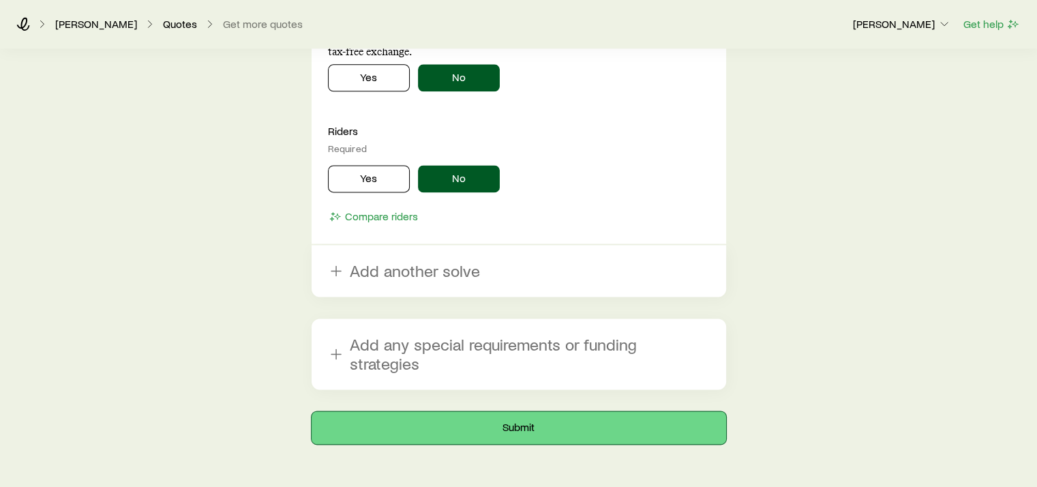
click at [528, 411] on button "Submit" at bounding box center [519, 427] width 414 height 33
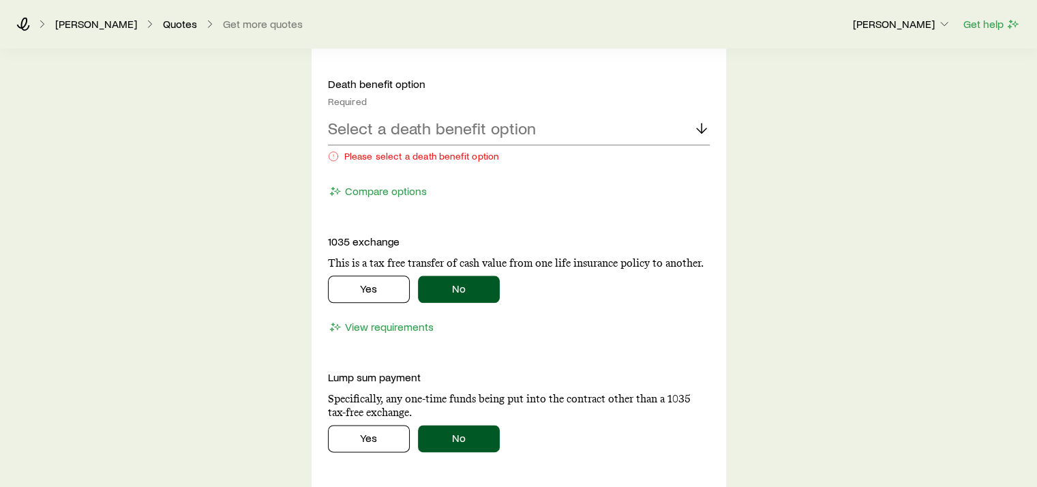
scroll to position [1568, 0]
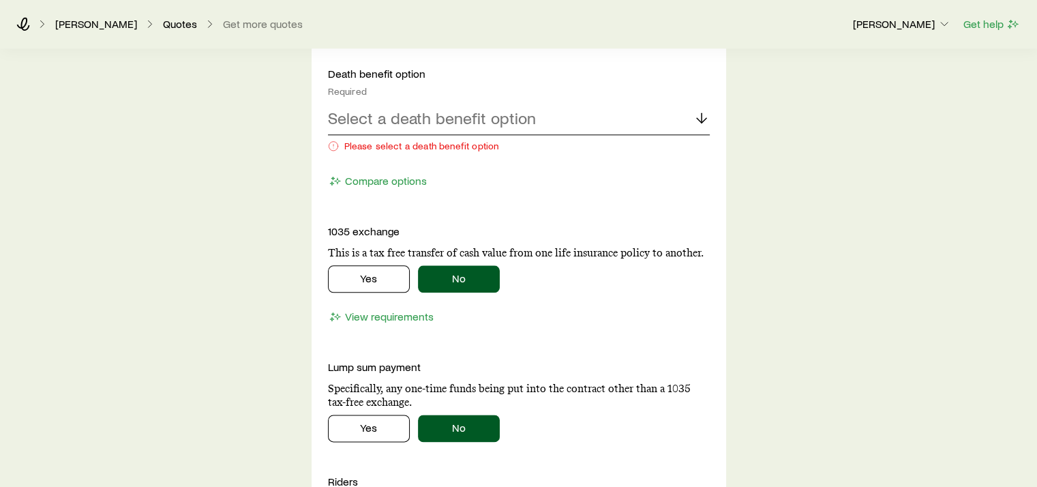
click at [695, 112] on icon at bounding box center [701, 118] width 16 height 16
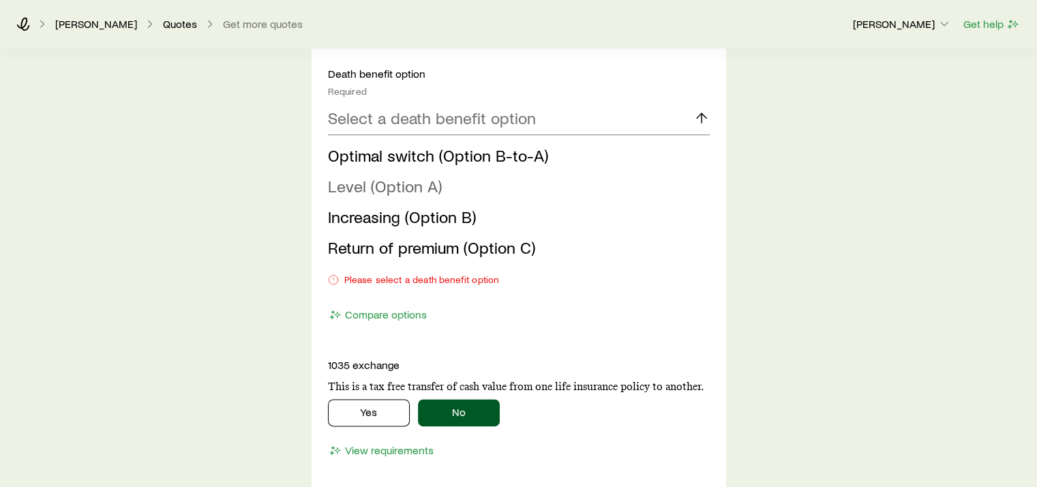
click at [419, 187] on span "Level (Option A)" at bounding box center [385, 186] width 114 height 20
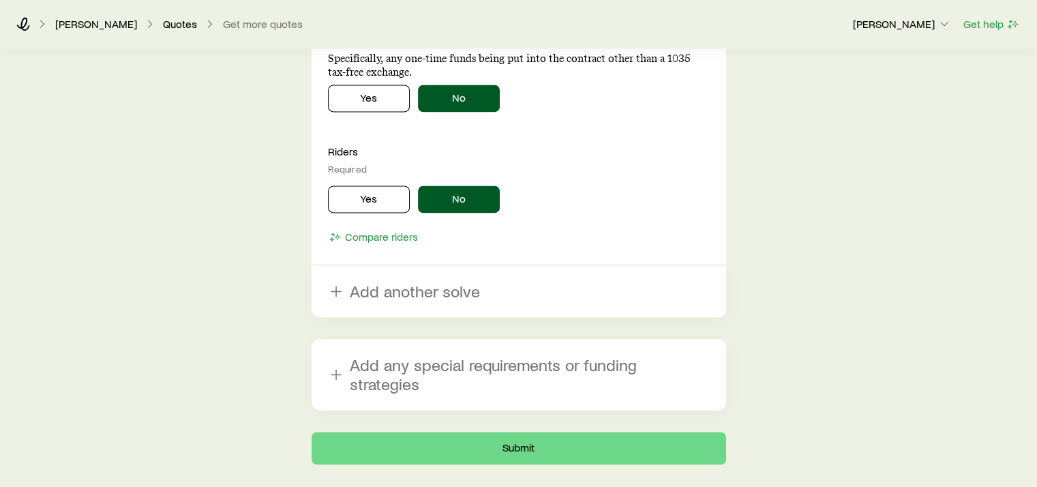
scroll to position [1924, 0]
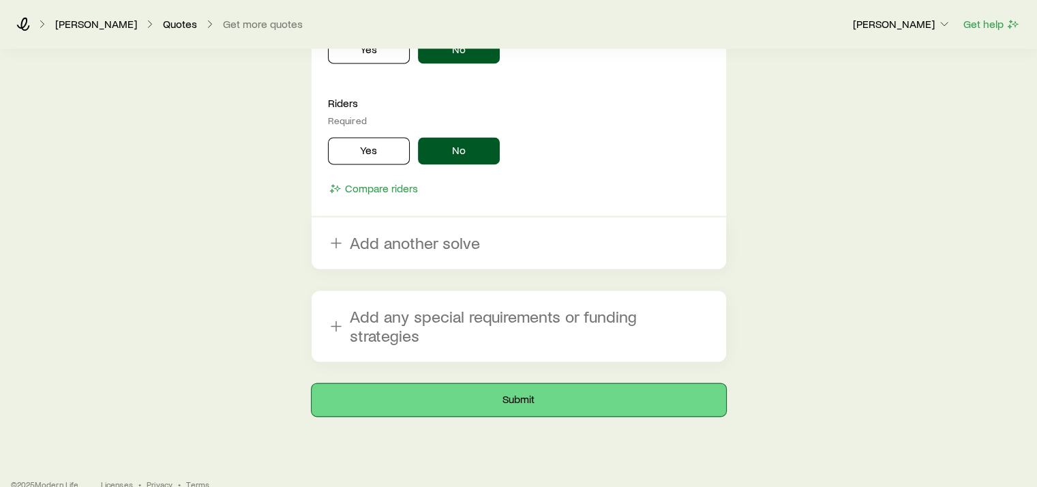
click at [522, 383] on button "Submit" at bounding box center [519, 399] width 414 height 33
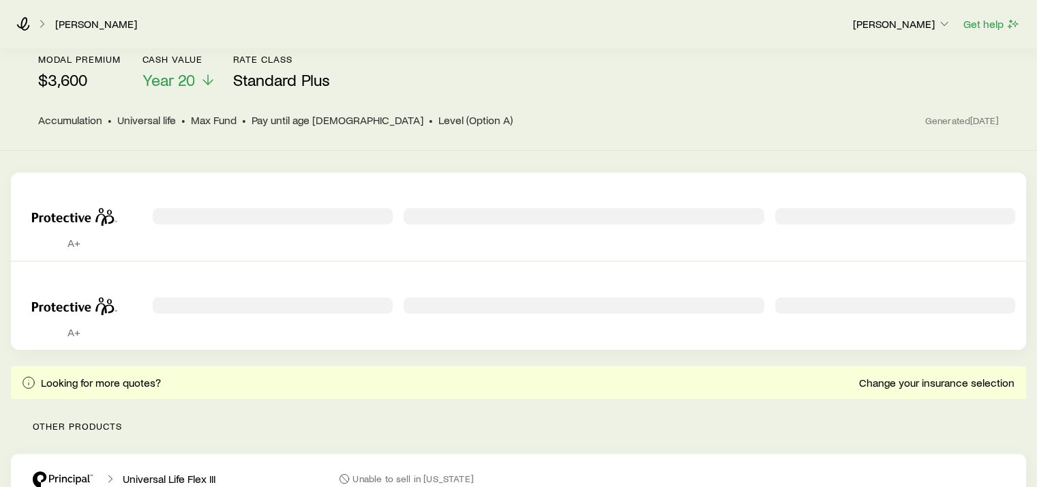
scroll to position [169, 0]
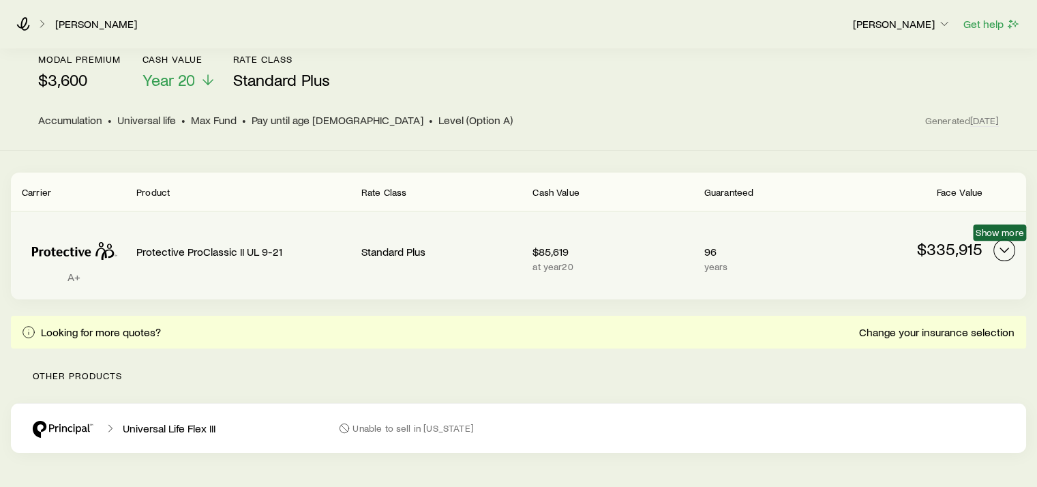
click at [1001, 249] on polyline "Permanent quotes" at bounding box center [1004, 250] width 8 height 4
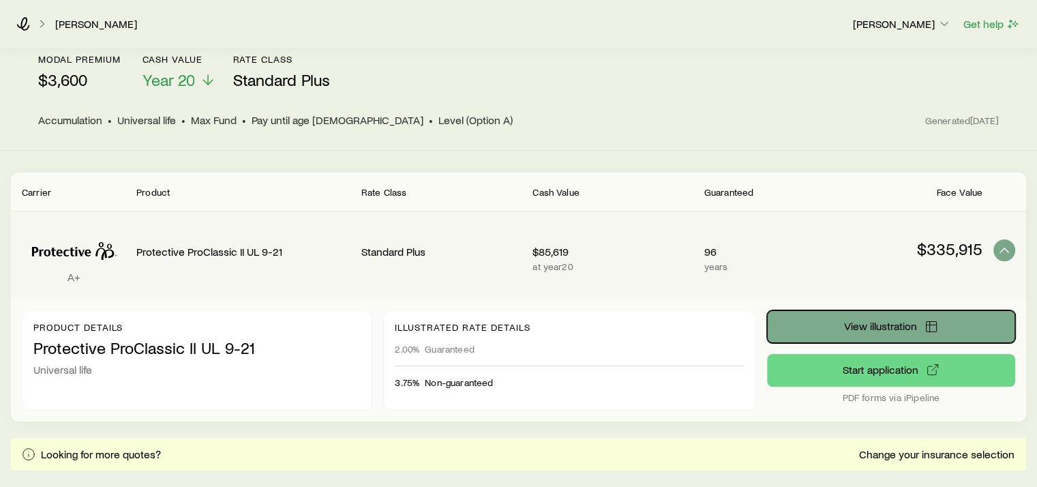
click at [892, 324] on span "View illustration" at bounding box center [879, 325] width 73 height 11
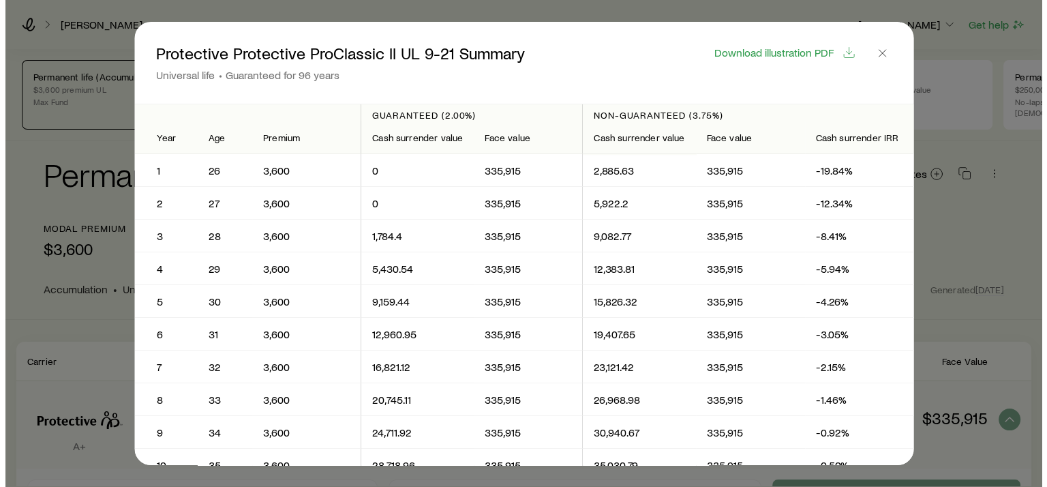
scroll to position [0, 0]
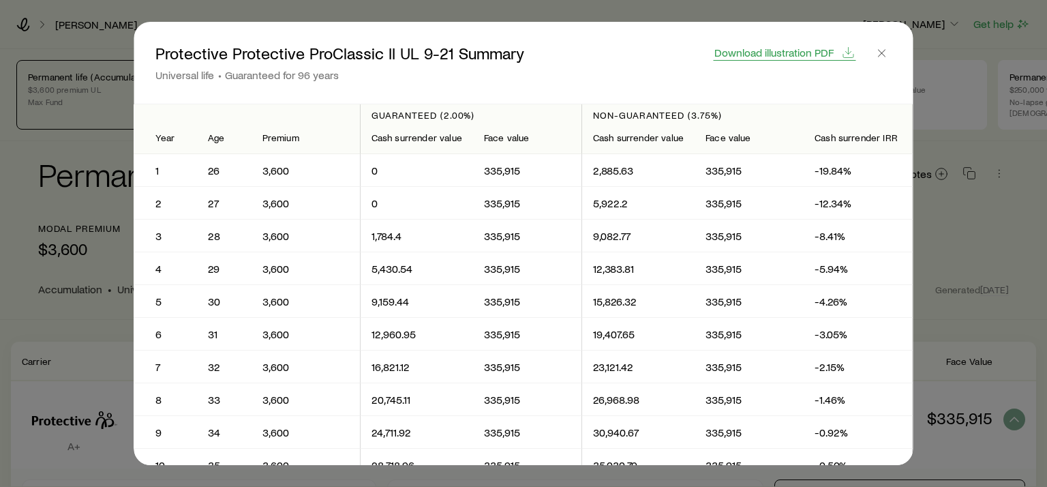
click at [786, 54] on span "Download illustration PDF" at bounding box center [773, 52] width 119 height 11
